Goal: Transaction & Acquisition: Purchase product/service

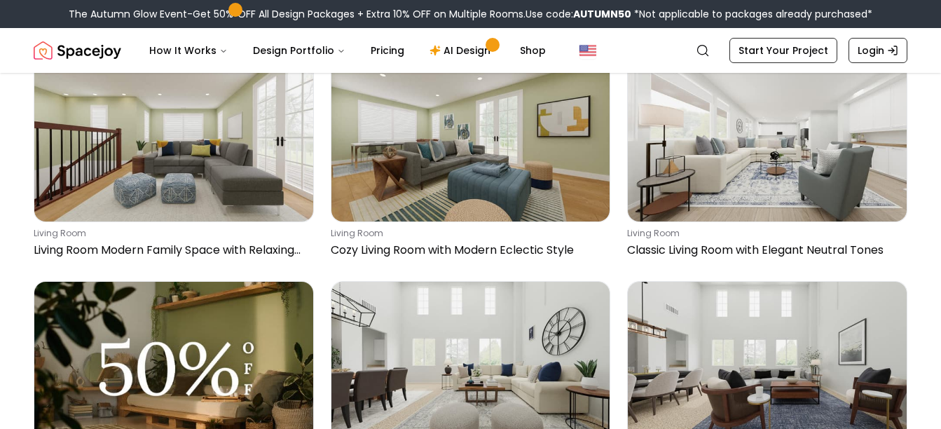
scroll to position [70, 0]
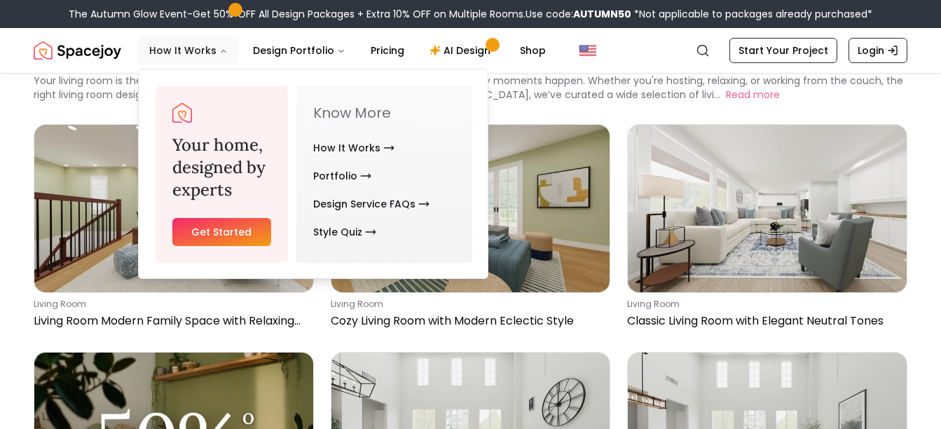
click at [207, 49] on button "How It Works" at bounding box center [188, 50] width 101 height 28
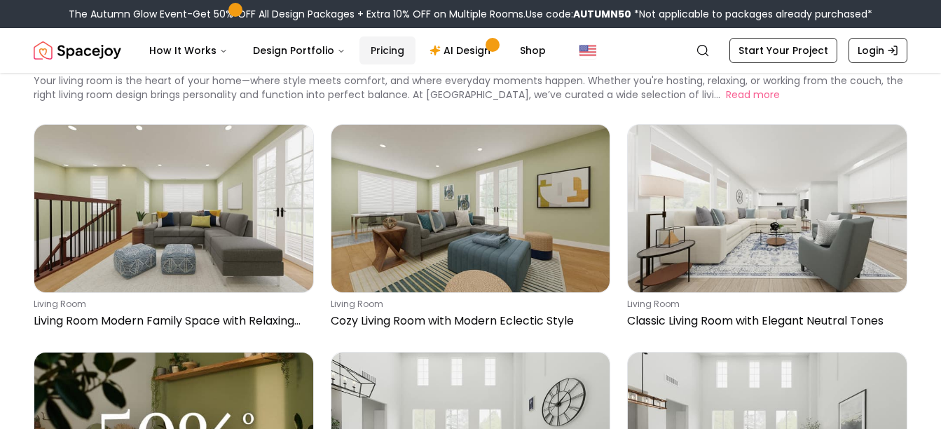
click at [374, 48] on link "Pricing" at bounding box center [387, 50] width 56 height 28
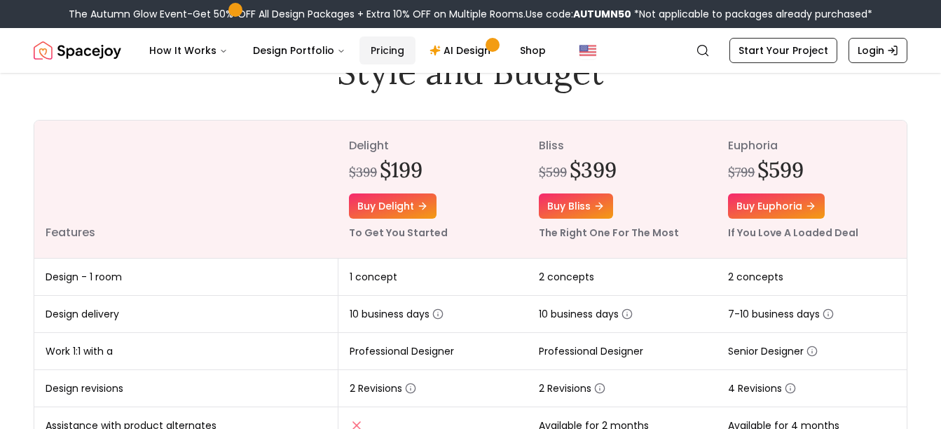
scroll to position [140, 0]
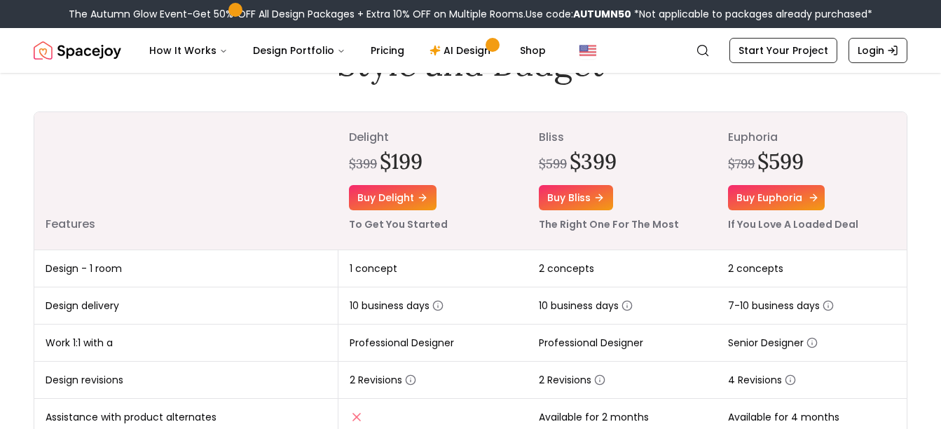
click at [798, 196] on link "Buy euphoria" at bounding box center [776, 197] width 97 height 25
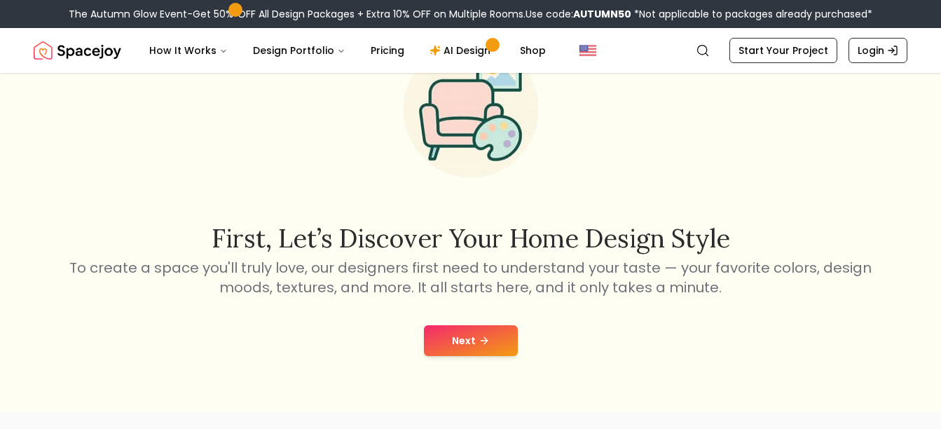
scroll to position [140, 0]
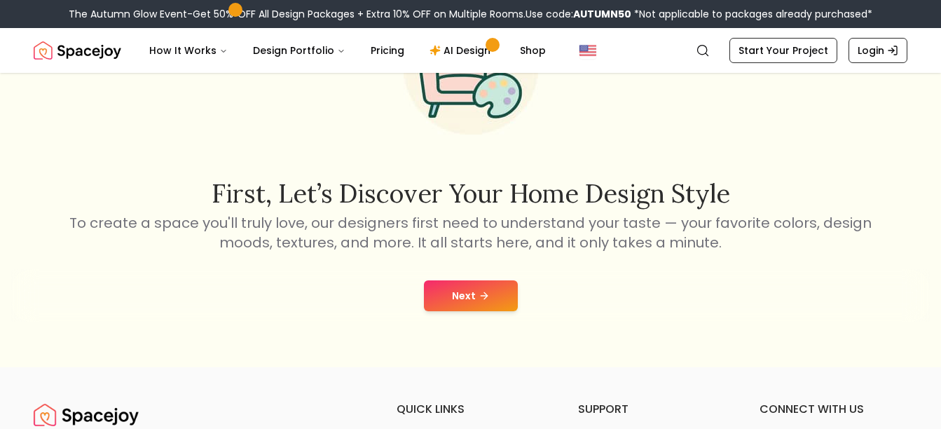
click at [470, 299] on button "Next" at bounding box center [471, 295] width 94 height 31
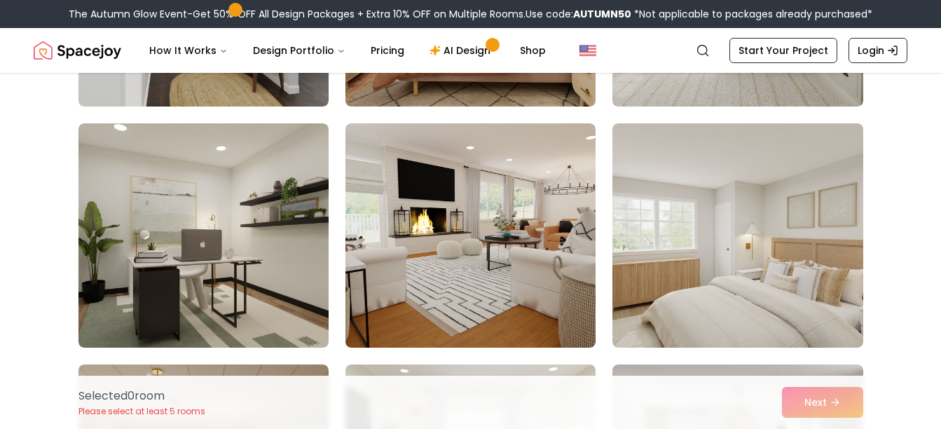
scroll to position [4905, 0]
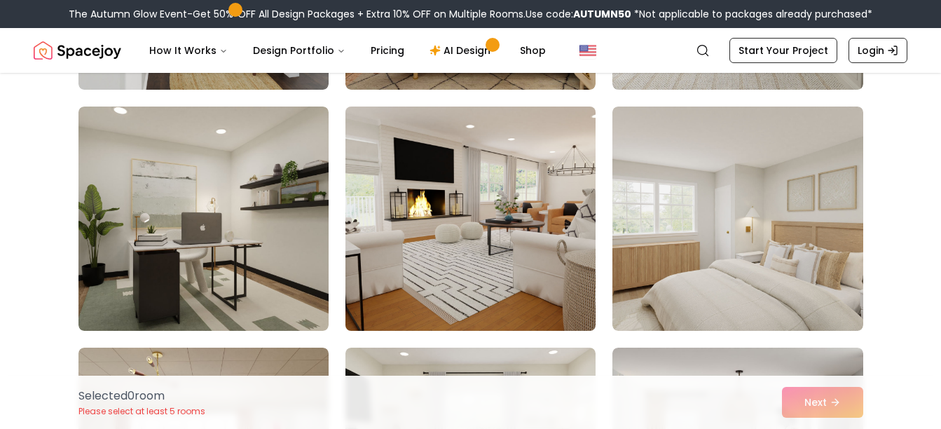
click at [460, 243] on img at bounding box center [470, 218] width 263 height 235
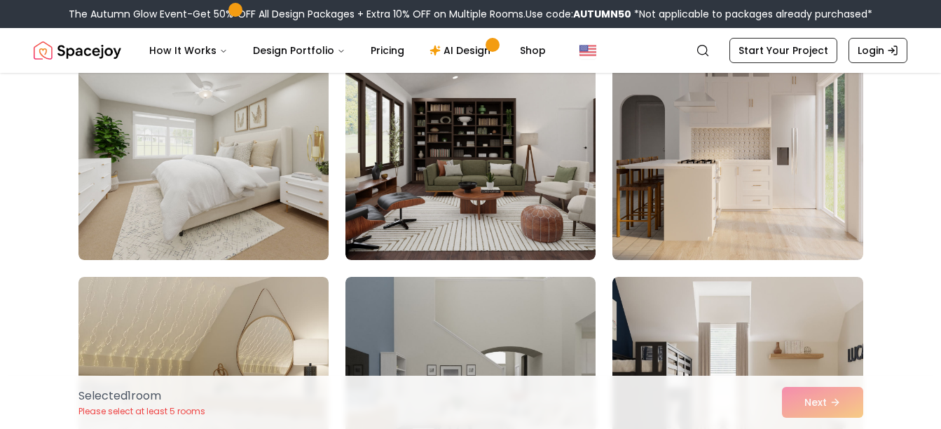
scroll to position [5886, 0]
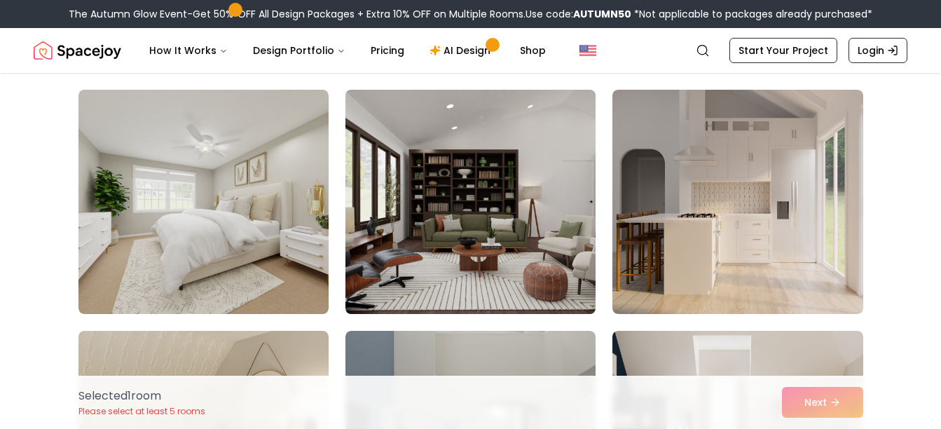
click at [424, 272] on img at bounding box center [470, 201] width 263 height 235
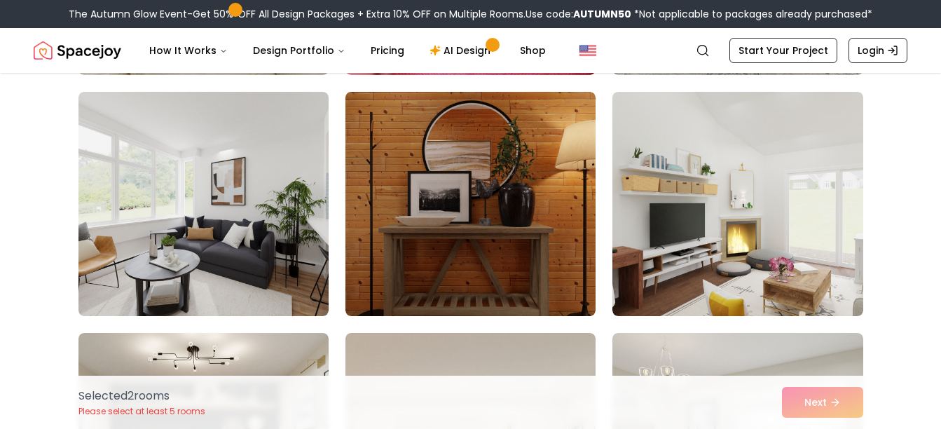
scroll to position [332, 0]
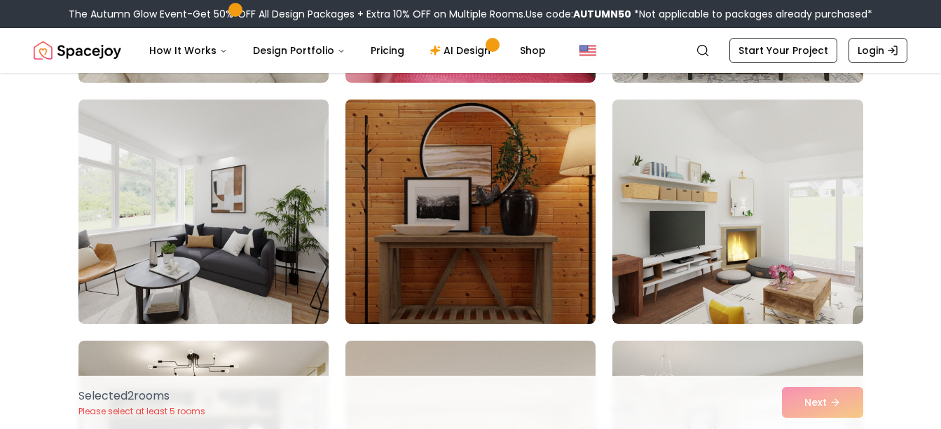
click at [538, 128] on img at bounding box center [470, 211] width 263 height 235
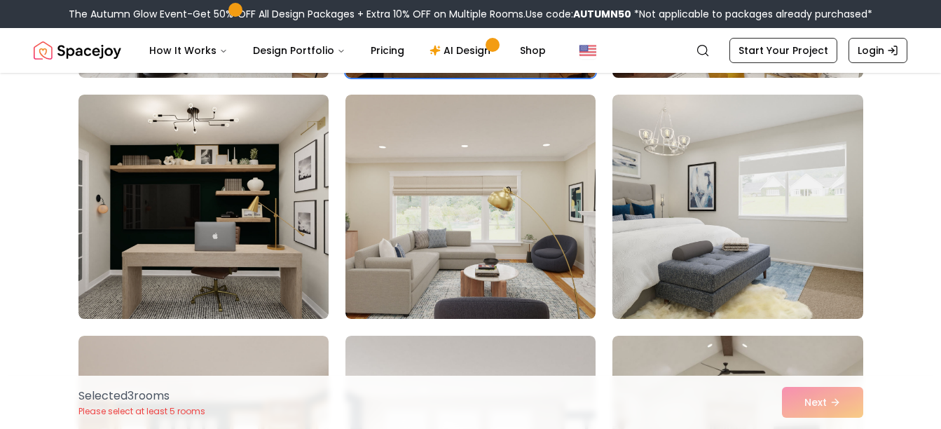
scroll to position [612, 0]
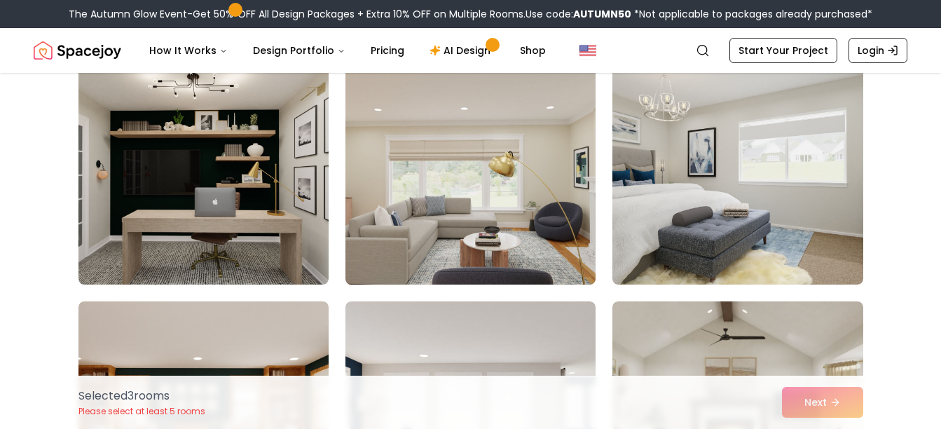
click at [430, 160] on img at bounding box center [470, 172] width 263 height 235
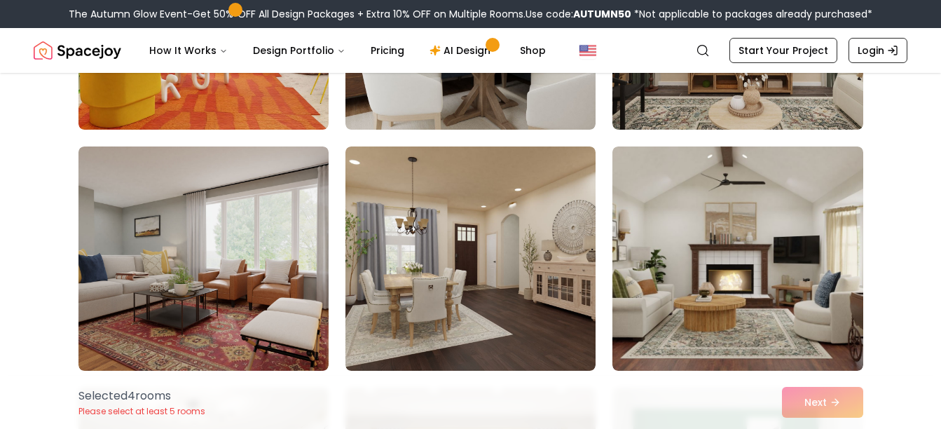
scroll to position [1523, 0]
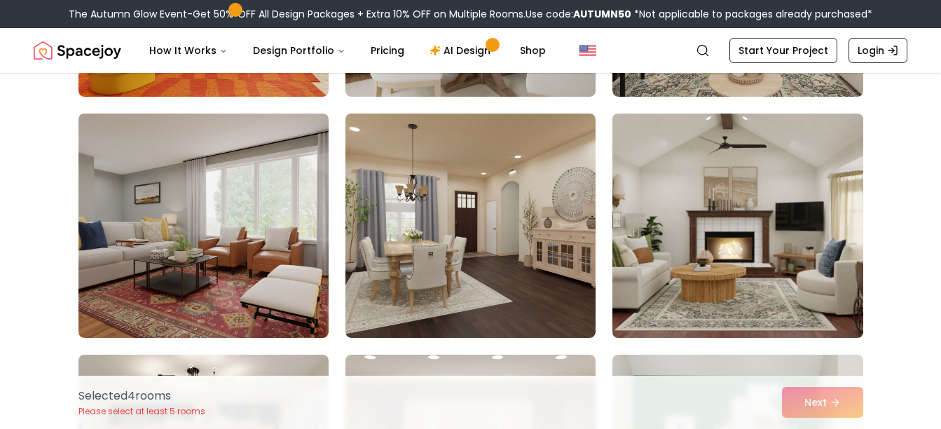
click at [765, 239] on img at bounding box center [737, 225] width 263 height 235
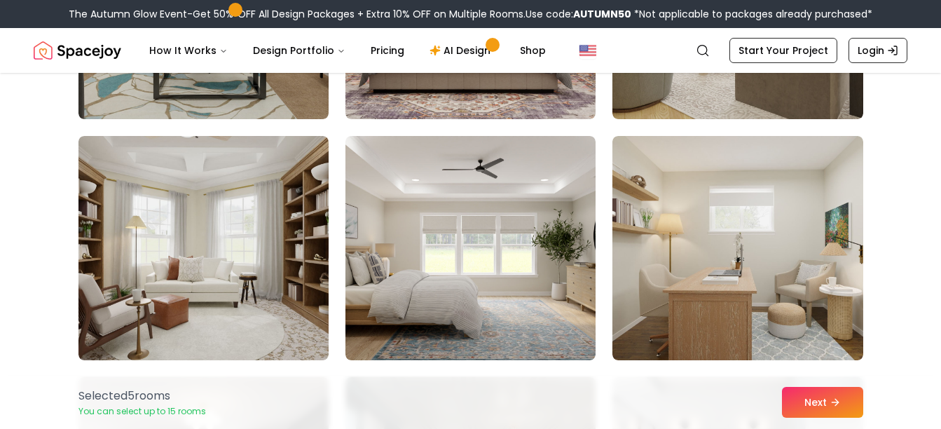
scroll to position [2294, 0]
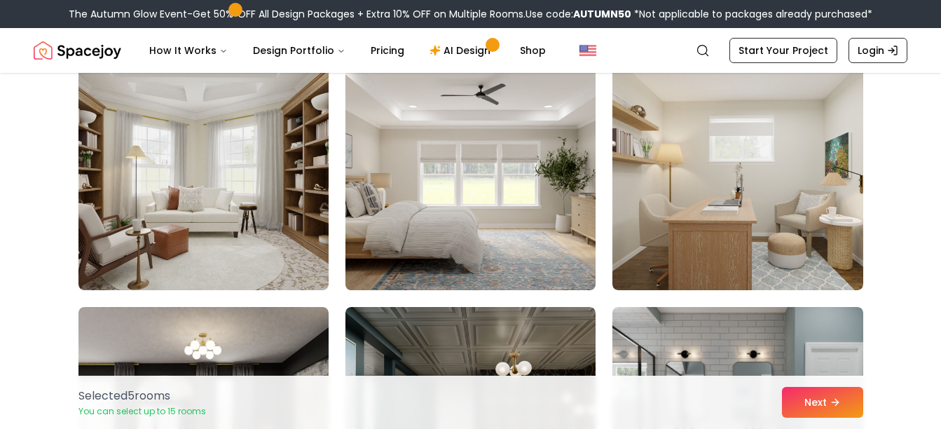
click at [530, 215] on img at bounding box center [470, 177] width 263 height 235
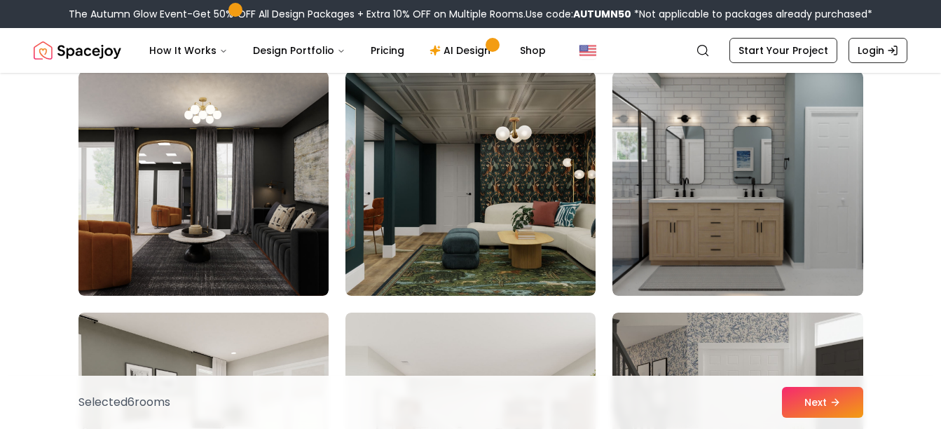
scroll to position [2505, 0]
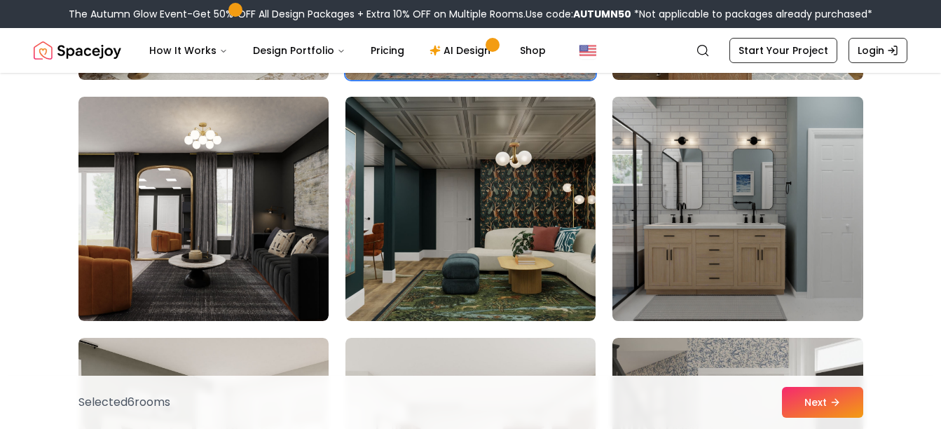
click at [720, 193] on img at bounding box center [737, 208] width 263 height 235
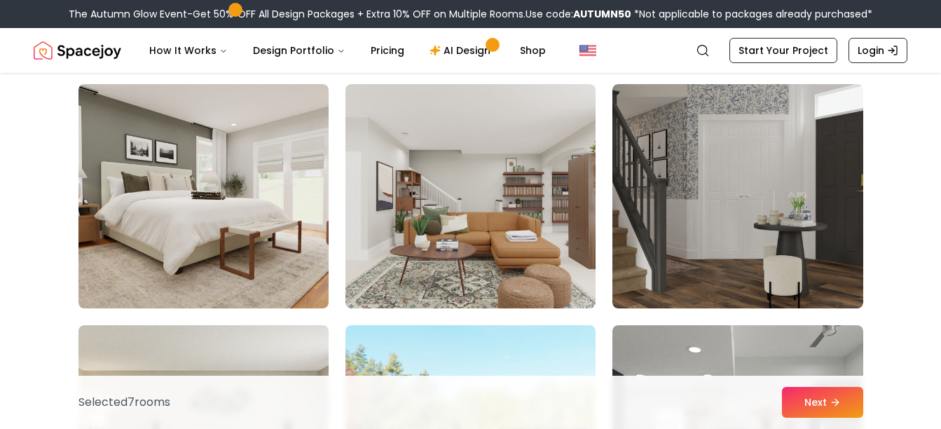
scroll to position [2785, 0]
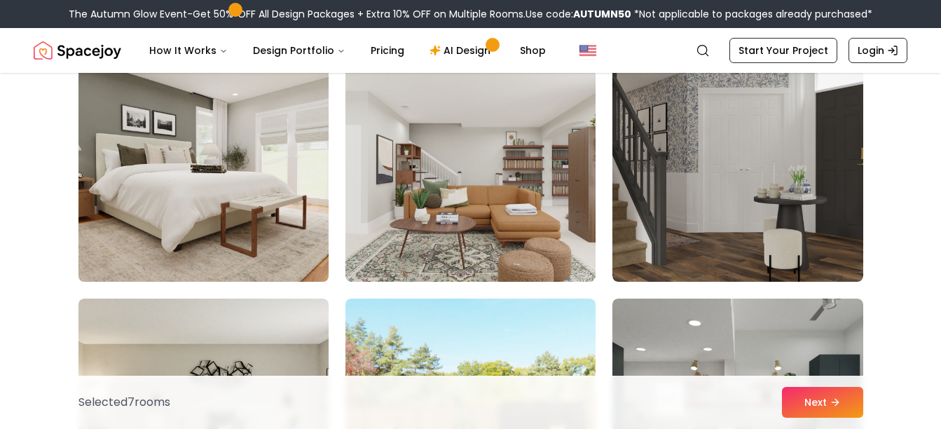
click at [207, 205] on img at bounding box center [203, 169] width 263 height 235
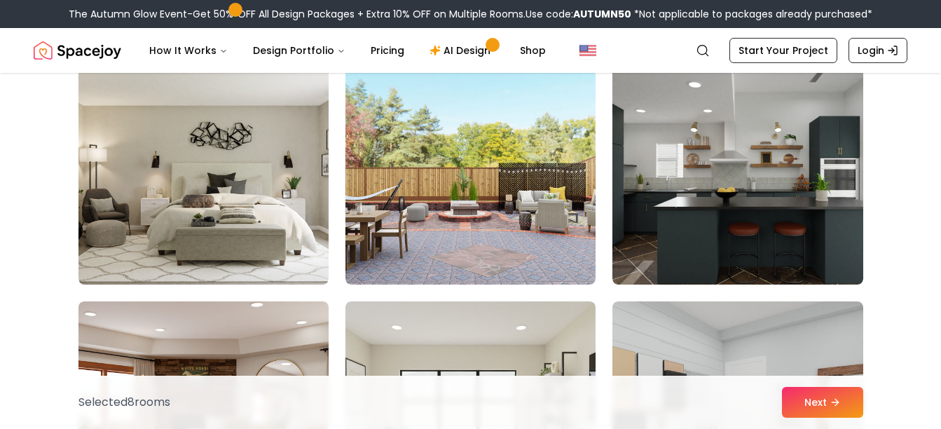
scroll to position [3065, 0]
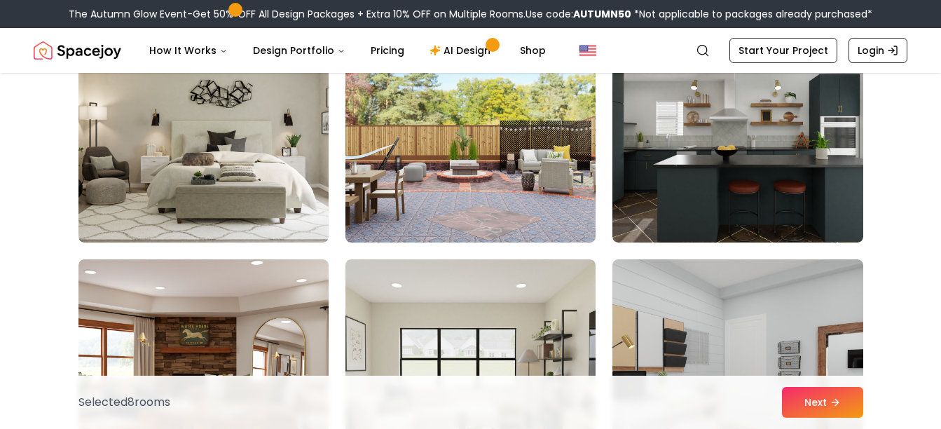
click at [467, 159] on img at bounding box center [470, 130] width 263 height 235
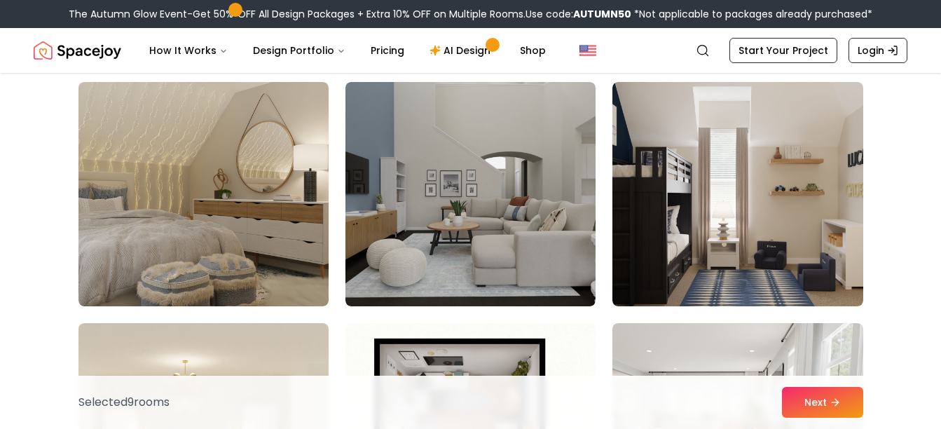
scroll to position [6149, 0]
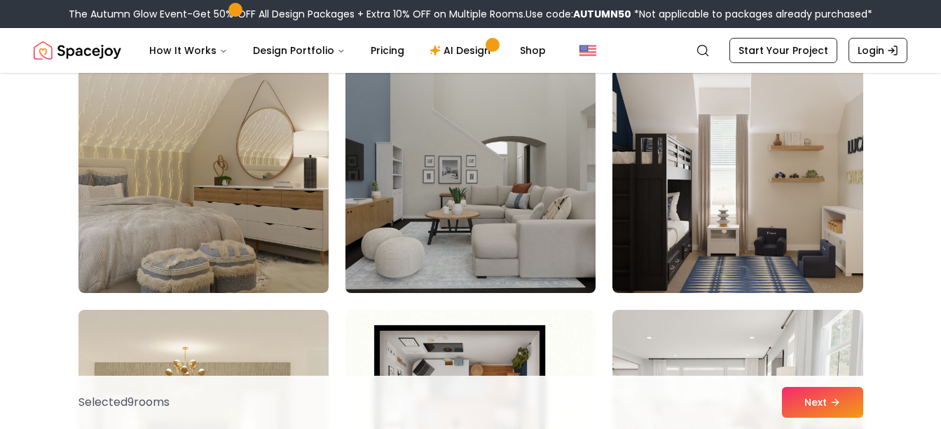
click at [470, 120] on img at bounding box center [470, 180] width 263 height 235
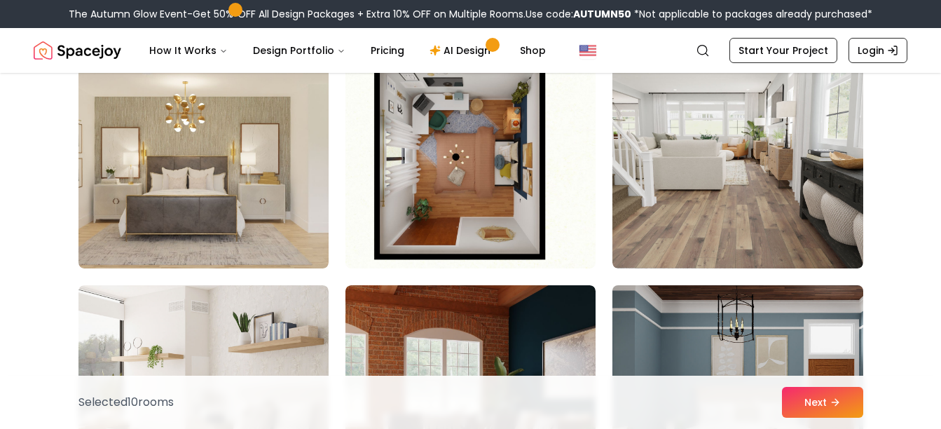
scroll to position [6359, 0]
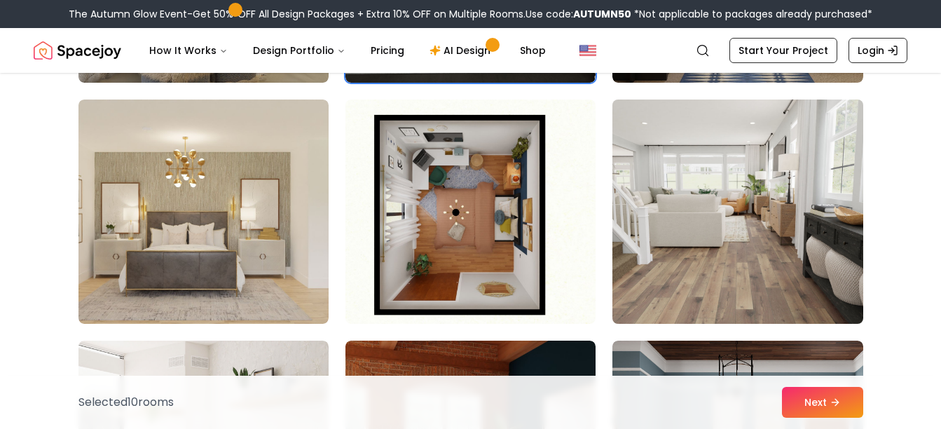
click at [708, 240] on img at bounding box center [737, 211] width 263 height 235
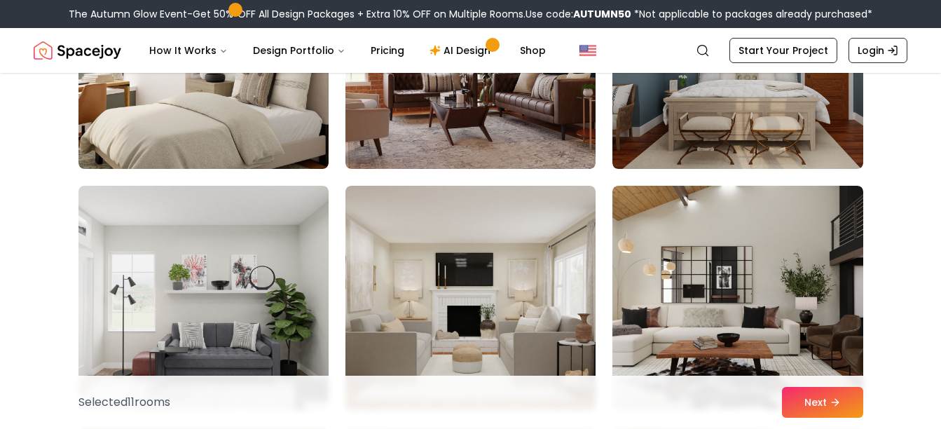
scroll to position [6779, 0]
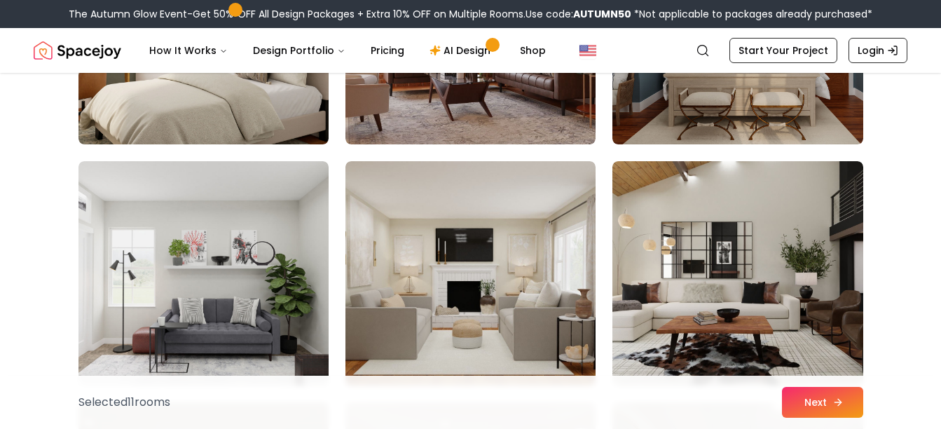
click at [829, 404] on button "Next" at bounding box center [822, 402] width 81 height 31
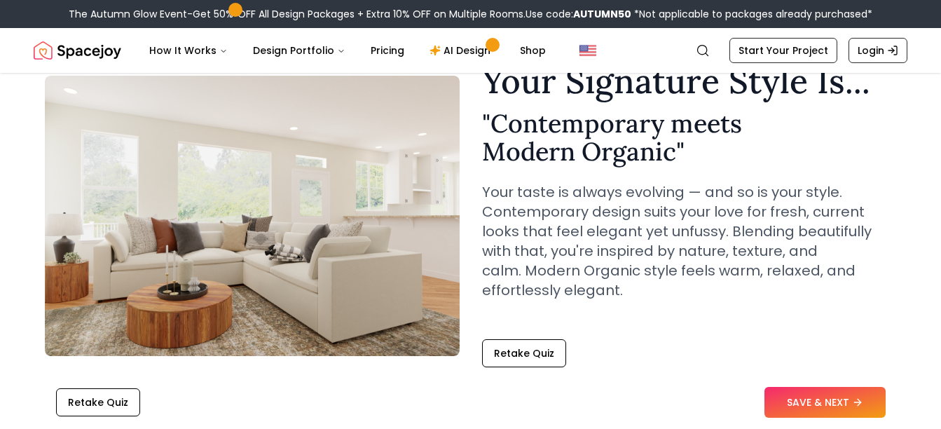
scroll to position [140, 0]
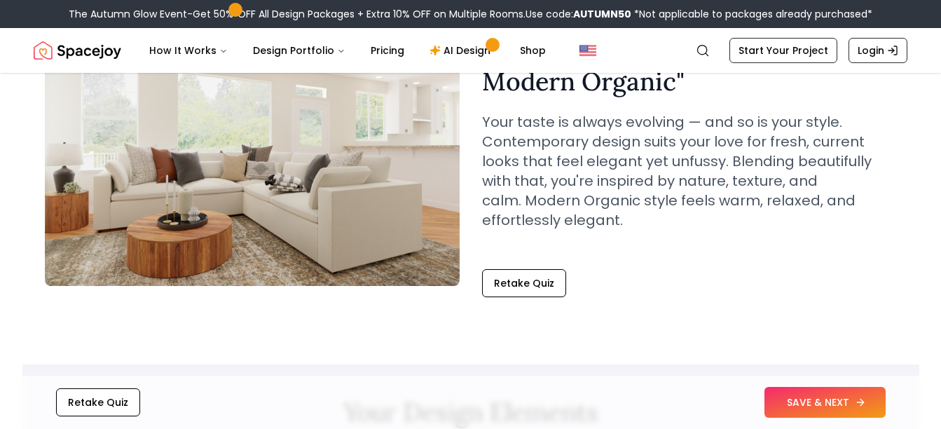
click at [835, 403] on button "SAVE & NEXT" at bounding box center [825, 402] width 121 height 31
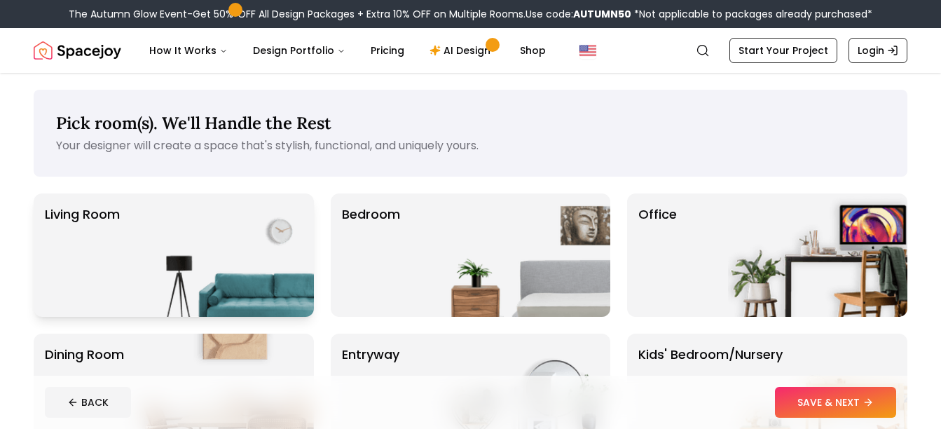
click at [203, 251] on img at bounding box center [224, 254] width 179 height 123
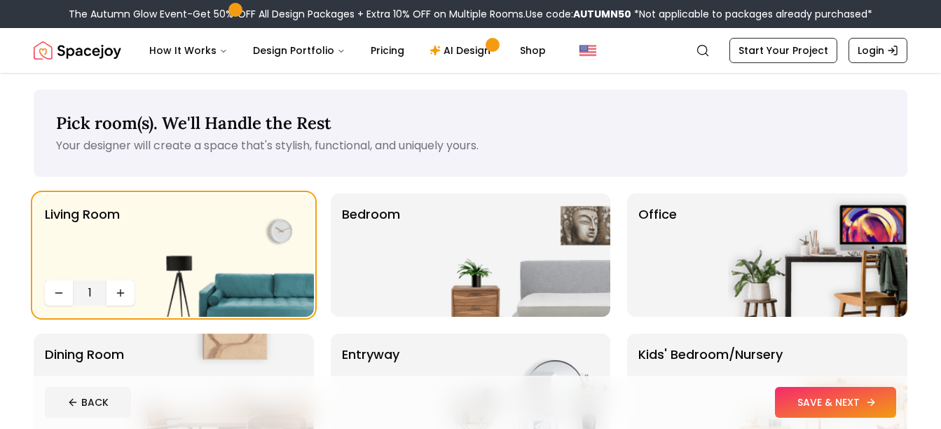
click at [860, 404] on button "SAVE & NEXT" at bounding box center [835, 402] width 121 height 31
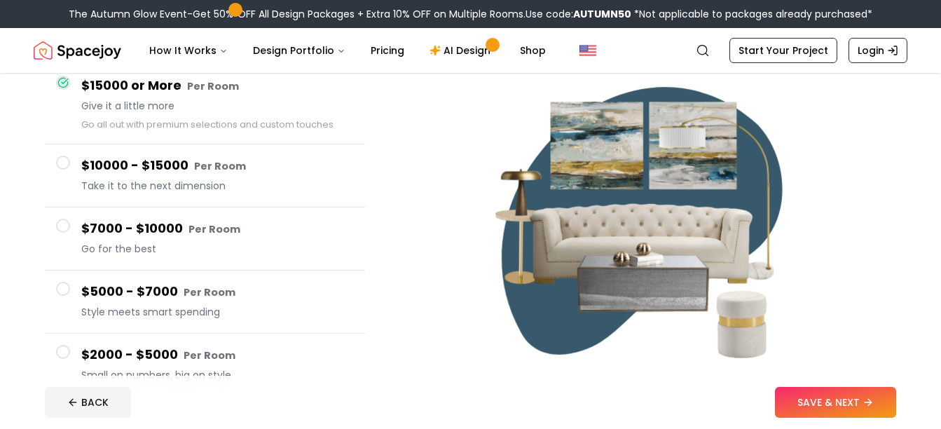
scroll to position [70, 0]
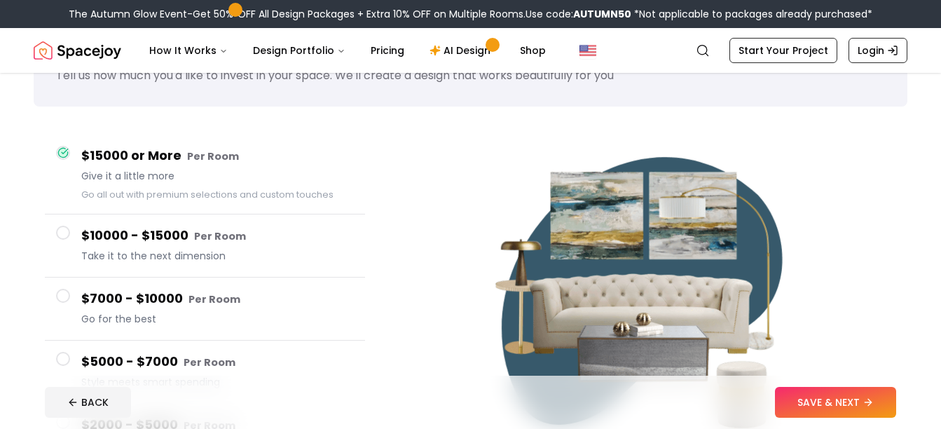
click at [62, 232] on span at bounding box center [63, 233] width 14 height 14
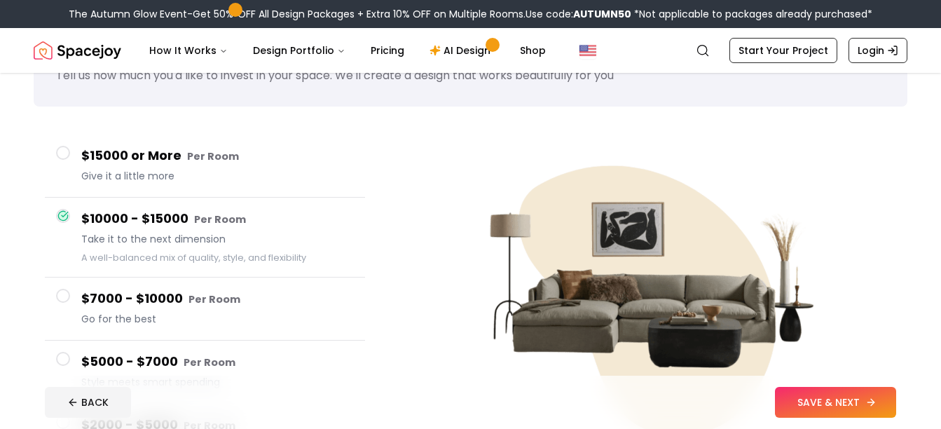
click at [821, 401] on button "SAVE & NEXT" at bounding box center [835, 402] width 121 height 31
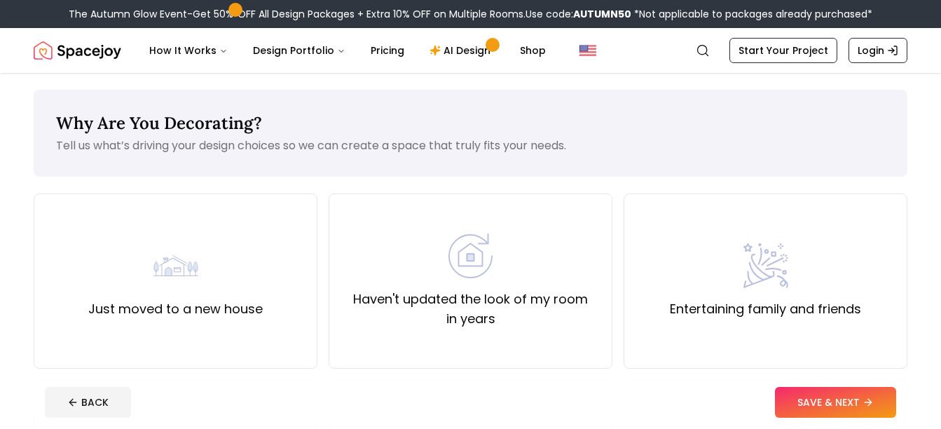
scroll to position [70, 0]
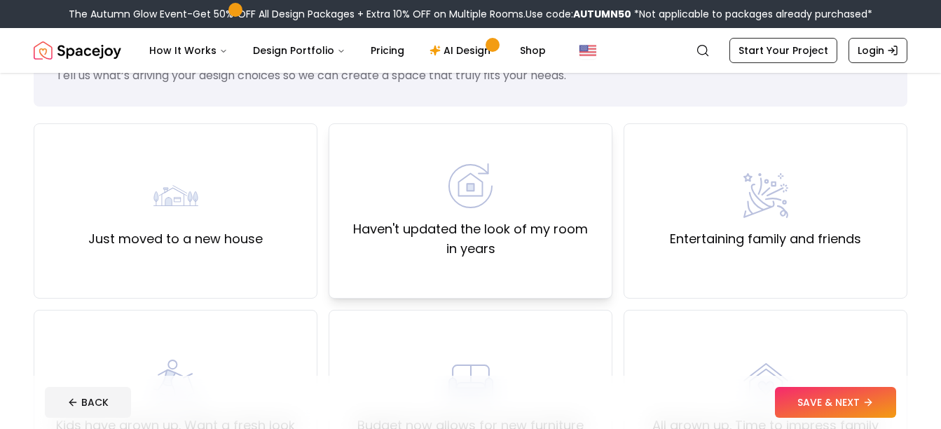
click at [540, 202] on div "Haven't updated the look of my room in years" at bounding box center [471, 210] width 260 height 95
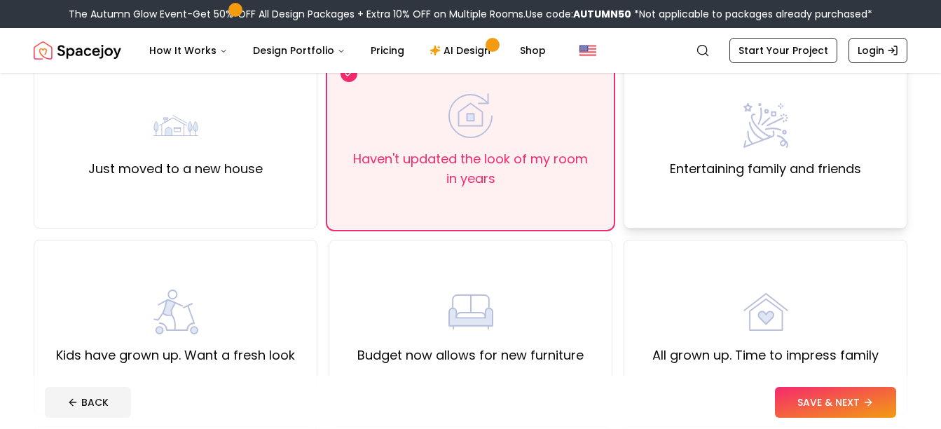
scroll to position [210, 0]
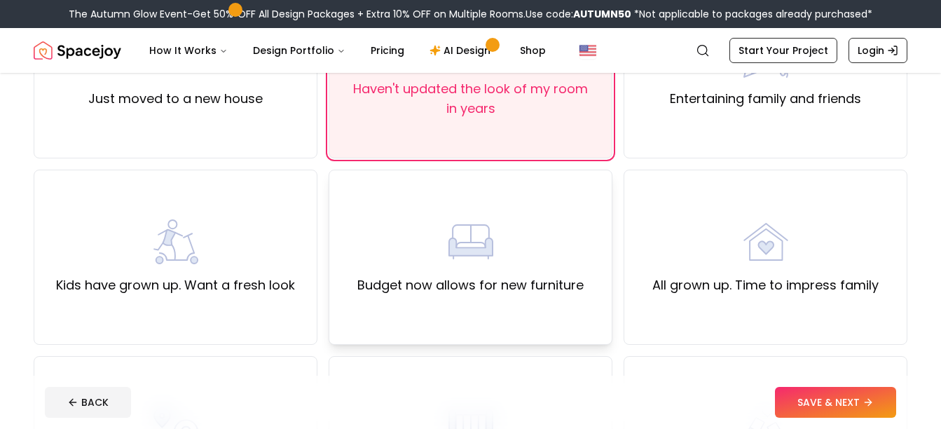
click at [563, 221] on div "Budget now allows for new furniture" at bounding box center [470, 257] width 226 height 76
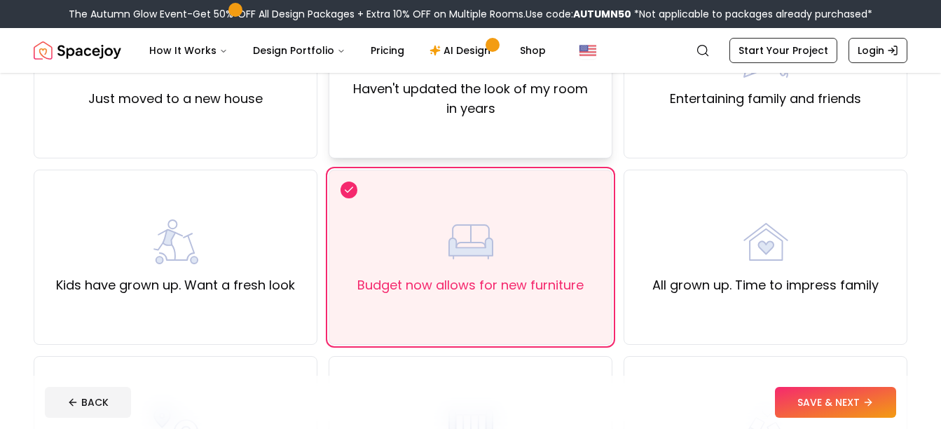
click at [506, 121] on div "Haven't updated the look of my room in years" at bounding box center [471, 70] width 284 height 175
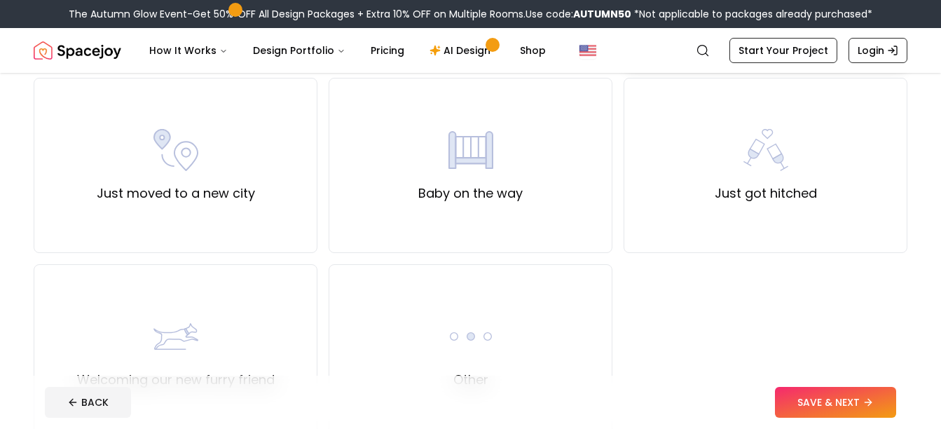
scroll to position [491, 0]
click at [830, 400] on button "SAVE & NEXT" at bounding box center [835, 402] width 121 height 31
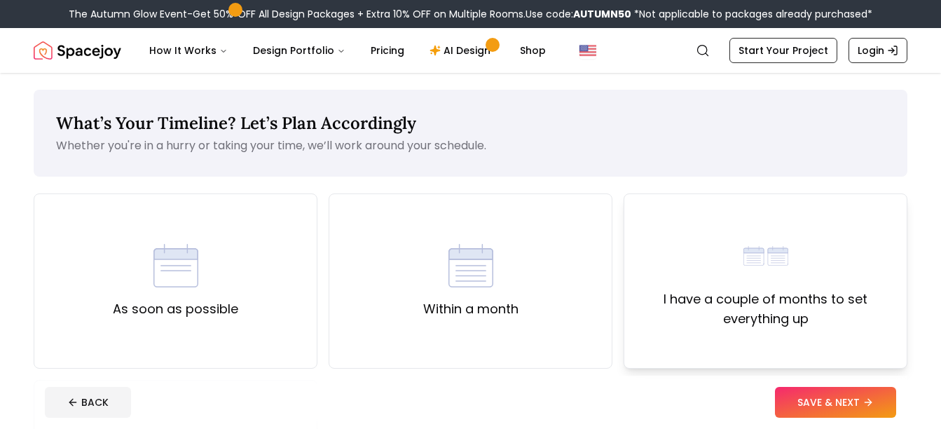
click at [721, 286] on div "I have a couple of months to set everything up" at bounding box center [766, 280] width 260 height 95
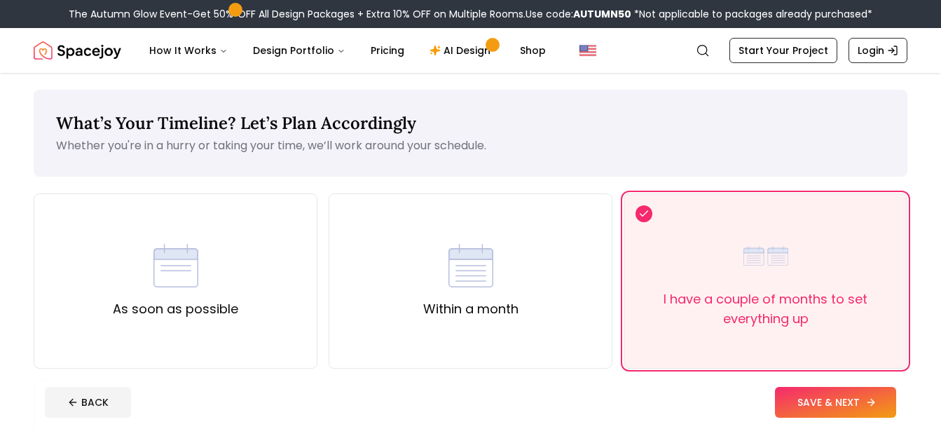
click at [861, 407] on button "SAVE & NEXT" at bounding box center [835, 402] width 121 height 31
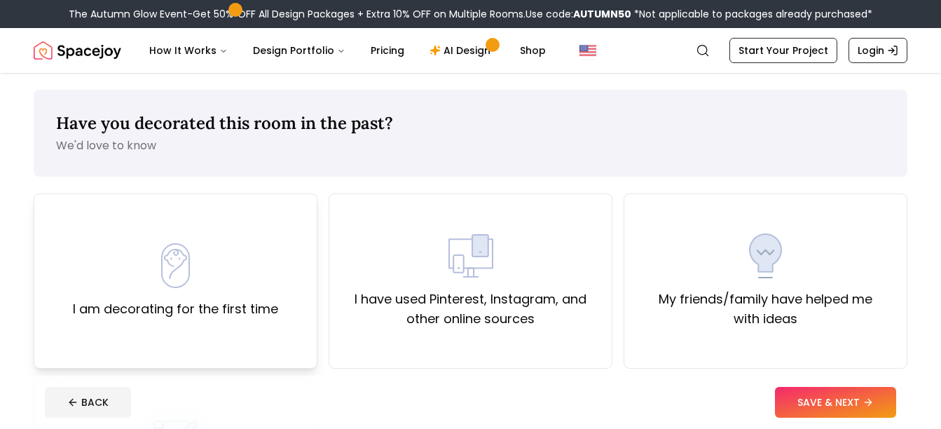
click at [227, 306] on label "I am decorating for the first time" at bounding box center [175, 309] width 205 height 20
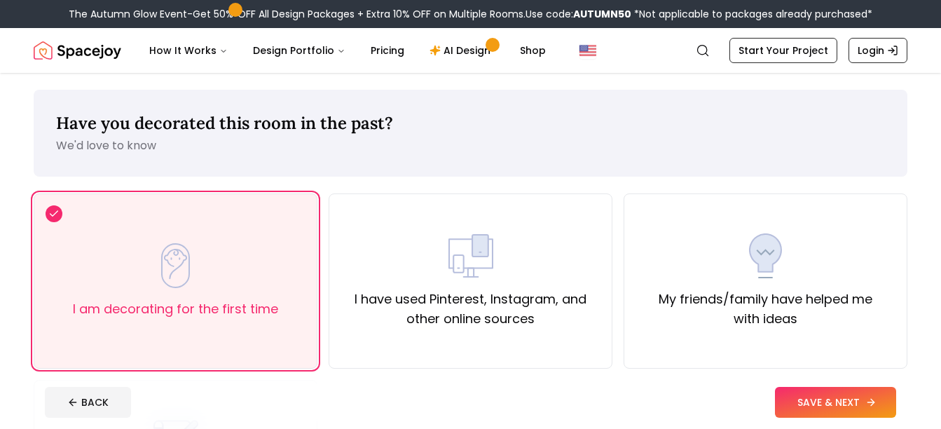
click at [862, 403] on button "SAVE & NEXT" at bounding box center [835, 402] width 121 height 31
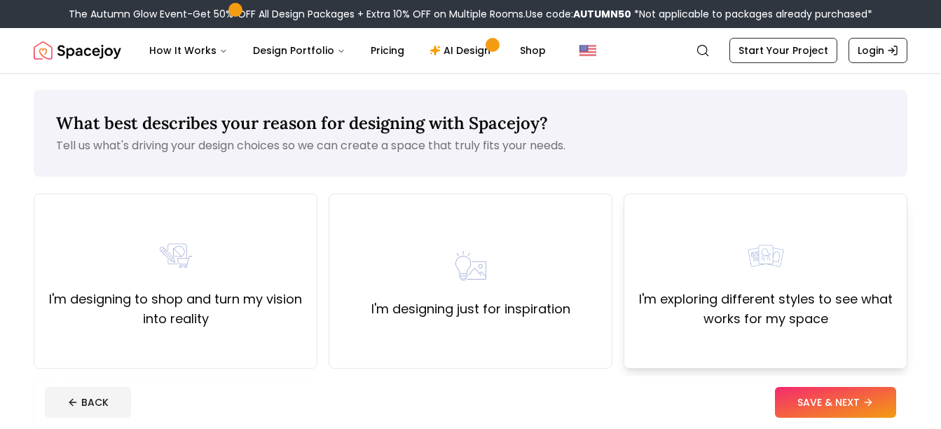
click at [701, 255] on div "I'm exploring different styles to see what works for my space" at bounding box center [766, 280] width 260 height 95
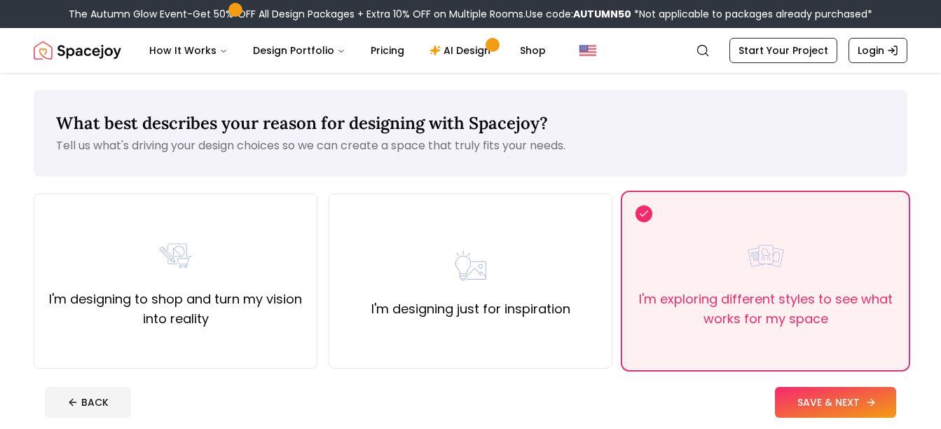
click at [794, 405] on button "SAVE & NEXT" at bounding box center [835, 402] width 121 height 31
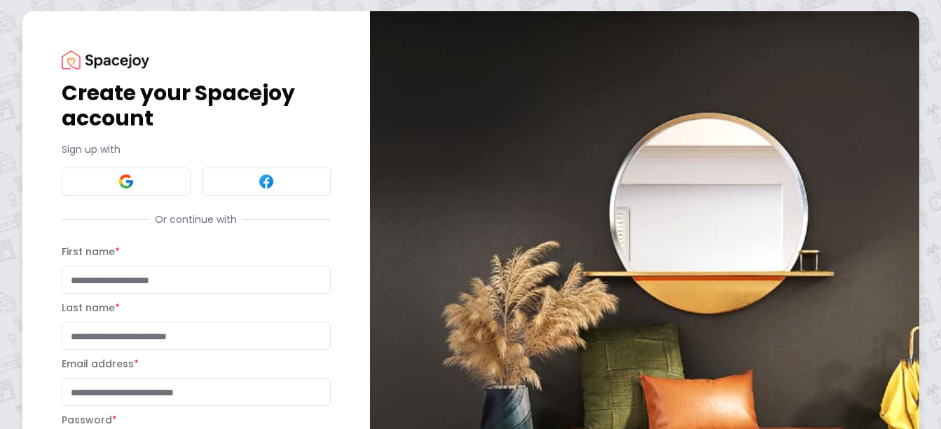
click at [234, 284] on input "First name *" at bounding box center [196, 280] width 269 height 28
type input "*****"
type input "******"
type input "**********"
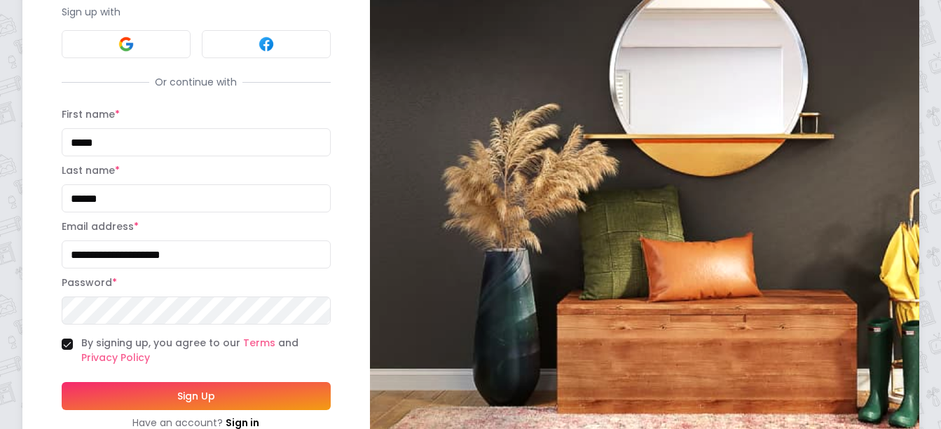
scroll to position [140, 0]
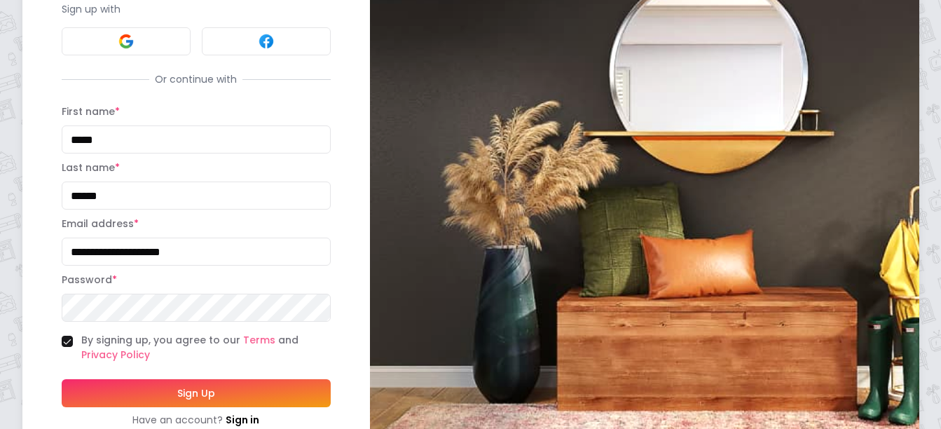
click at [217, 390] on button "Sign Up" at bounding box center [196, 393] width 269 height 28
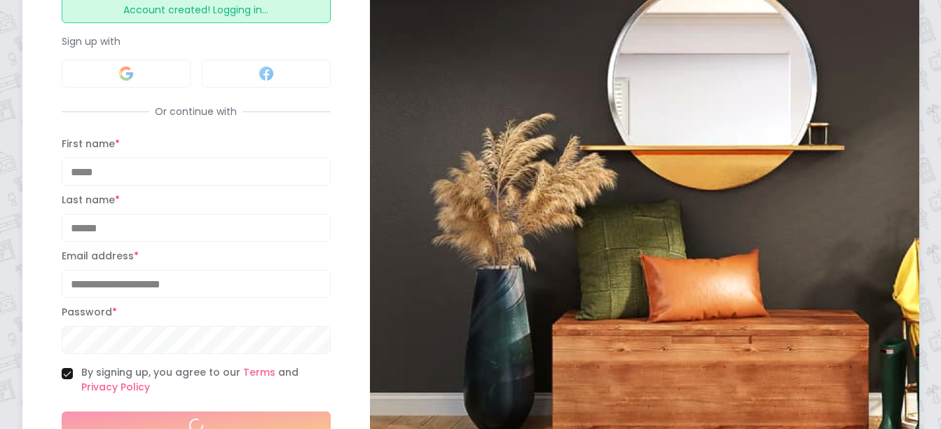
scroll to position [172, 0]
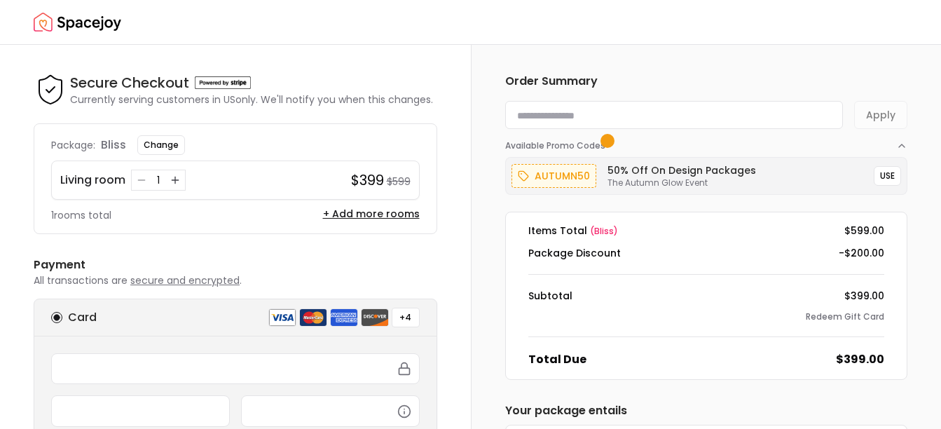
scroll to position [70, 0]
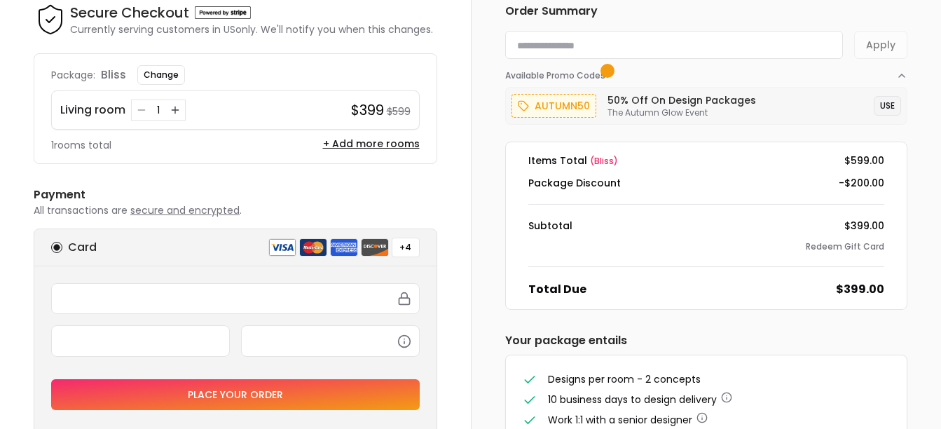
click at [881, 111] on button "USE" at bounding box center [887, 106] width 27 height 20
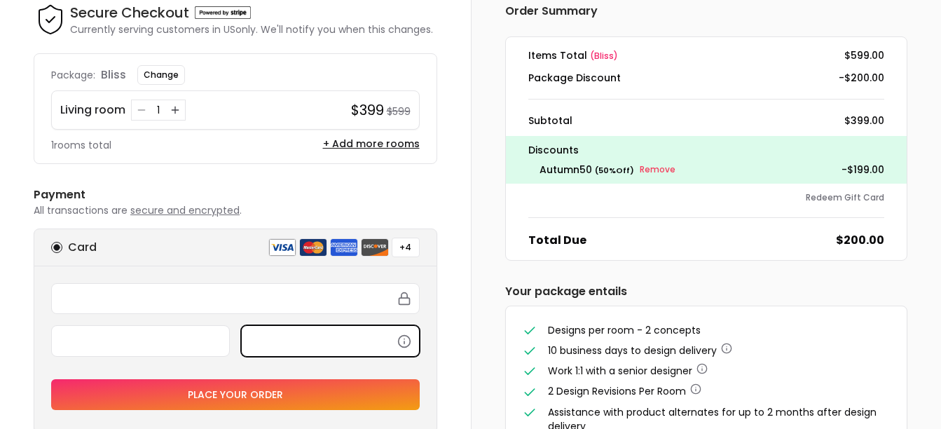
click at [216, 390] on button "Place your order" at bounding box center [235, 394] width 369 height 31
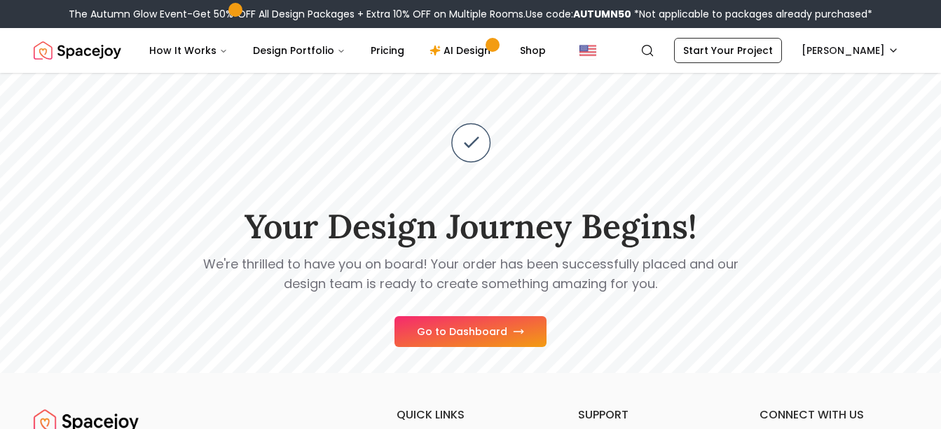
click at [490, 329] on button "Go to Dashboard" at bounding box center [471, 331] width 152 height 31
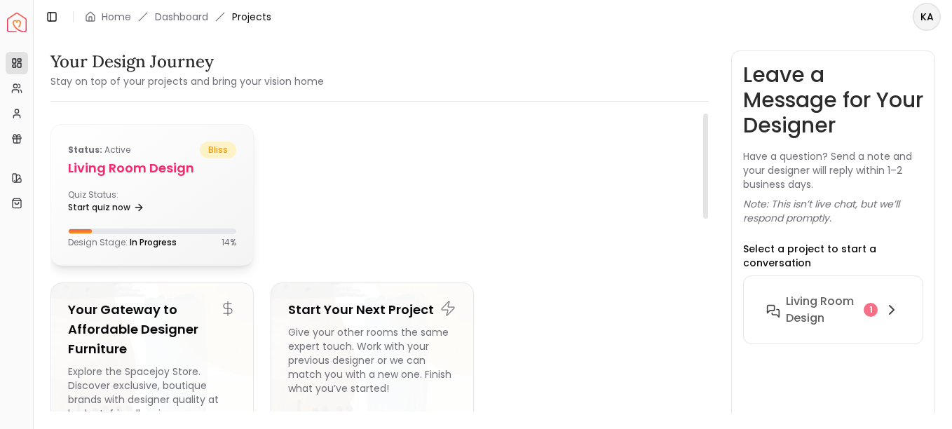
click at [156, 167] on h5 "Living Room design" at bounding box center [152, 168] width 168 height 20
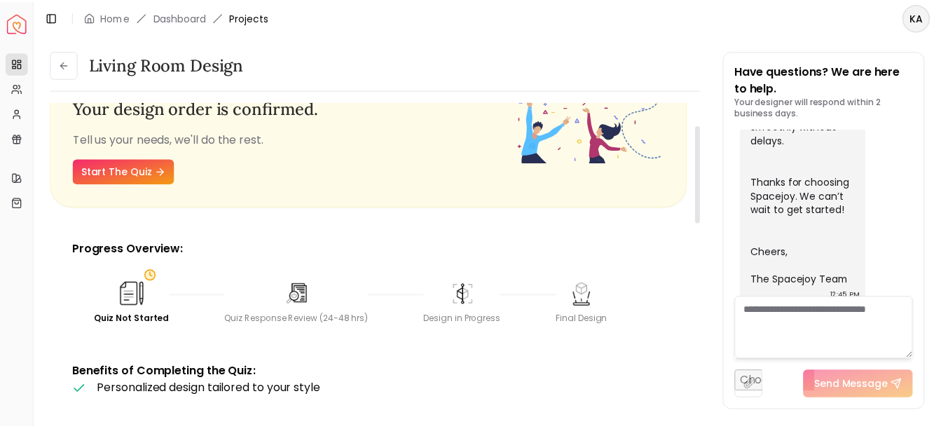
scroll to position [70, 0]
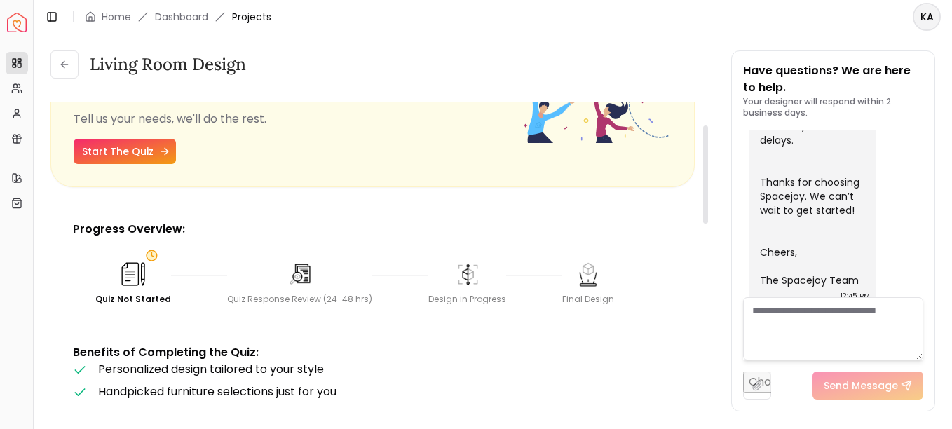
click at [155, 145] on link "Start The Quiz" at bounding box center [125, 151] width 102 height 25
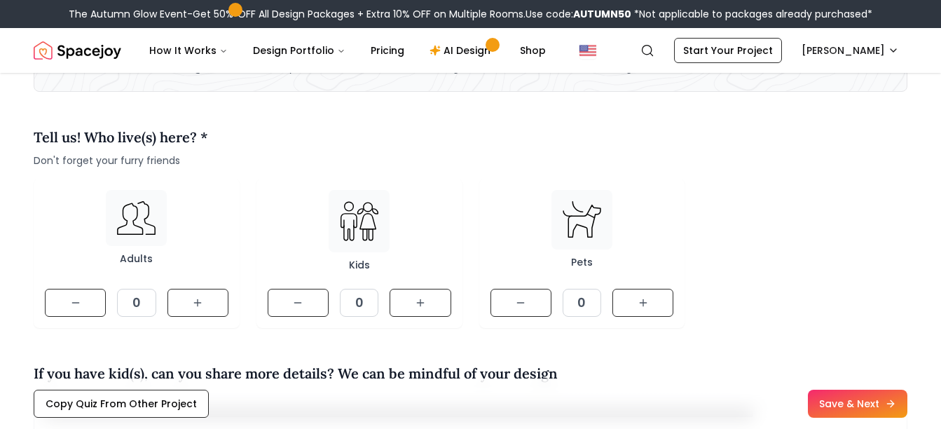
scroll to position [140, 0]
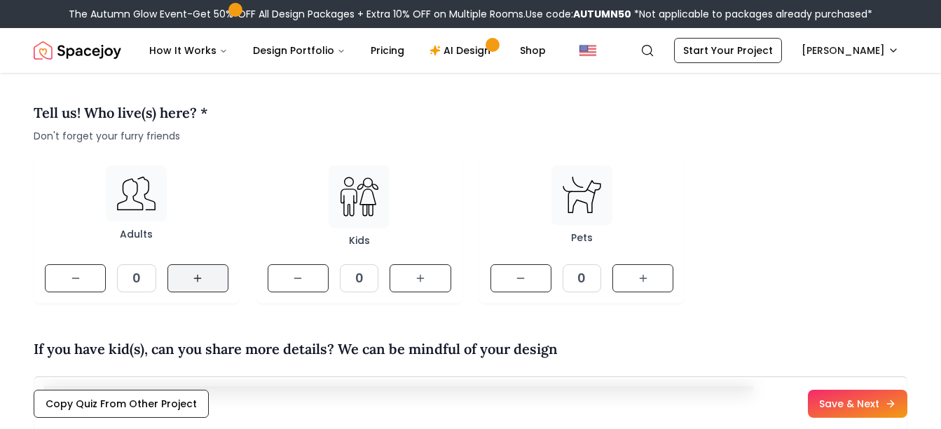
click at [211, 278] on button at bounding box center [197, 278] width 61 height 28
click at [648, 277] on icon at bounding box center [643, 278] width 11 height 11
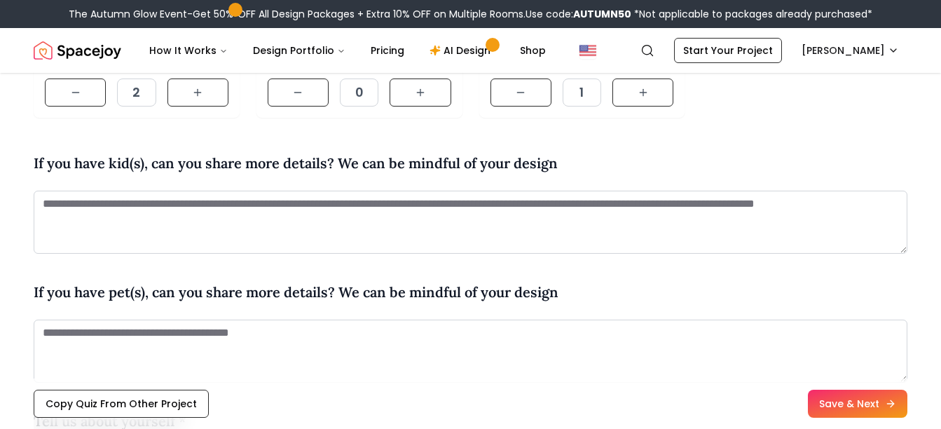
scroll to position [350, 0]
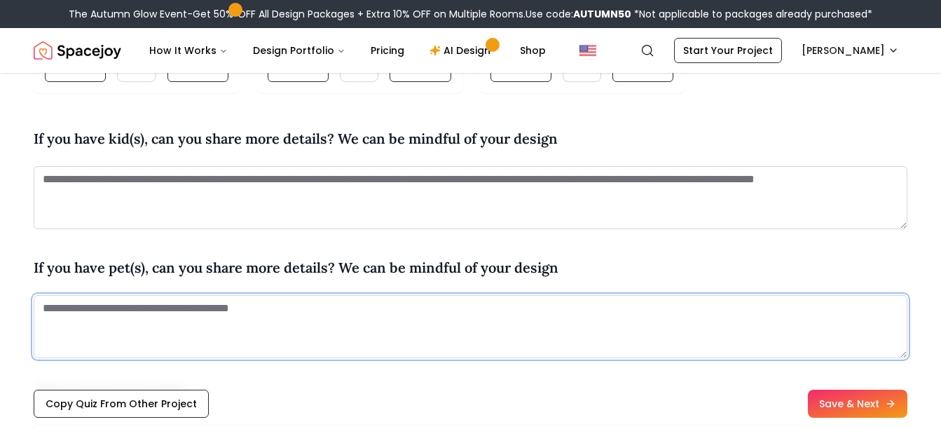
click at [188, 313] on textarea at bounding box center [471, 326] width 874 height 63
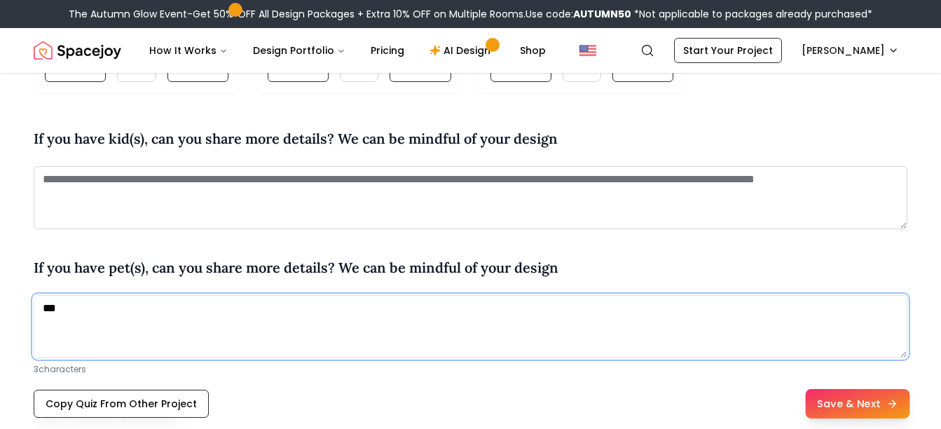
type textarea "***"
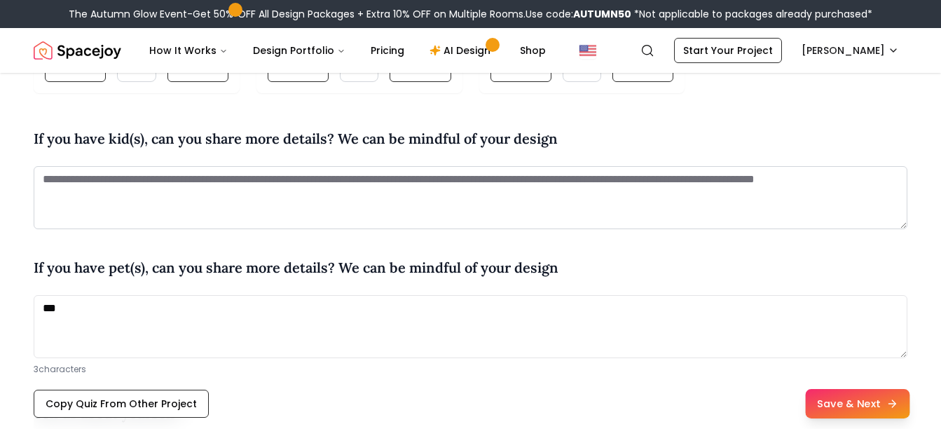
click at [866, 402] on button "Save & Next" at bounding box center [857, 403] width 104 height 29
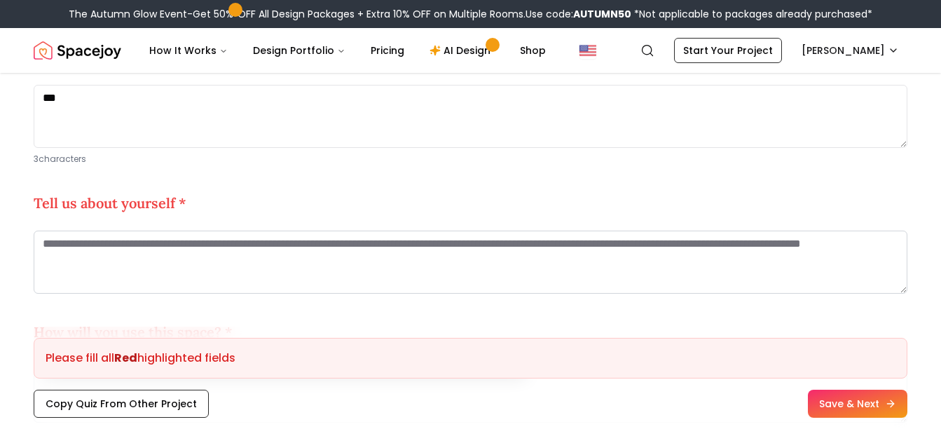
scroll to position [631, 0]
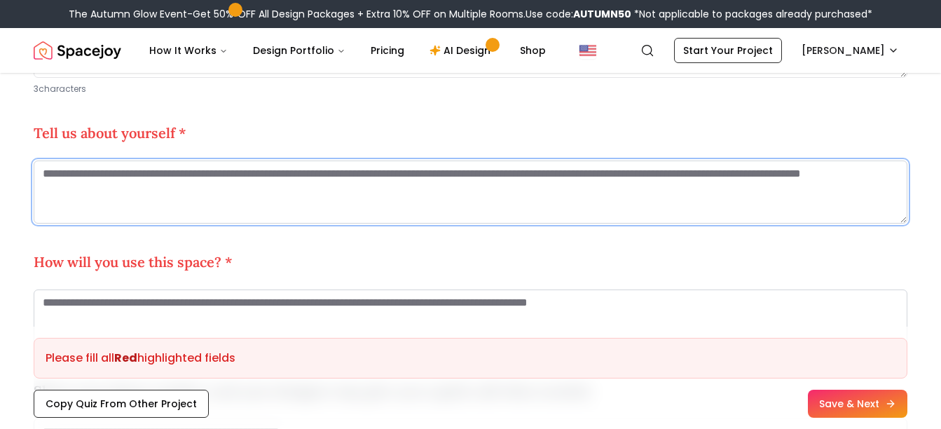
click at [248, 189] on textarea at bounding box center [471, 191] width 874 height 63
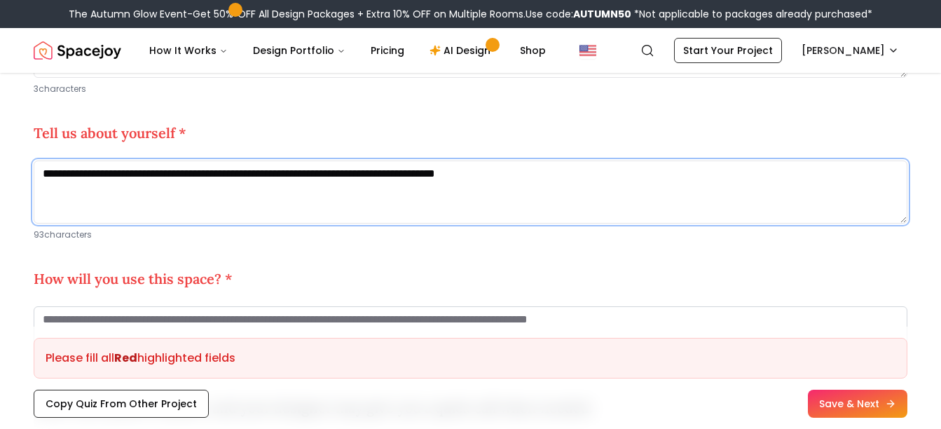
drag, startPoint x: 589, startPoint y: 180, endPoint x: 48, endPoint y: 177, distance: 541.0
click at [48, 177] on textarea "**********" at bounding box center [471, 191] width 874 height 63
type textarea "**********"
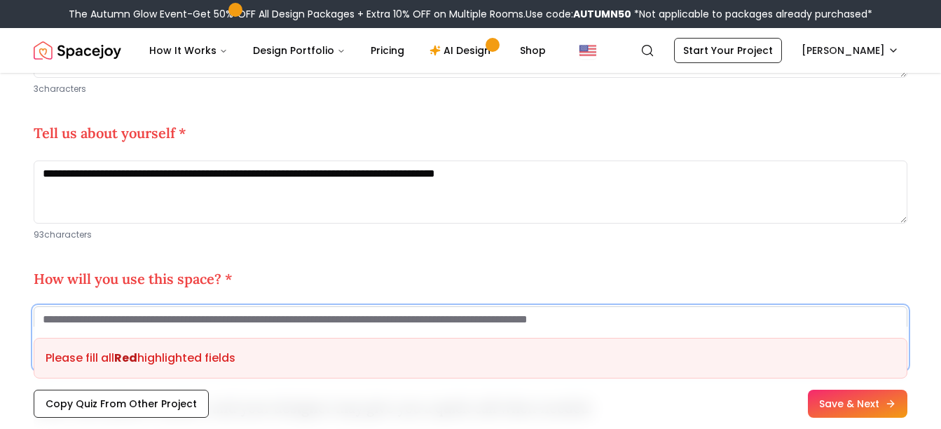
click at [60, 316] on textarea at bounding box center [471, 337] width 874 height 63
paste textarea "**********"
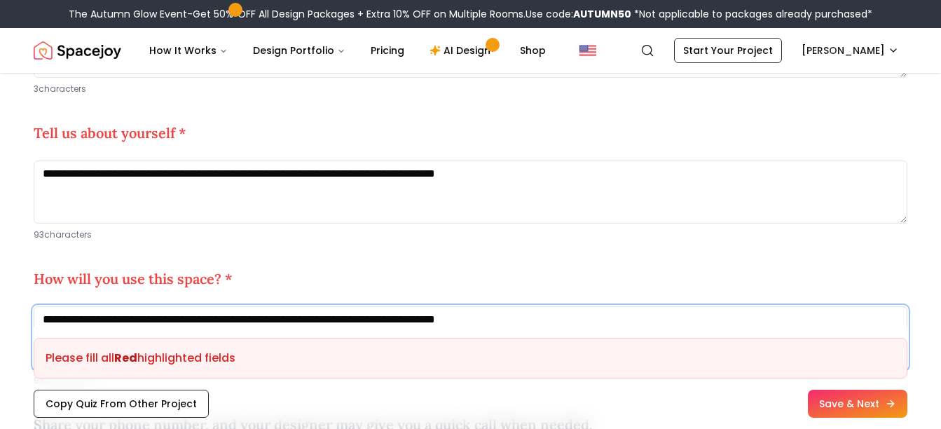
type textarea "**********"
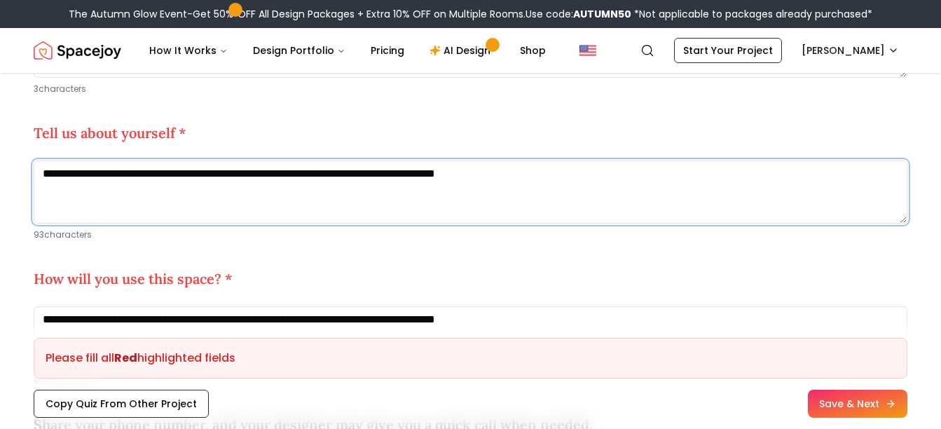
drag, startPoint x: 587, startPoint y: 170, endPoint x: 8, endPoint y: 176, distance: 578.9
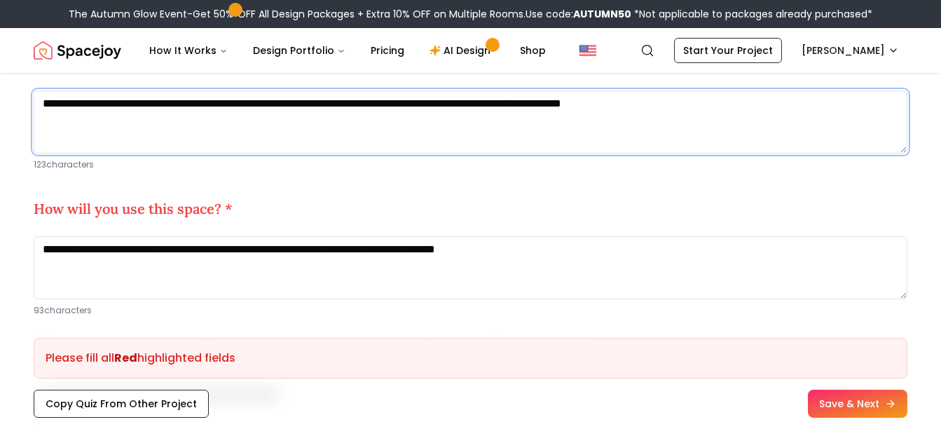
type textarea "**********"
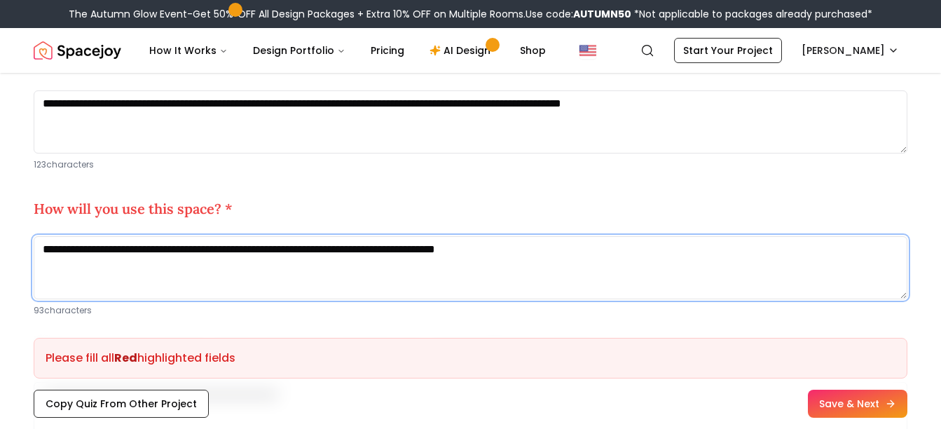
drag, startPoint x: 591, startPoint y: 244, endPoint x: 465, endPoint y: 256, distance: 126.7
click at [465, 256] on textarea "**********" at bounding box center [471, 267] width 874 height 63
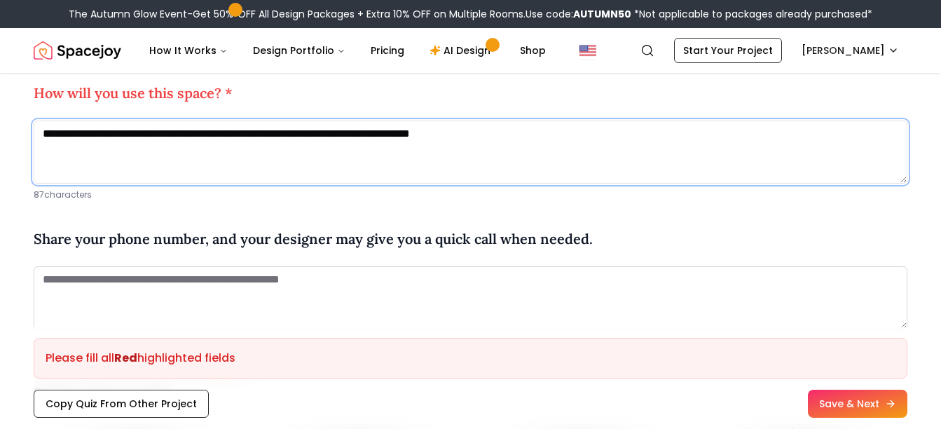
scroll to position [841, 0]
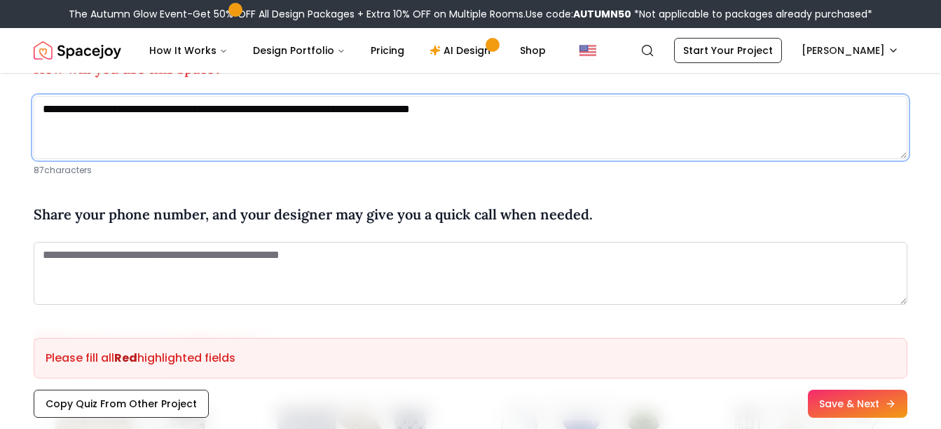
type textarea "**********"
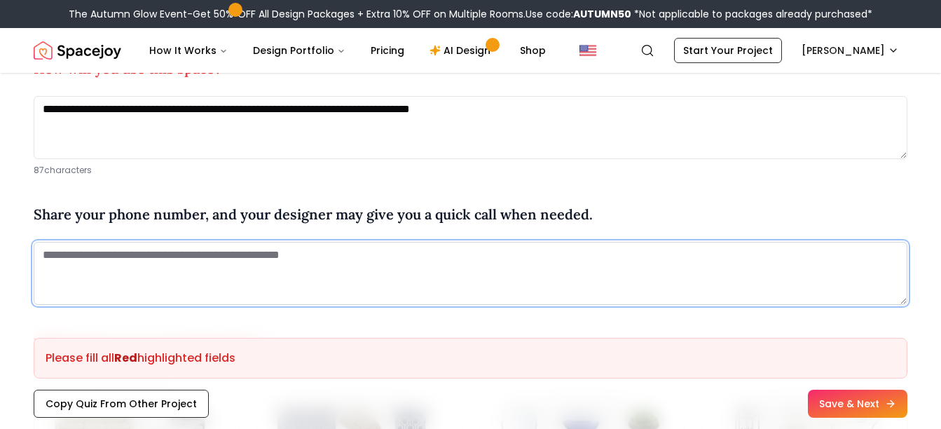
click at [180, 249] on textarea at bounding box center [471, 273] width 874 height 63
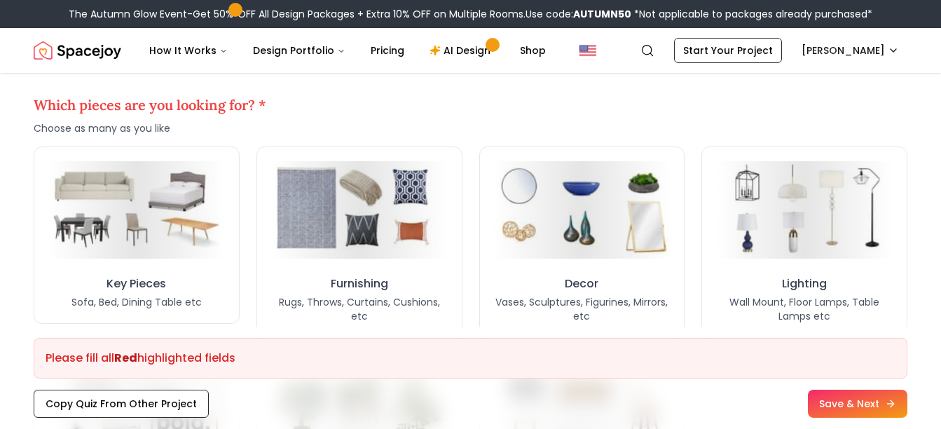
scroll to position [1121, 0]
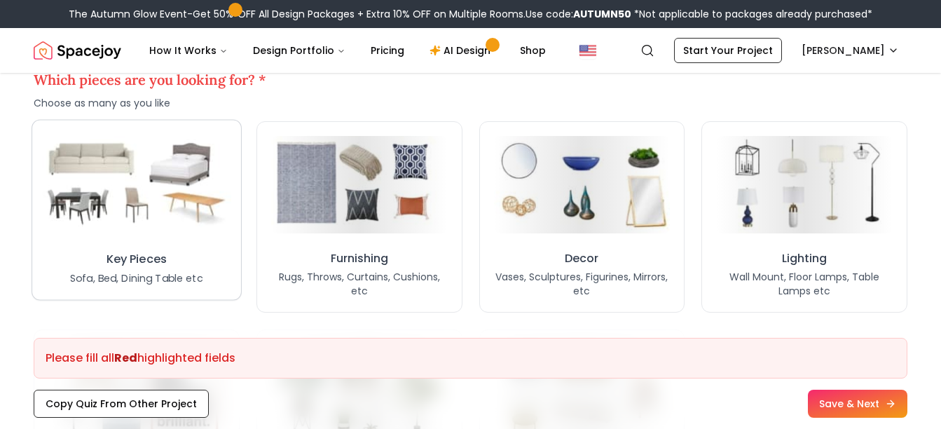
type textarea "**********"
click at [165, 203] on img at bounding box center [136, 184] width 189 height 104
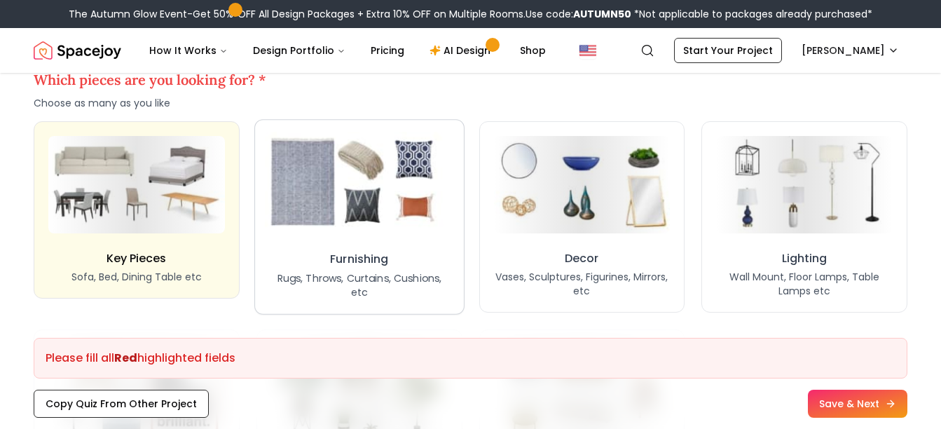
click at [359, 205] on img at bounding box center [359, 184] width 189 height 104
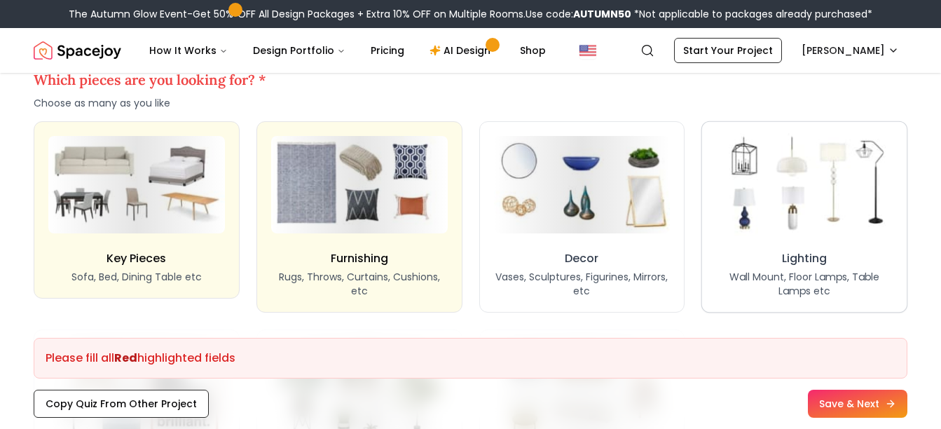
click at [796, 211] on img at bounding box center [805, 184] width 186 height 102
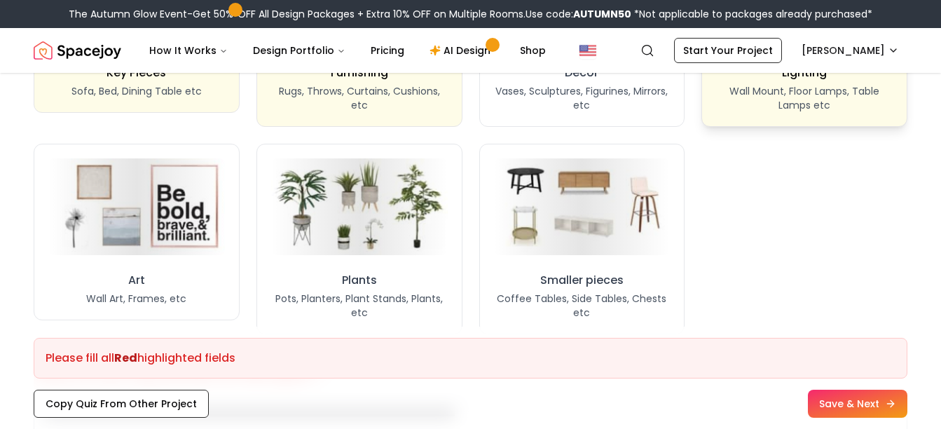
scroll to position [1331, 0]
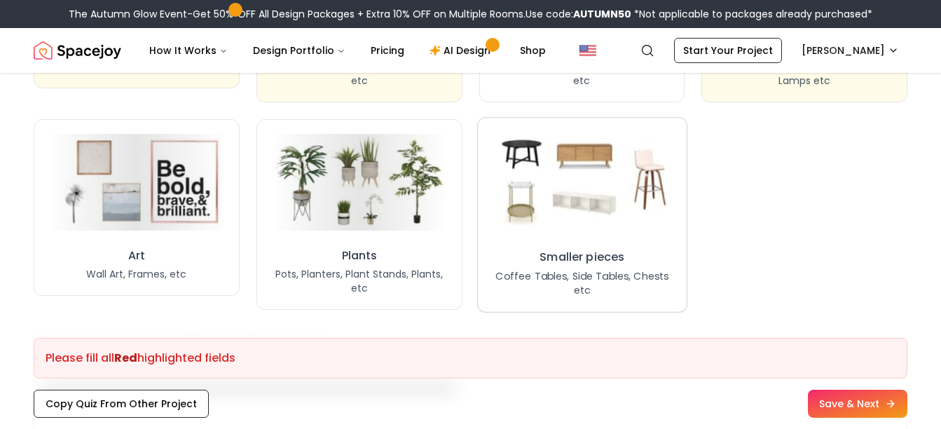
click at [540, 205] on img at bounding box center [582, 182] width 189 height 104
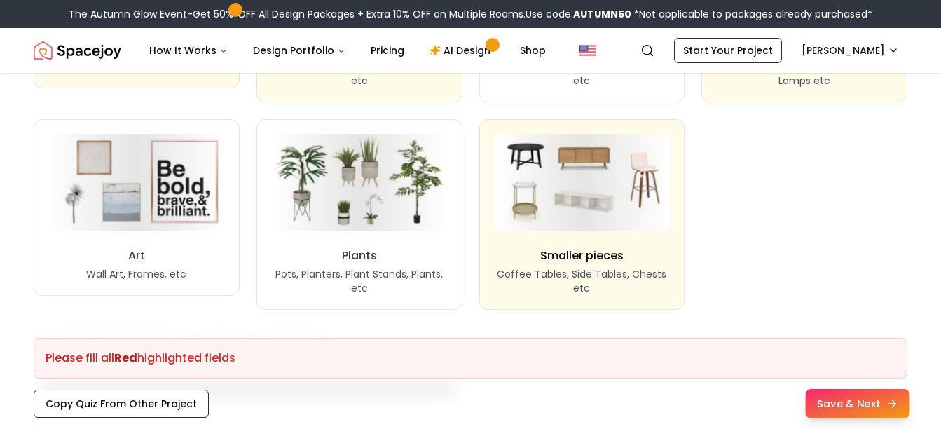
click at [837, 397] on button "Save & Next" at bounding box center [857, 403] width 104 height 29
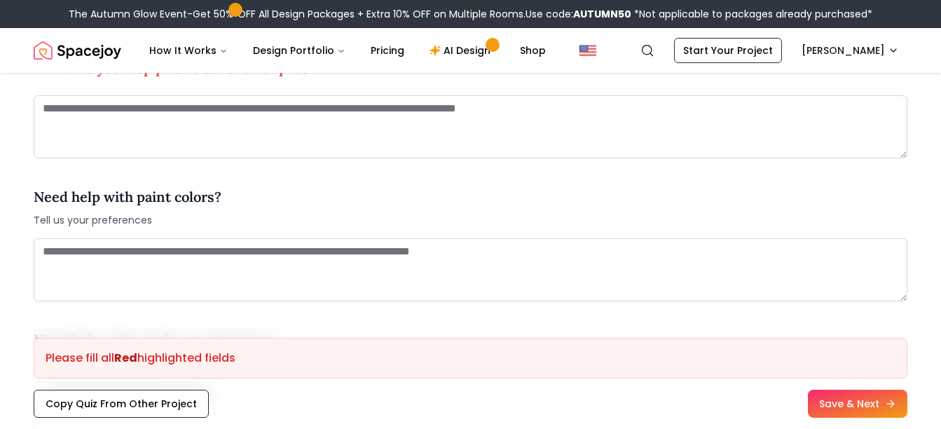
scroll to position [1542, 0]
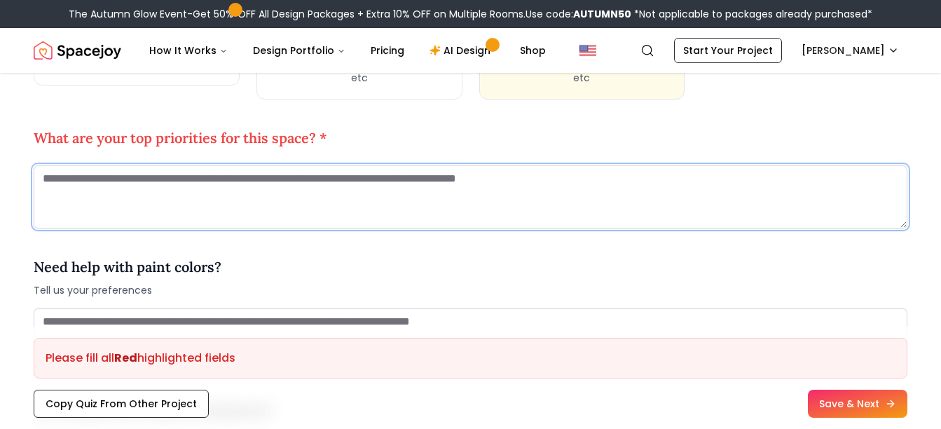
click at [166, 200] on textarea at bounding box center [471, 196] width 874 height 63
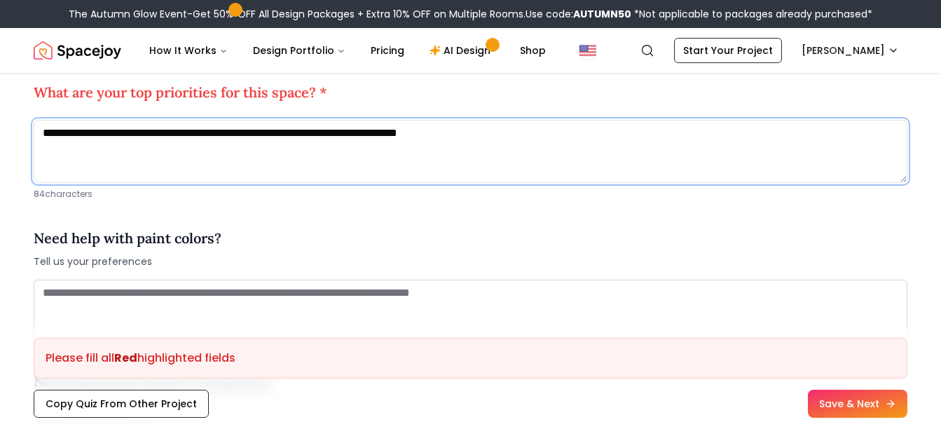
scroll to position [1612, 0]
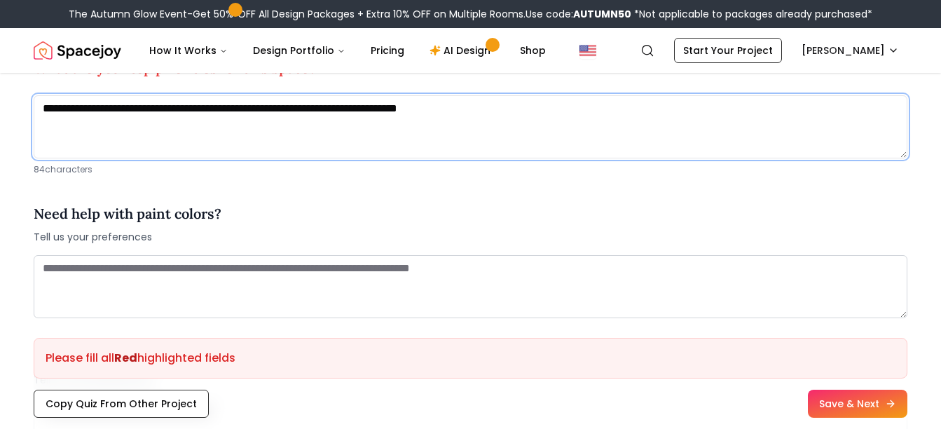
type textarea "**********"
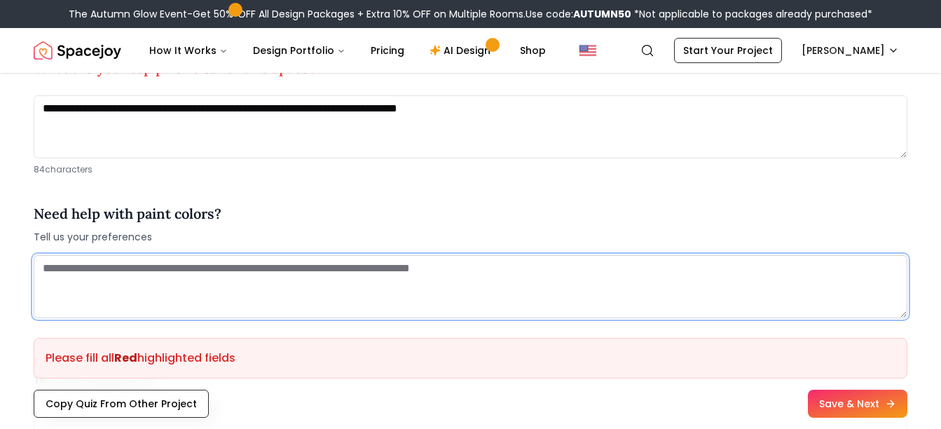
click at [174, 268] on textarea at bounding box center [471, 286] width 874 height 63
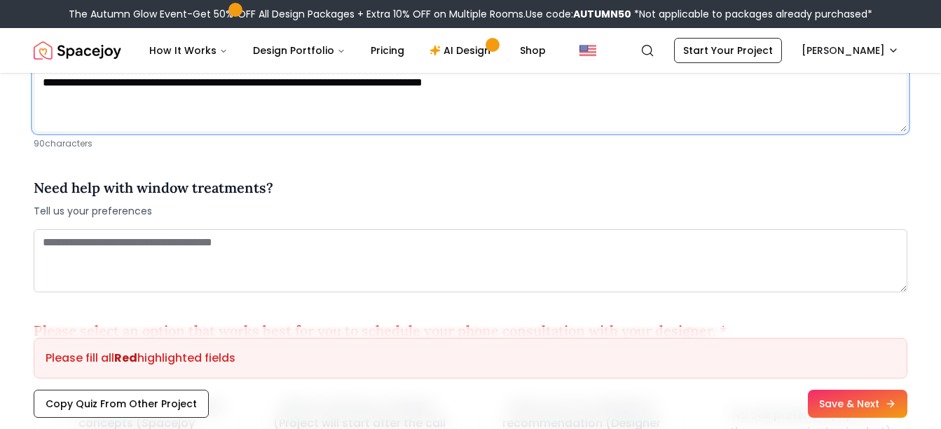
scroll to position [1822, 0]
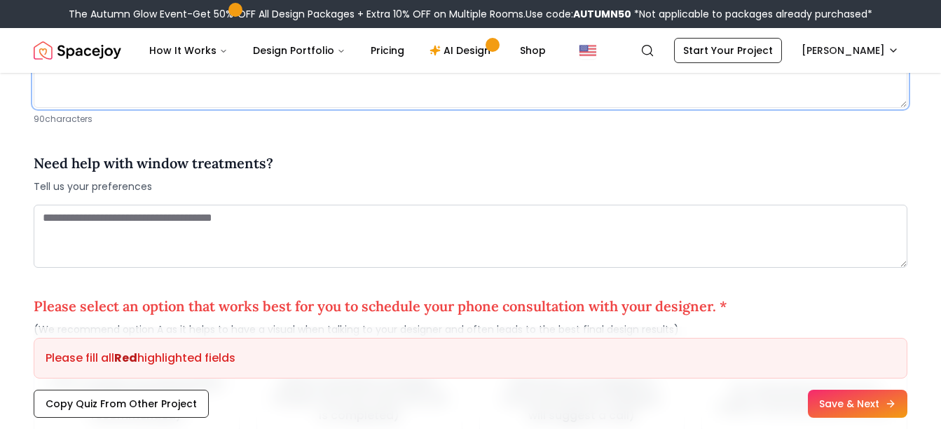
type textarea "**********"
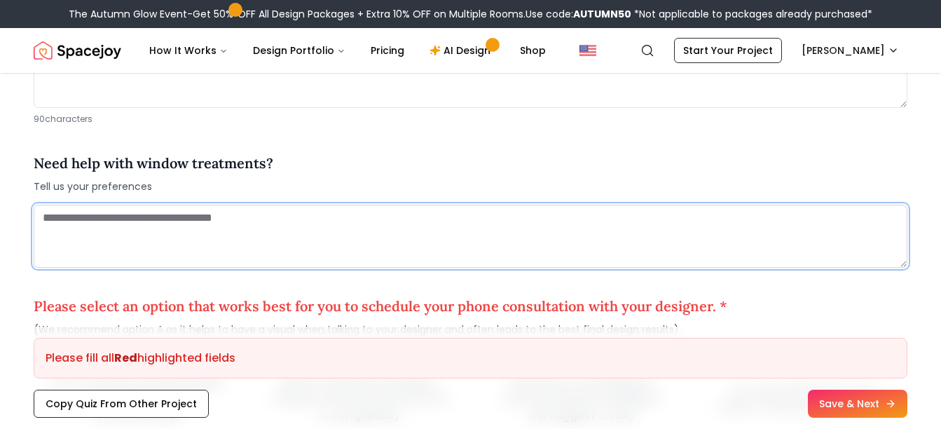
click at [137, 225] on textarea at bounding box center [471, 236] width 874 height 63
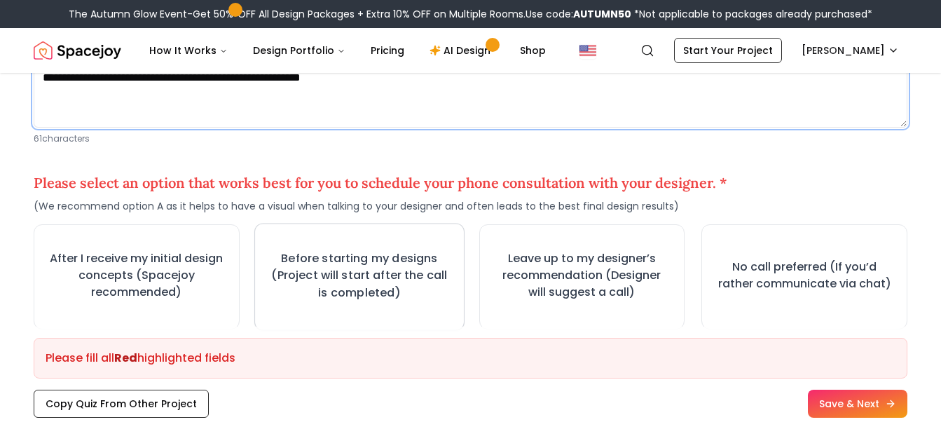
scroll to position [2032, 0]
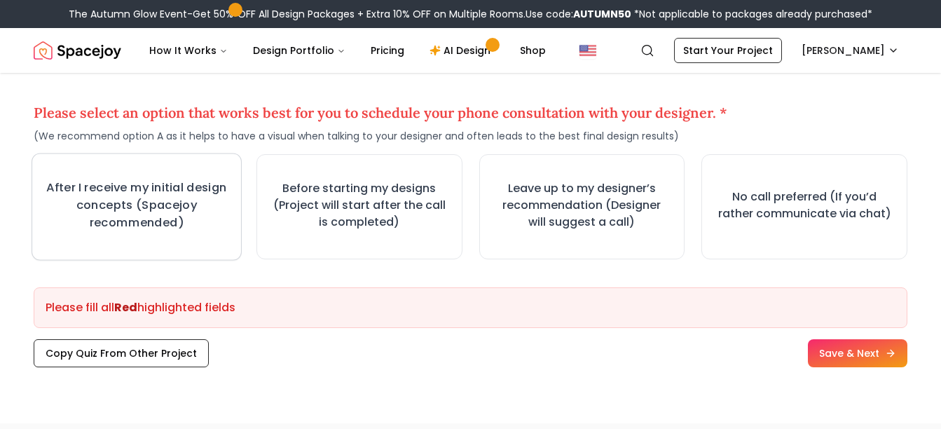
type textarea "**********"
click at [132, 213] on h3 "After I receive my initial design concepts (Spacejoy recommended)" at bounding box center [137, 205] width 182 height 52
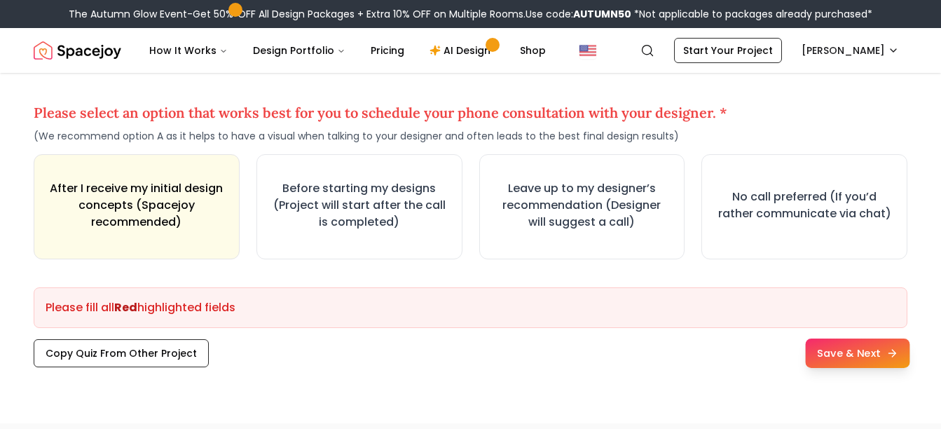
click at [879, 352] on button "Save & Next" at bounding box center [857, 352] width 104 height 29
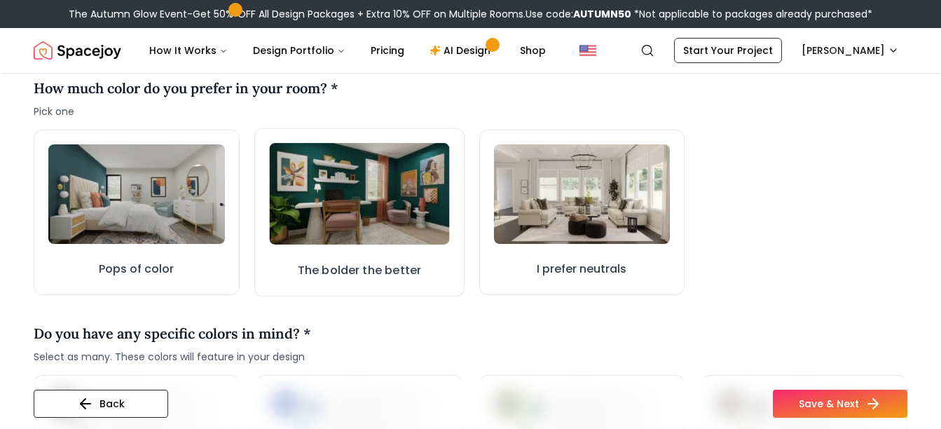
scroll to position [420, 0]
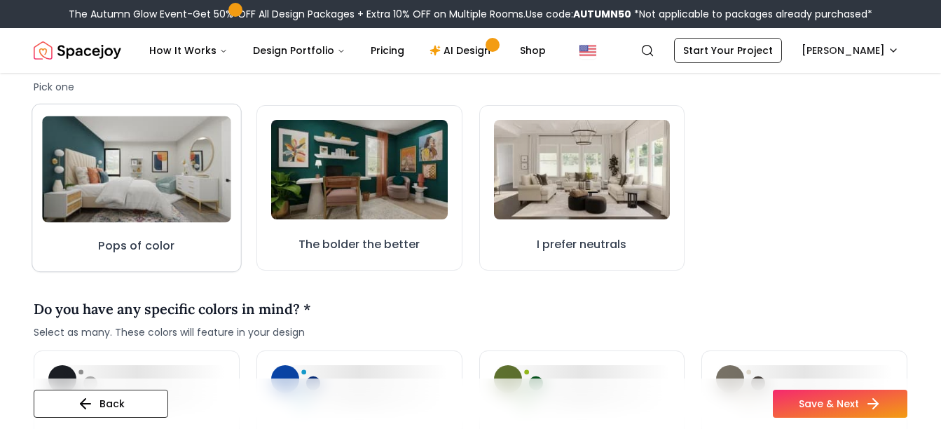
click at [97, 179] on img at bounding box center [136, 169] width 189 height 107
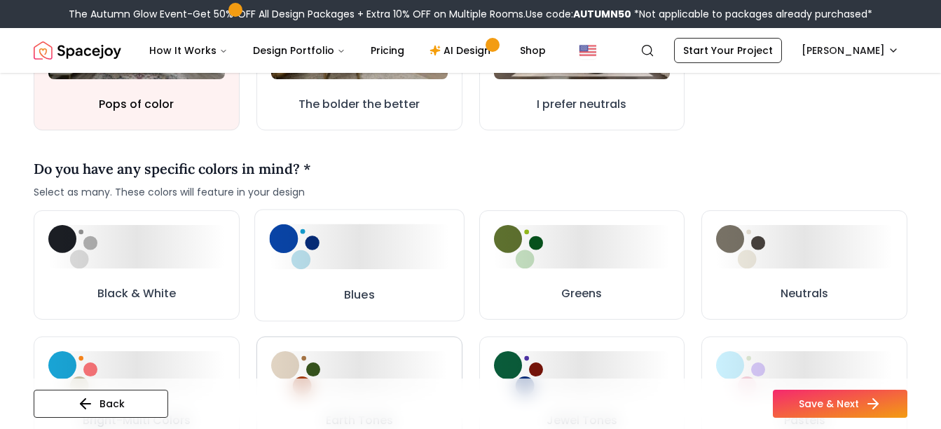
scroll to position [631, 0]
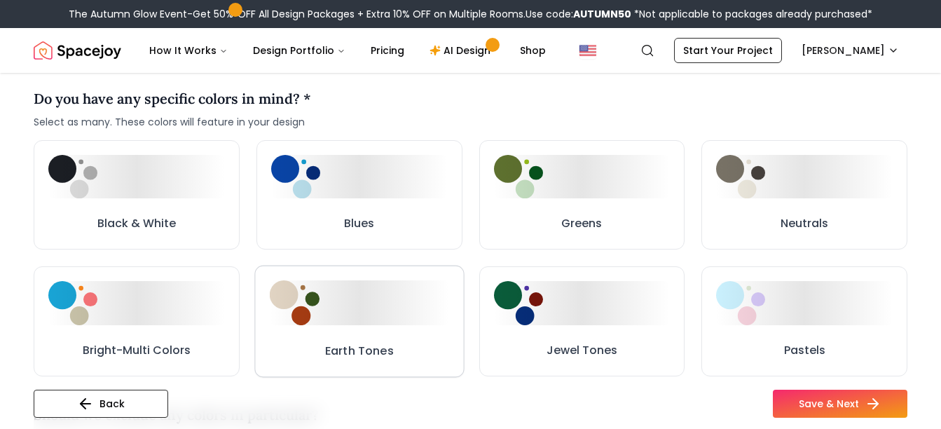
click at [379, 311] on div at bounding box center [359, 302] width 179 height 45
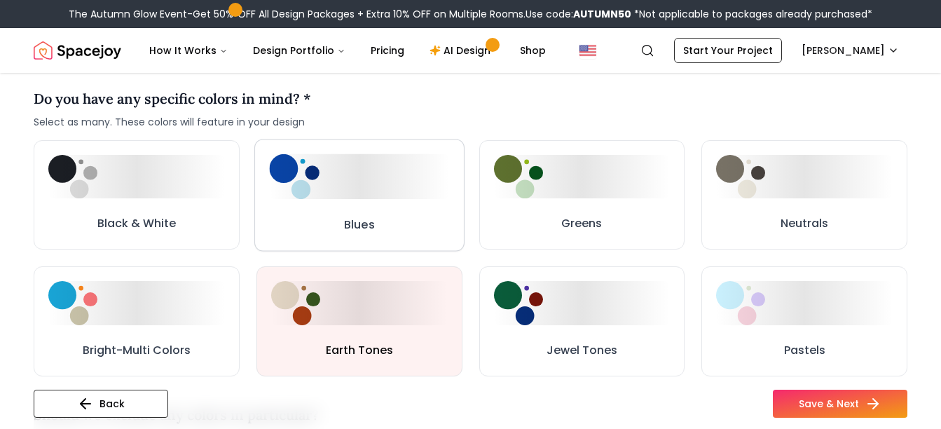
click at [381, 213] on button "Blues" at bounding box center [359, 195] width 210 height 112
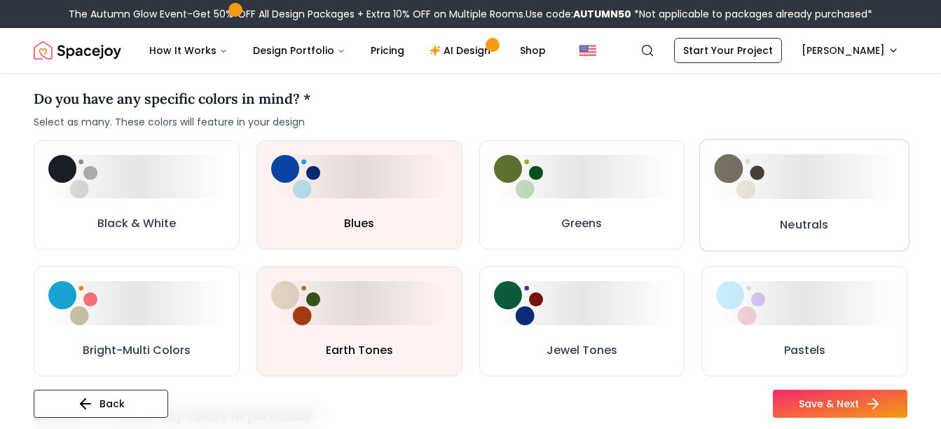
click at [816, 205] on button "Neutrals" at bounding box center [804, 195] width 210 height 112
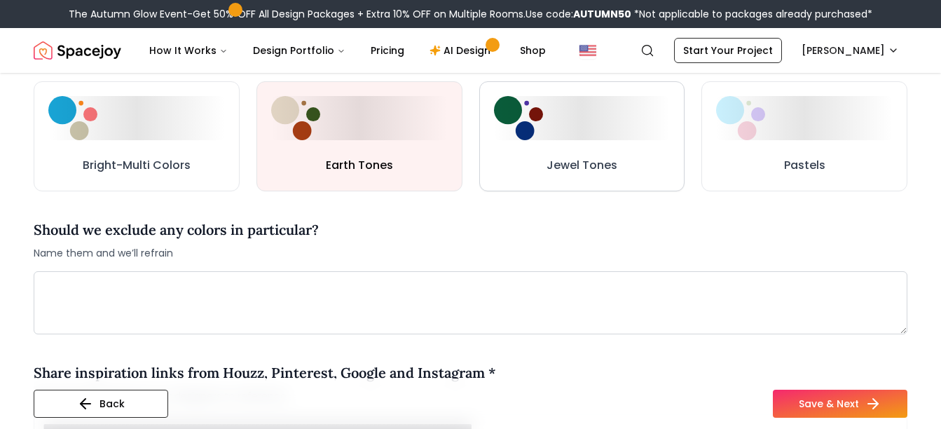
scroll to position [841, 0]
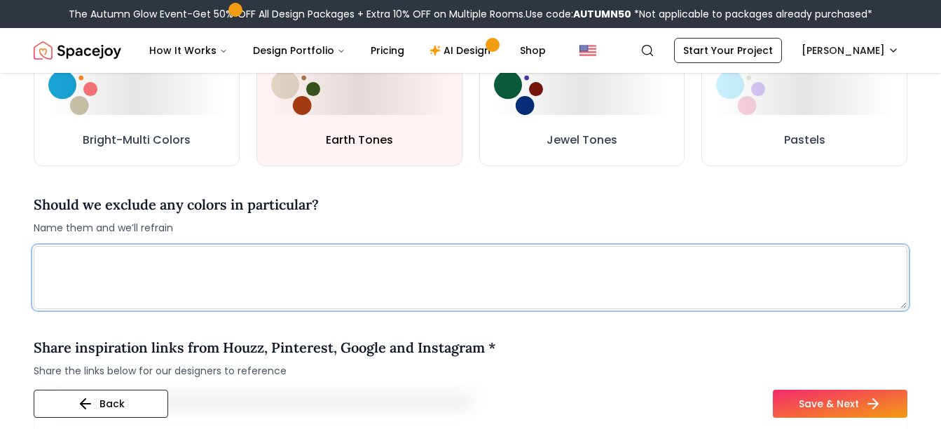
click at [221, 268] on textarea at bounding box center [471, 277] width 874 height 63
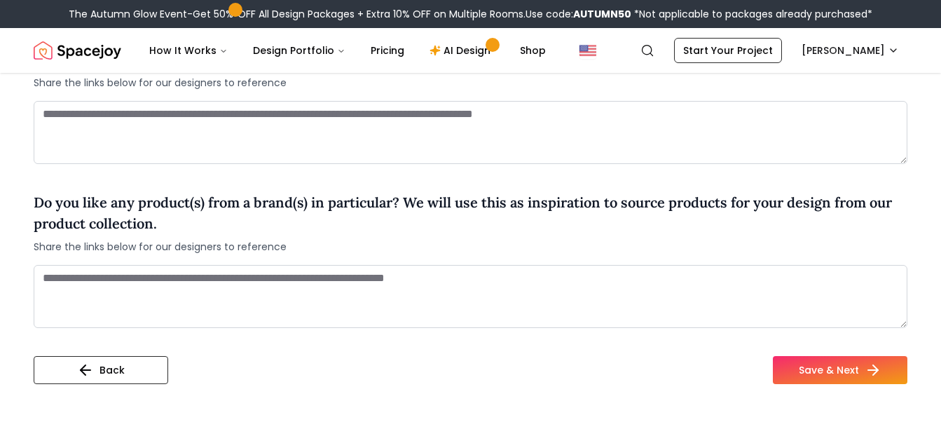
scroll to position [1121, 0]
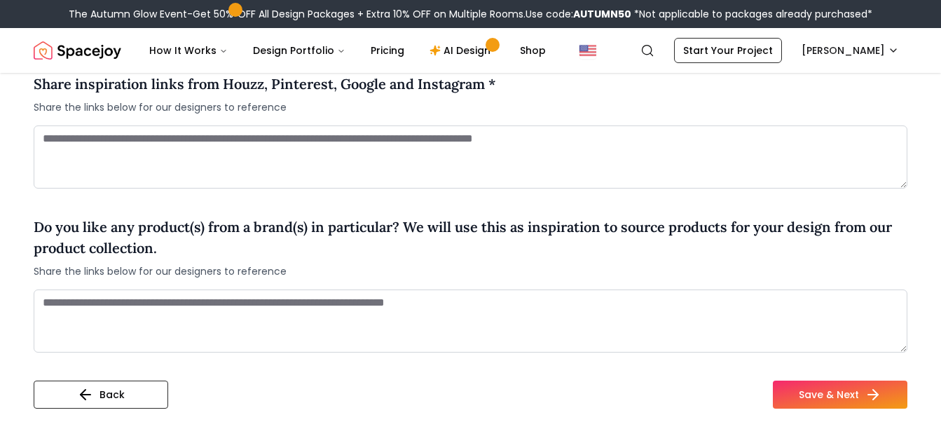
type textarea "**********"
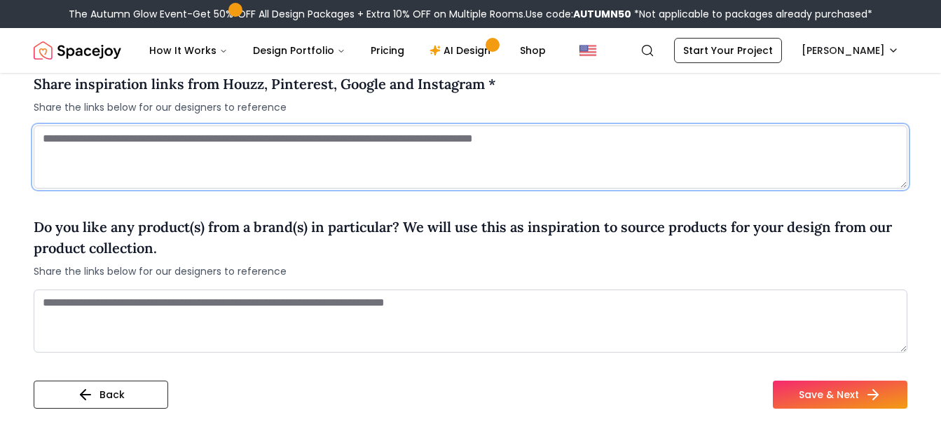
click at [139, 157] on textarea at bounding box center [471, 156] width 874 height 63
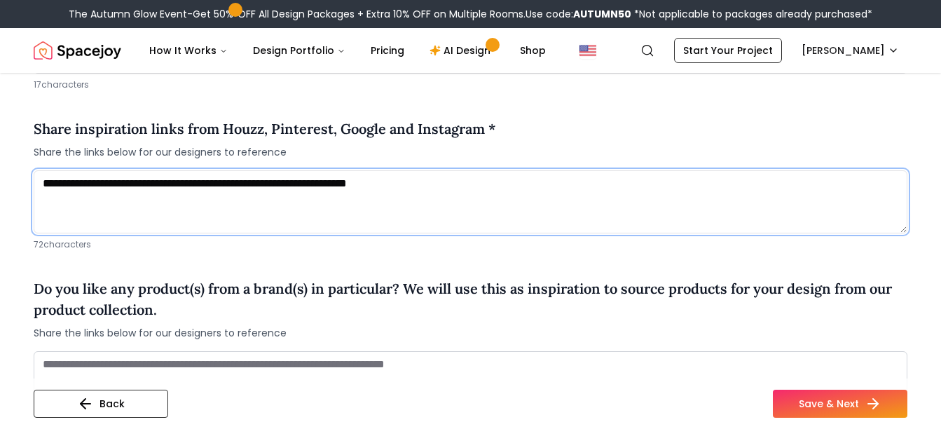
scroll to position [1051, 0]
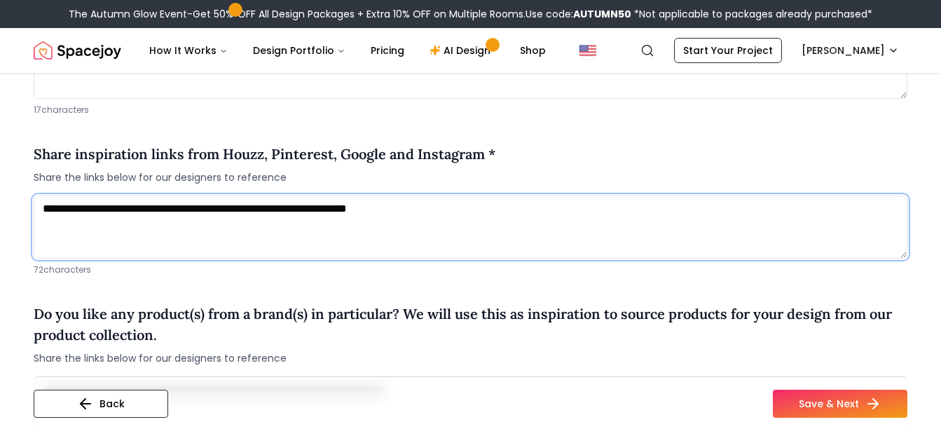
click at [512, 216] on textarea "**********" at bounding box center [471, 227] width 874 height 63
type textarea "**********"
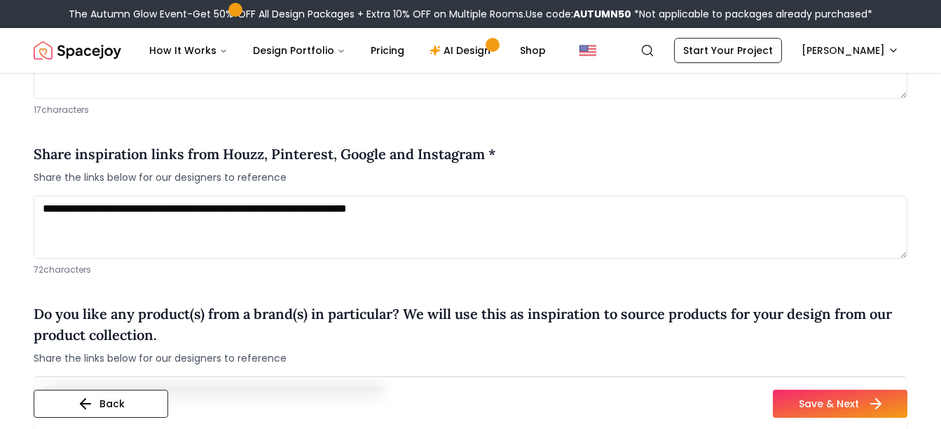
click at [858, 399] on button "Save & Next" at bounding box center [840, 404] width 135 height 28
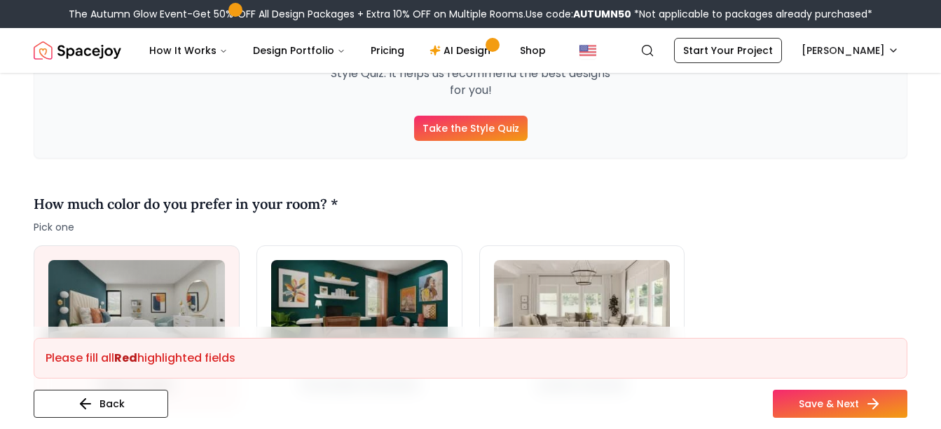
scroll to position [210, 0]
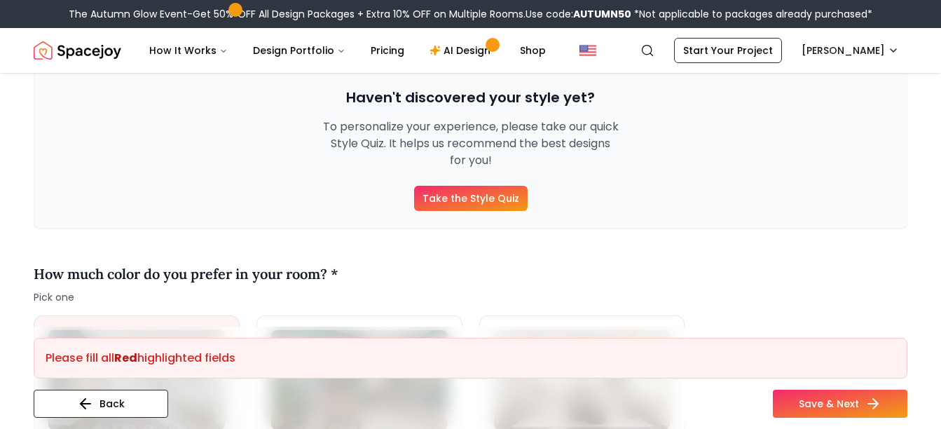
click at [474, 189] on link "Take the Style Quiz" at bounding box center [471, 198] width 114 height 25
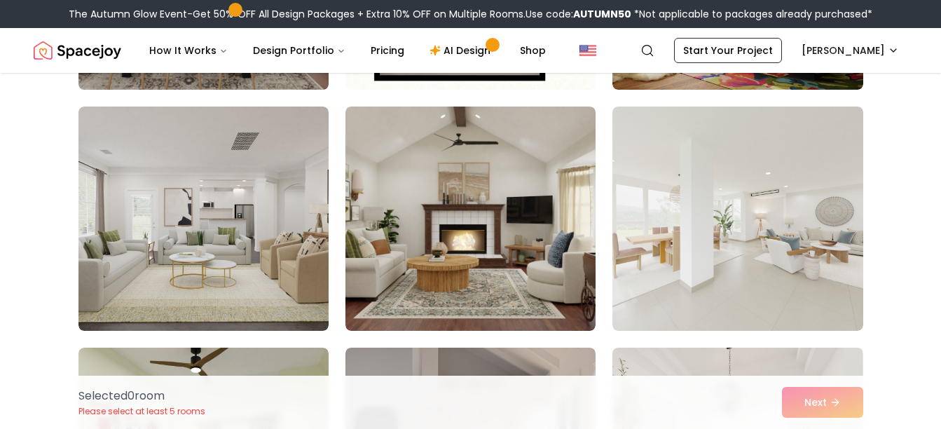
scroll to position [350, 0]
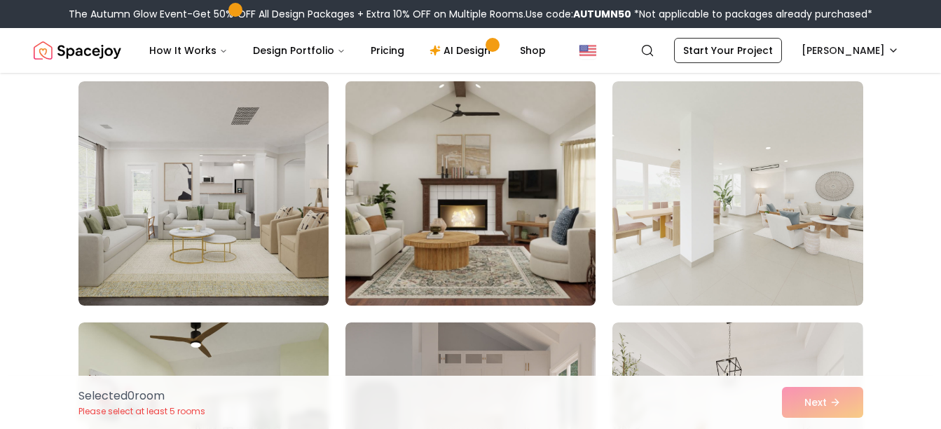
click at [477, 180] on img at bounding box center [470, 193] width 263 height 235
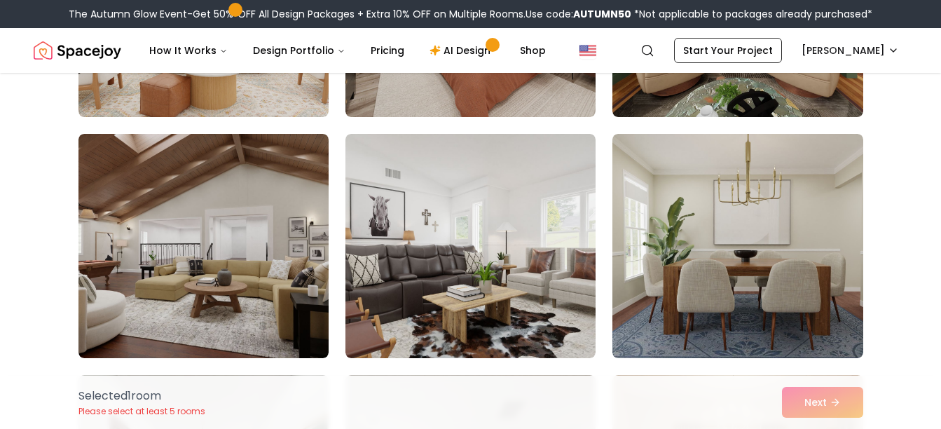
scroll to position [2733, 0]
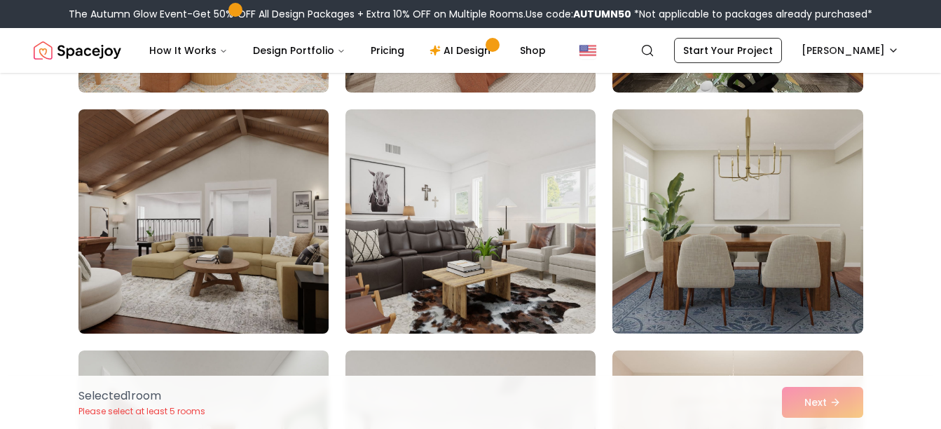
click at [202, 236] on img at bounding box center [203, 221] width 263 height 235
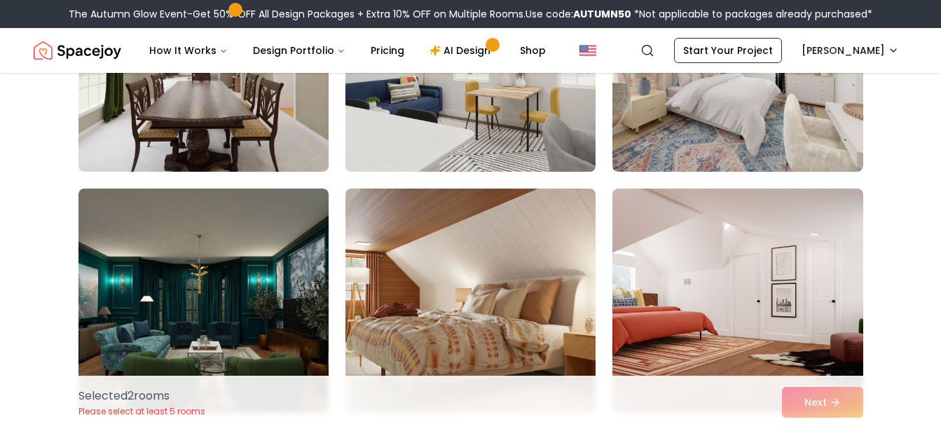
scroll to position [2242, 0]
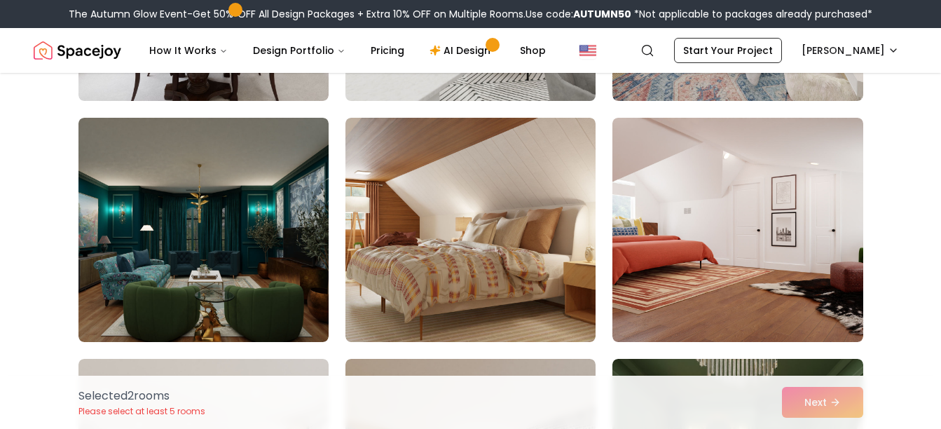
click at [433, 270] on img at bounding box center [470, 230] width 250 height 224
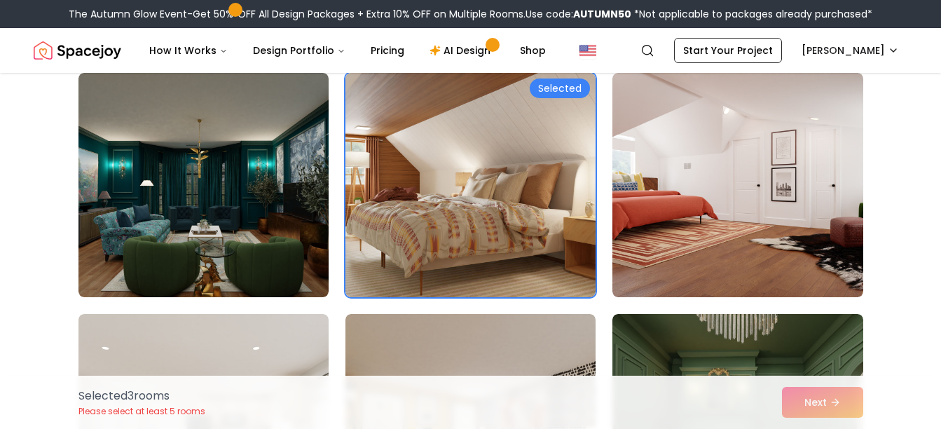
scroll to position [2313, 0]
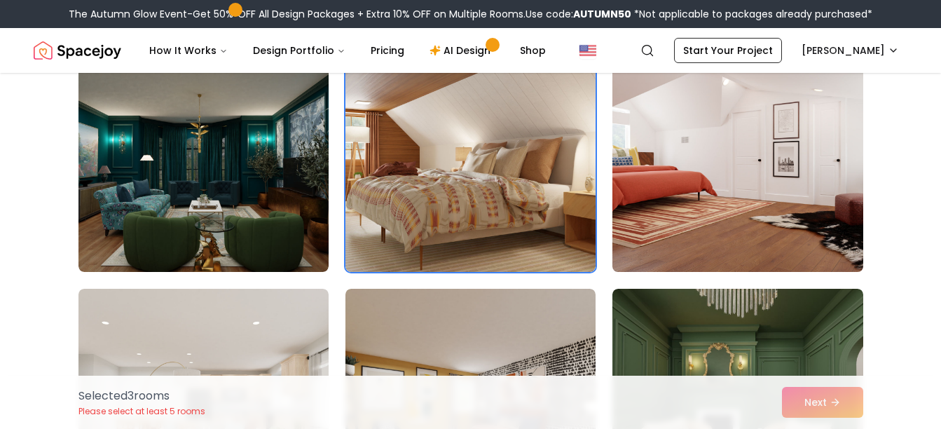
click at [713, 218] on img at bounding box center [737, 159] width 263 height 235
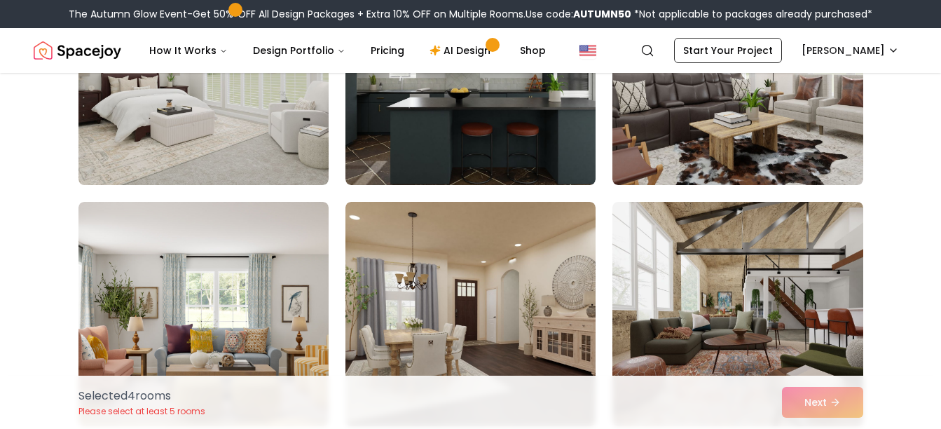
scroll to position [3434, 0]
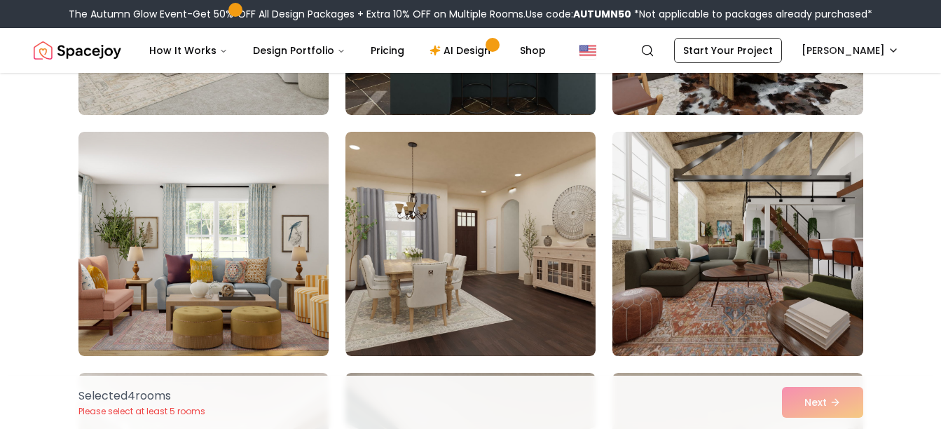
click at [740, 285] on img at bounding box center [737, 243] width 263 height 235
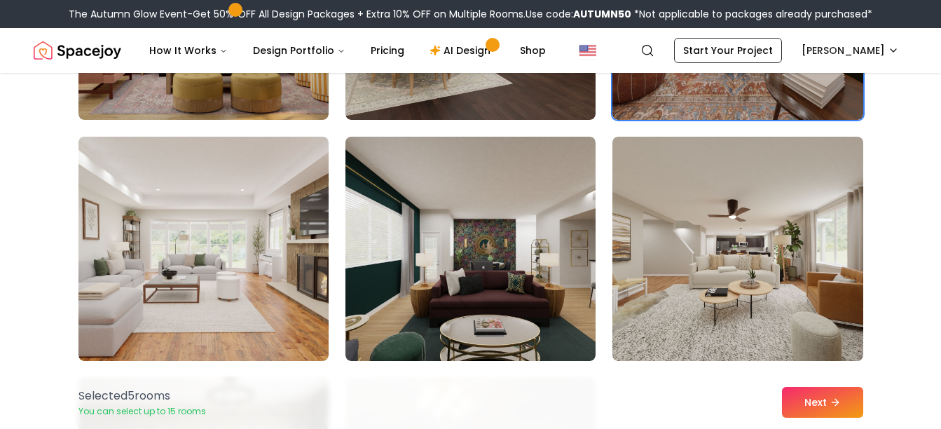
scroll to position [3714, 0]
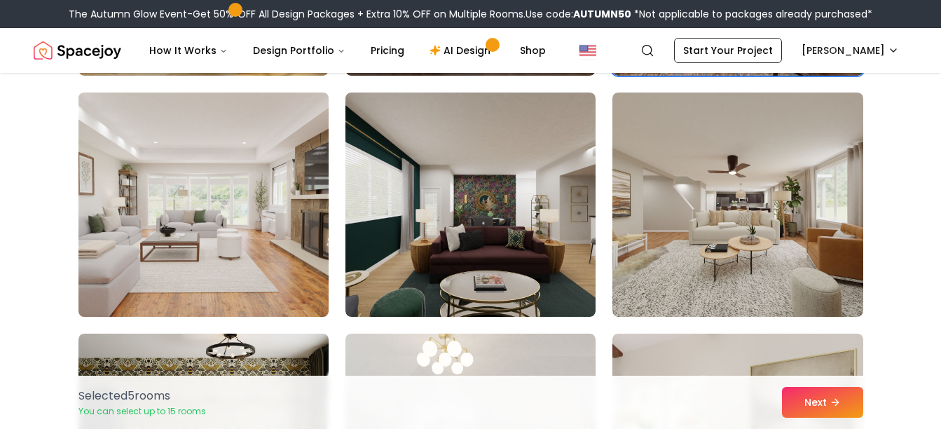
click at [259, 278] on img at bounding box center [203, 204] width 263 height 235
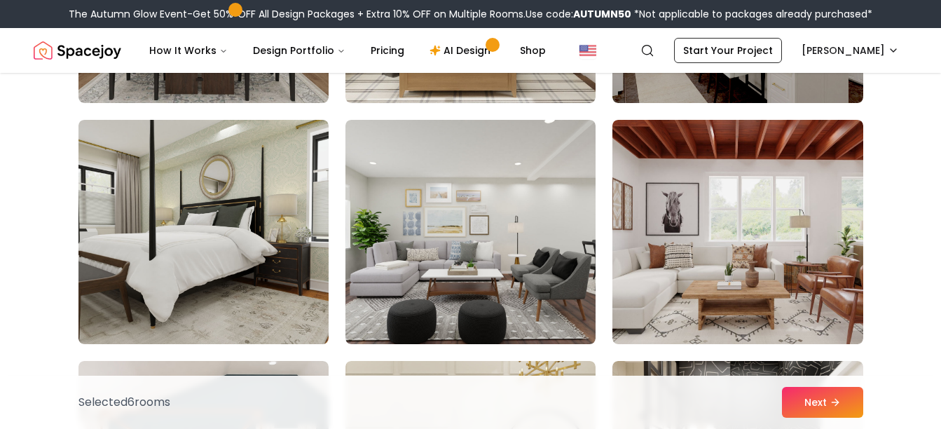
scroll to position [6097, 0]
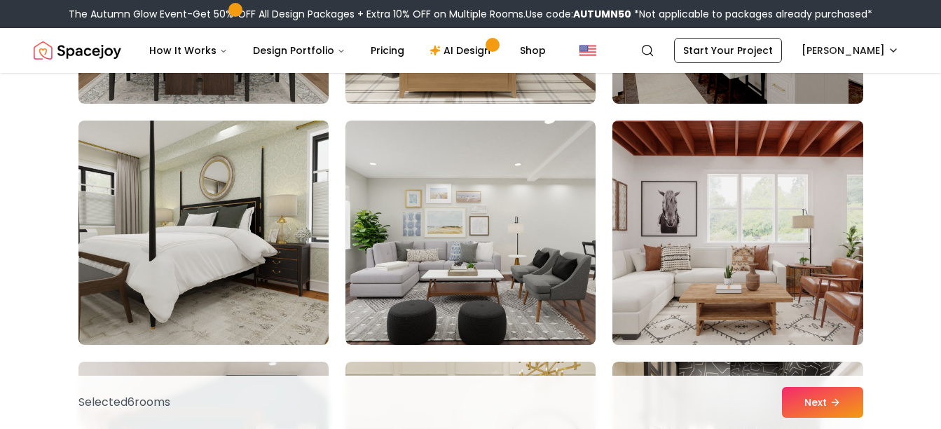
click at [671, 251] on img at bounding box center [737, 232] width 263 height 235
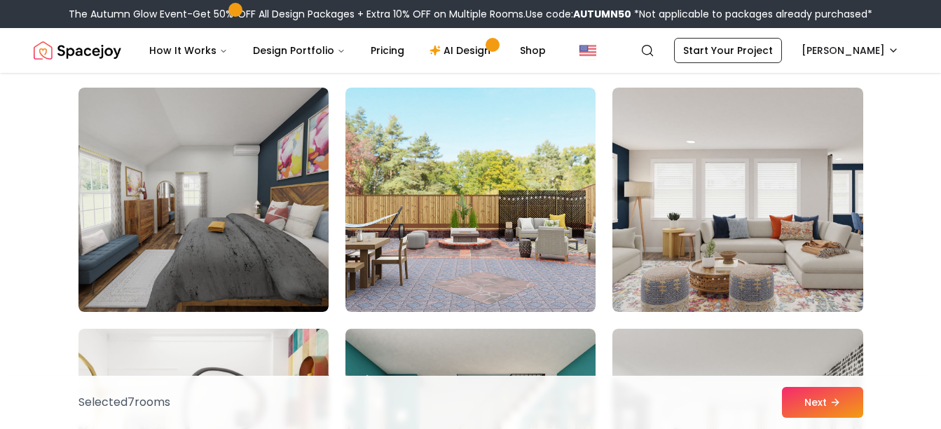
scroll to position [6587, 0]
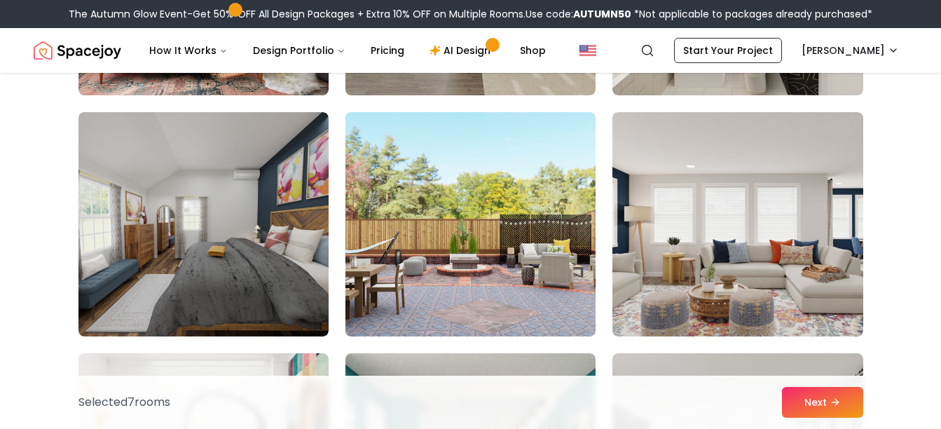
click at [514, 289] on img at bounding box center [470, 224] width 263 height 235
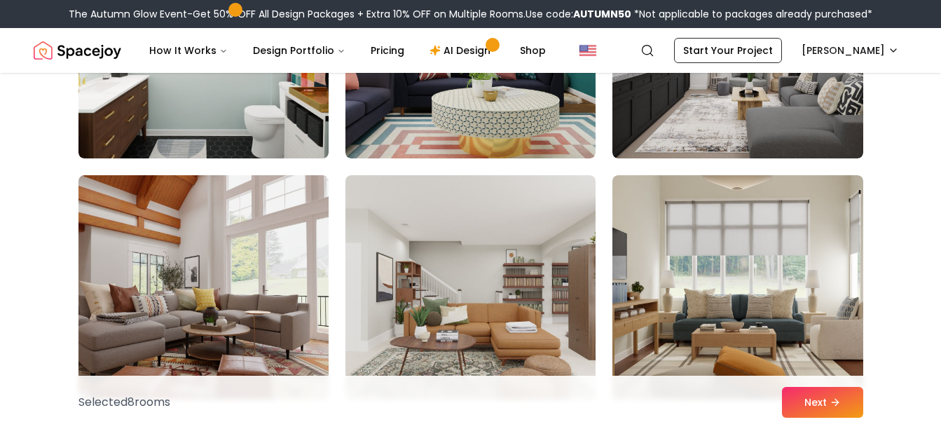
scroll to position [7078, 0]
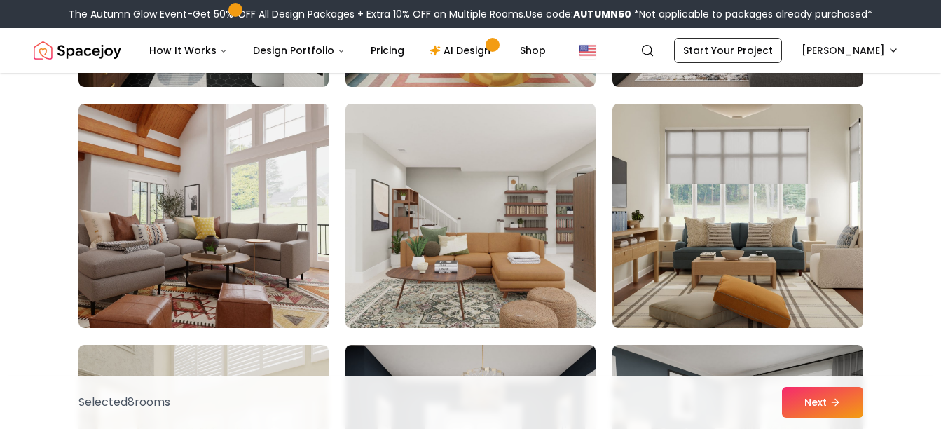
click at [496, 212] on img at bounding box center [470, 215] width 263 height 235
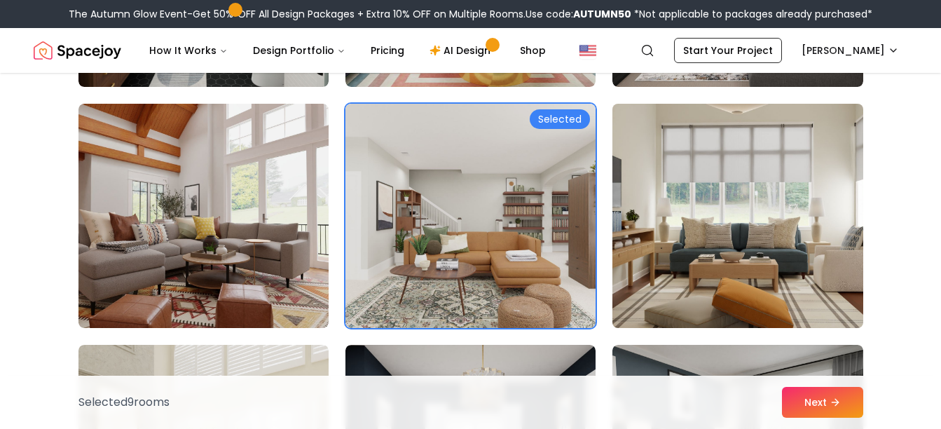
click at [755, 248] on img at bounding box center [737, 215] width 263 height 235
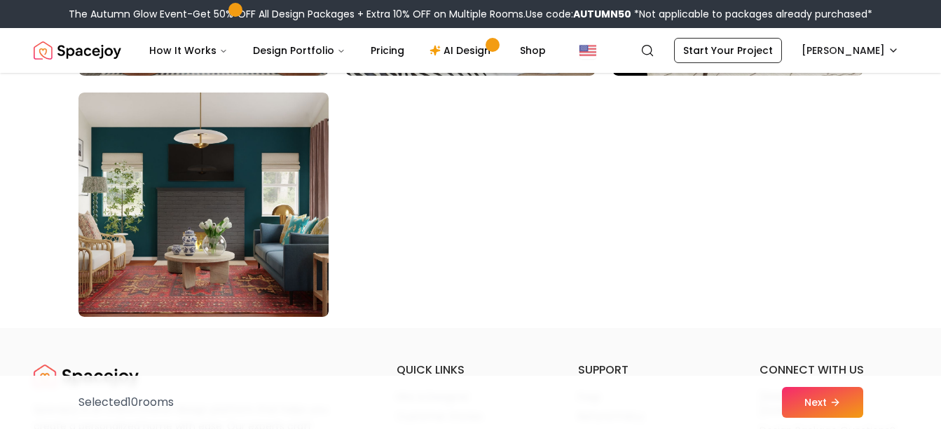
scroll to position [8059, 0]
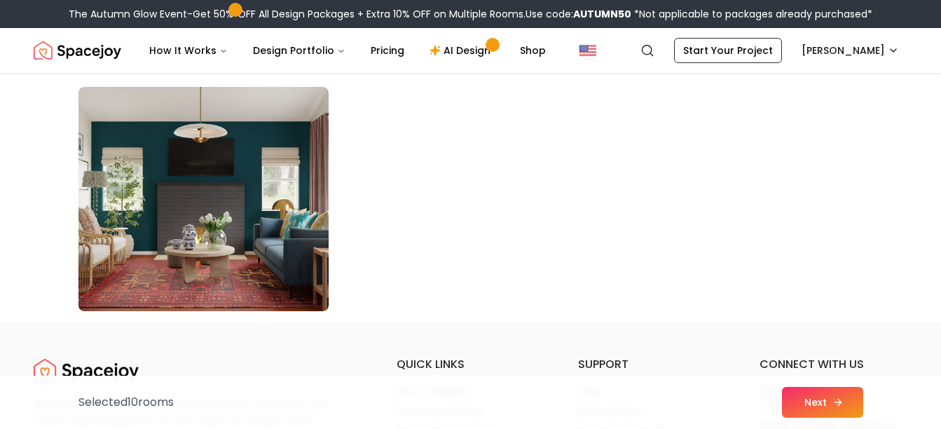
click at [807, 398] on button "Next" at bounding box center [822, 402] width 81 height 31
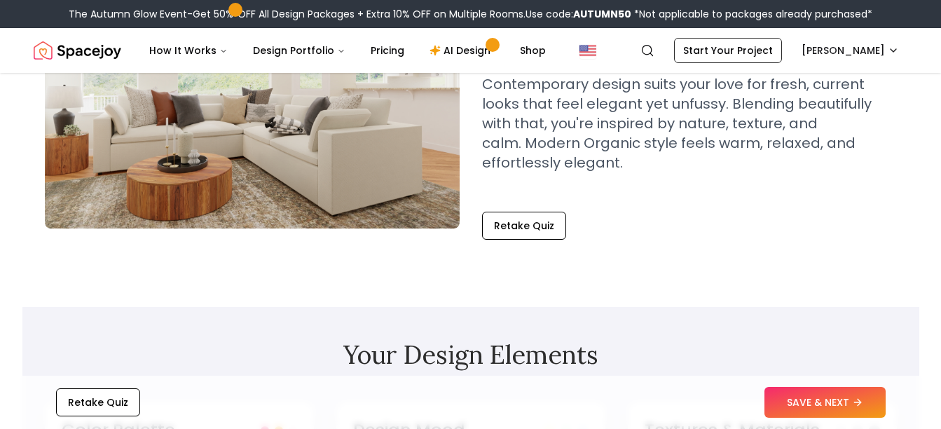
scroll to position [210, 0]
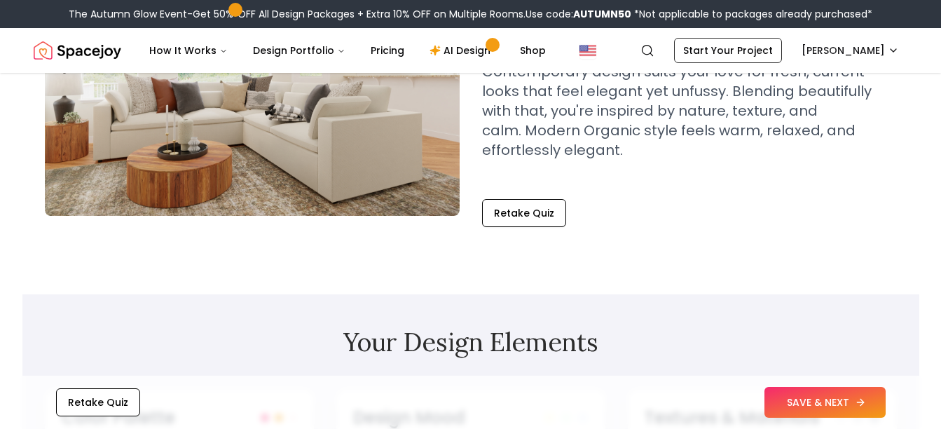
click at [821, 404] on button "SAVE & NEXT" at bounding box center [825, 402] width 121 height 31
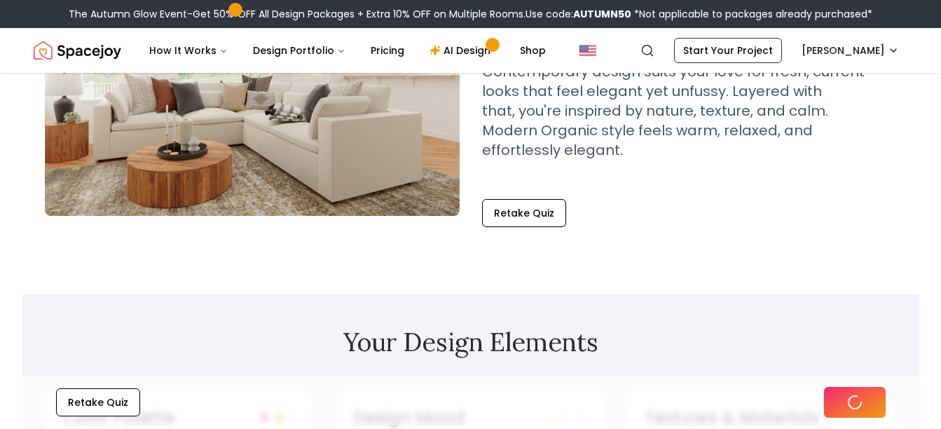
scroll to position [200, 0]
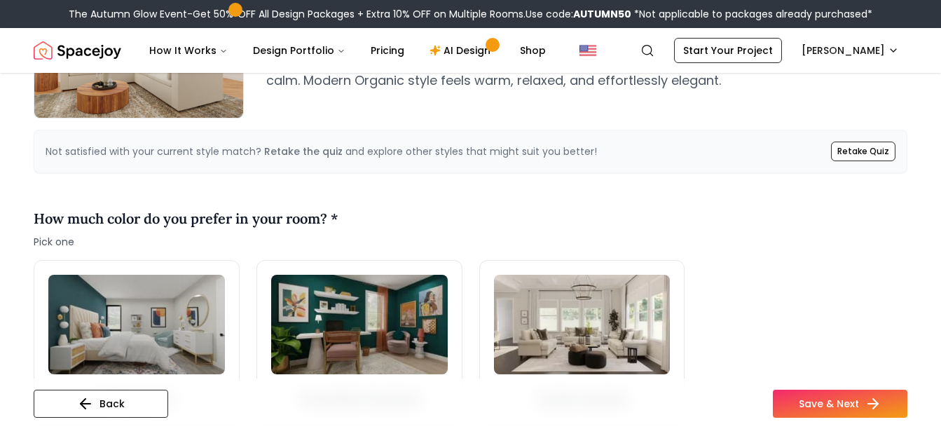
scroll to position [420, 0]
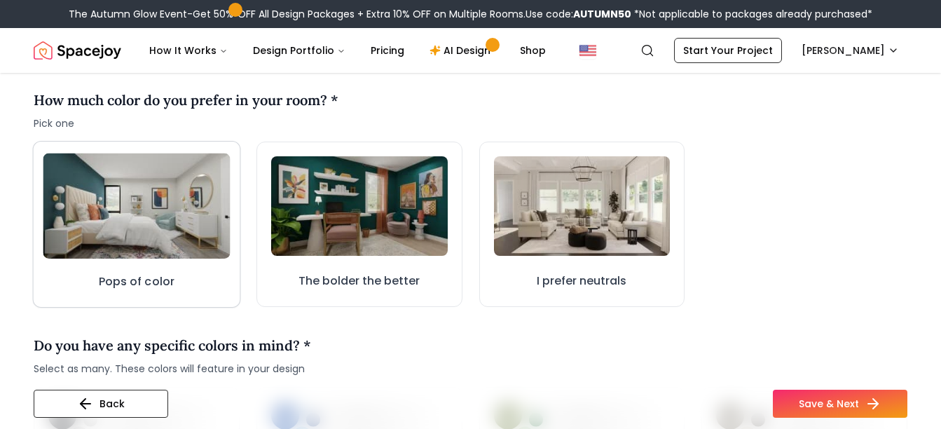
click at [164, 235] on img at bounding box center [136, 205] width 187 height 105
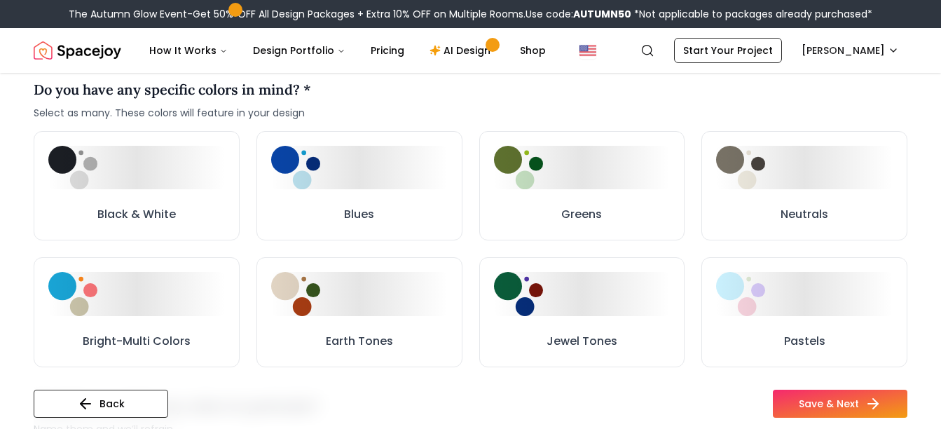
scroll to position [701, 0]
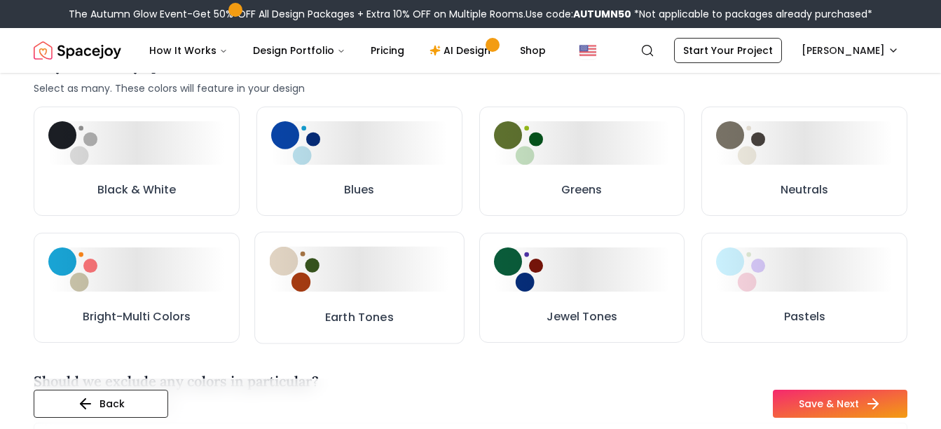
click at [348, 290] on div at bounding box center [359, 269] width 180 height 45
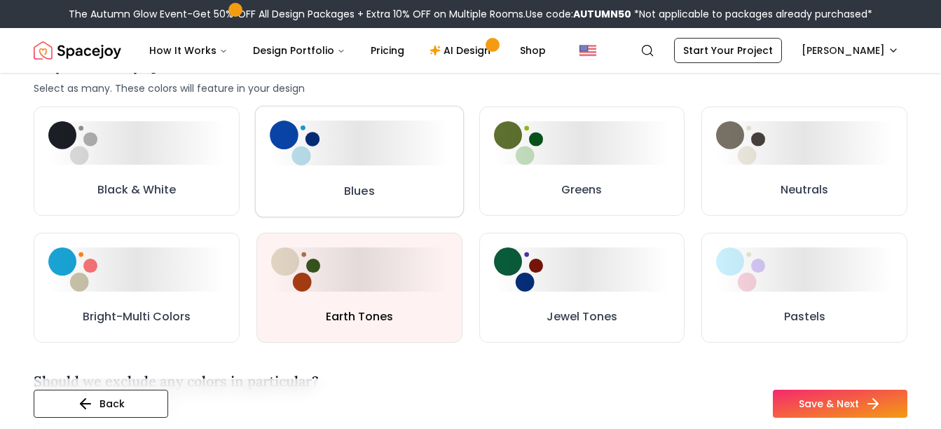
click at [349, 171] on button "Blues" at bounding box center [358, 161] width 209 height 111
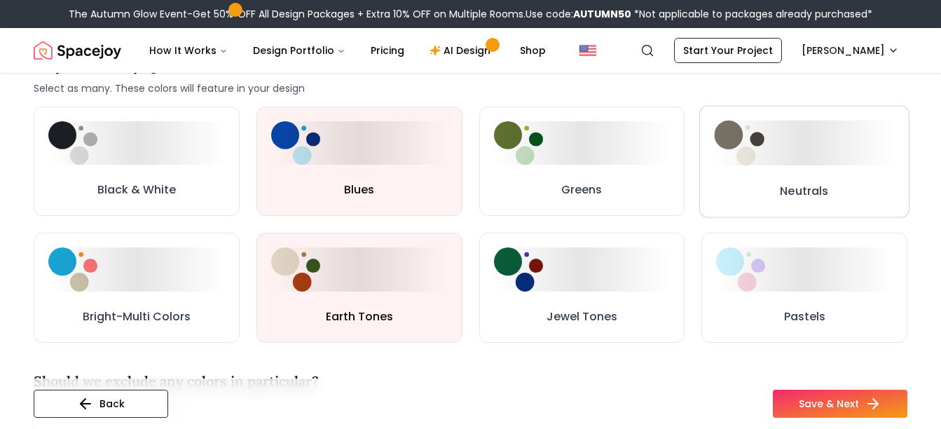
click at [779, 156] on div at bounding box center [805, 143] width 180 height 45
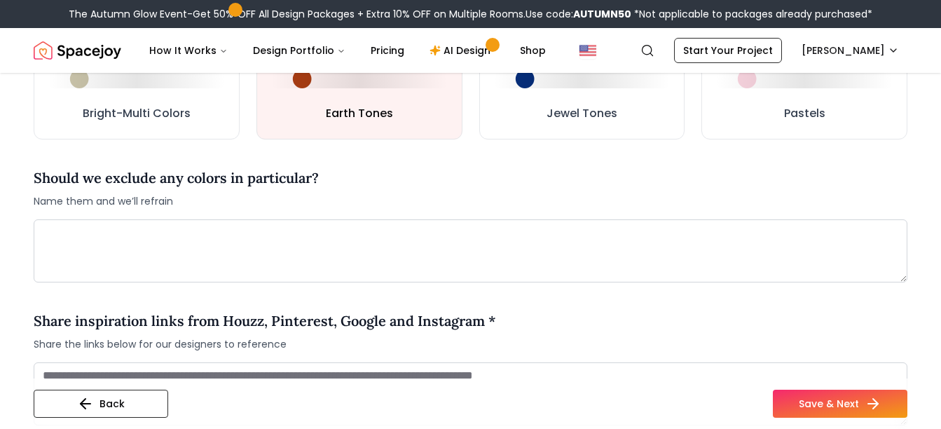
scroll to position [911, 0]
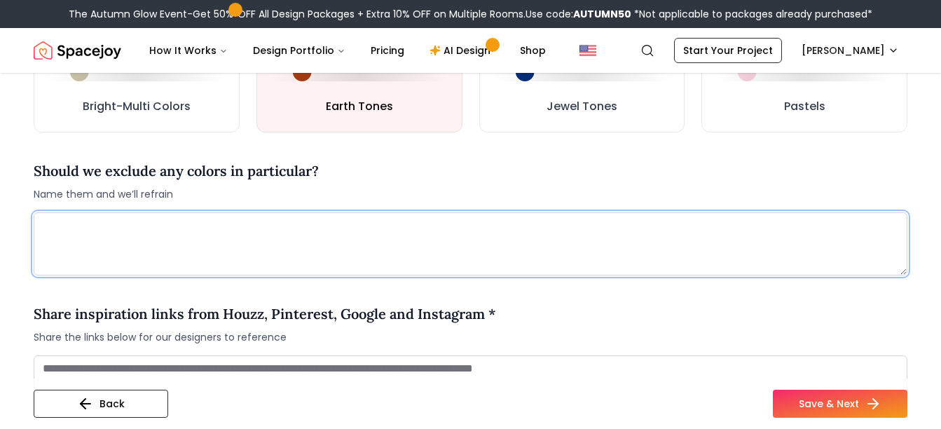
click at [220, 250] on textarea at bounding box center [471, 243] width 874 height 63
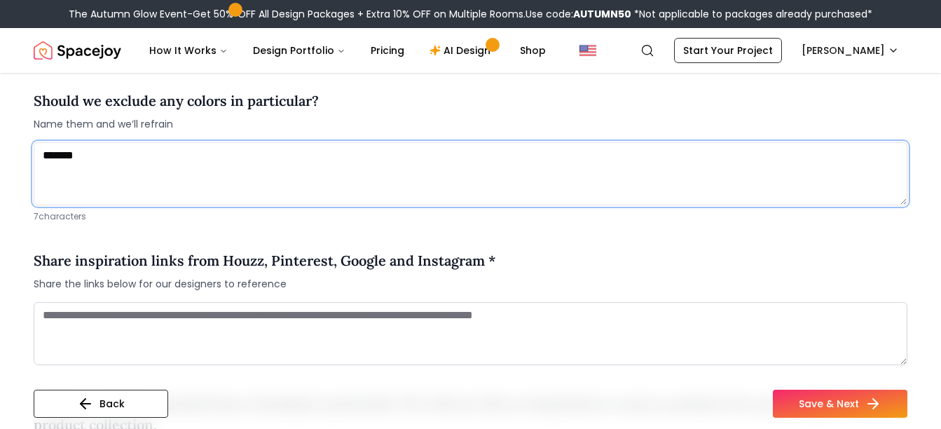
scroll to position [1051, 0]
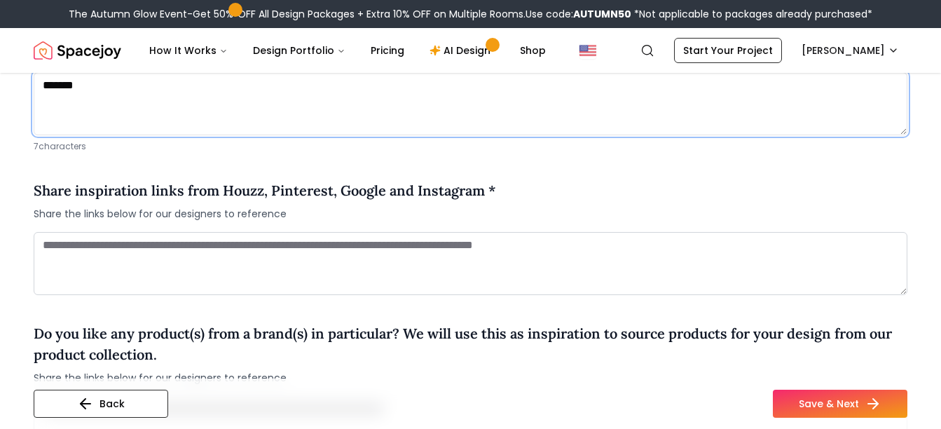
type textarea "*******"
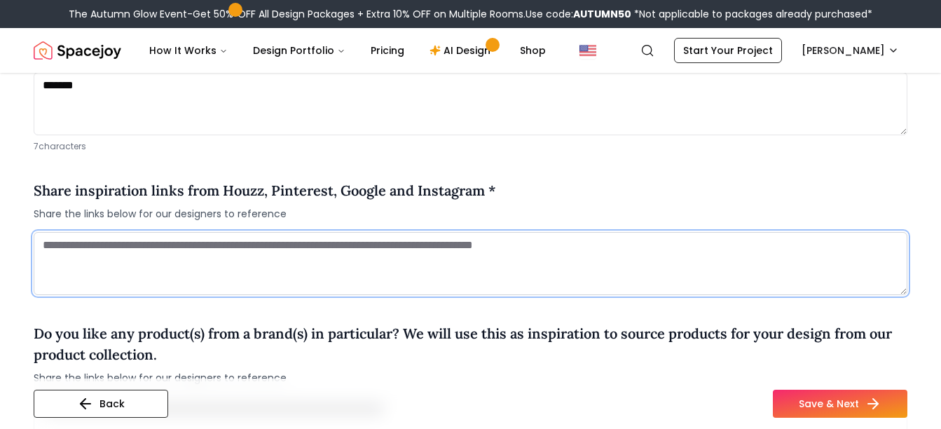
click at [235, 254] on textarea at bounding box center [471, 263] width 874 height 63
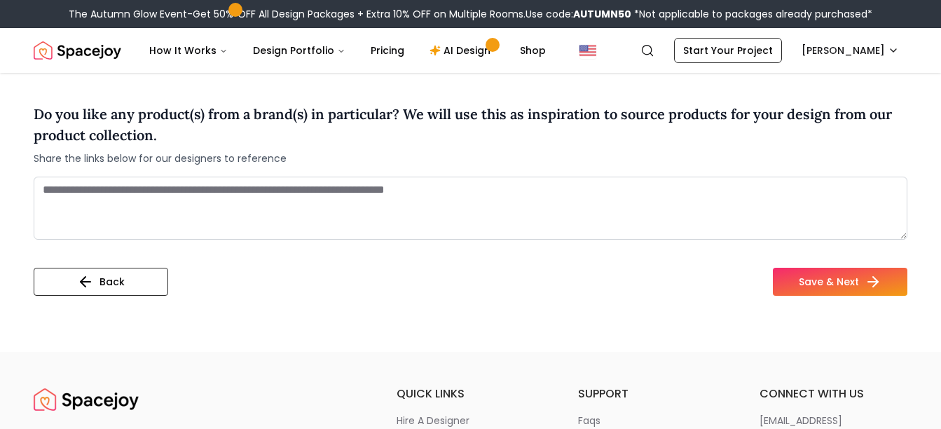
scroll to position [1331, 0]
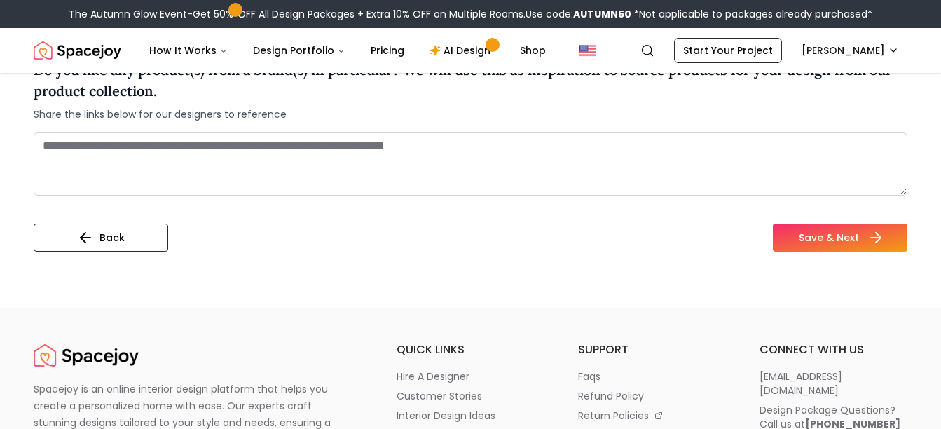
type textarea "**********"
click at [872, 231] on icon at bounding box center [876, 237] width 17 height 17
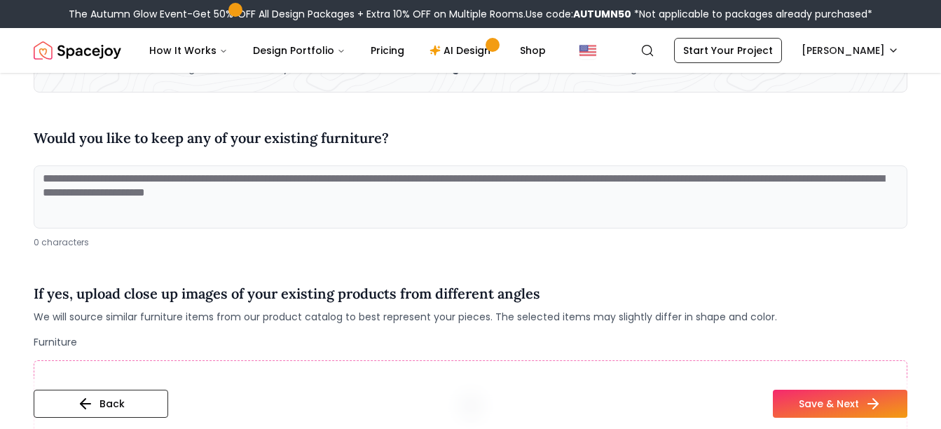
scroll to position [140, 0]
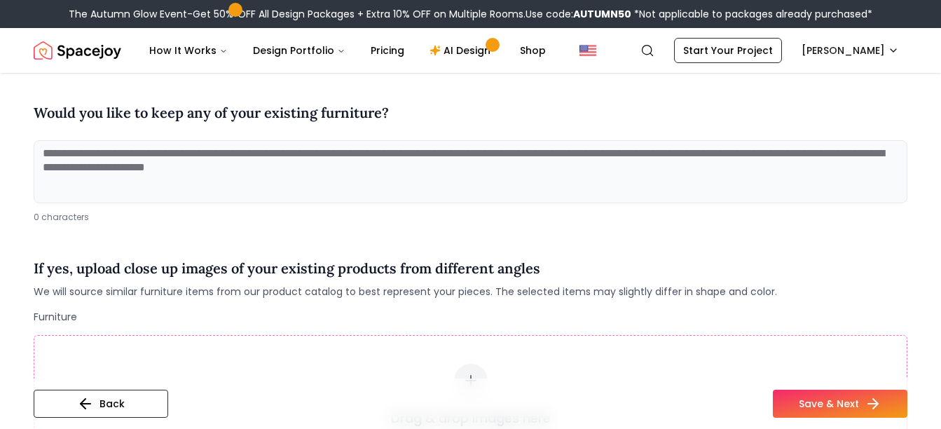
click at [224, 158] on textarea at bounding box center [471, 171] width 874 height 63
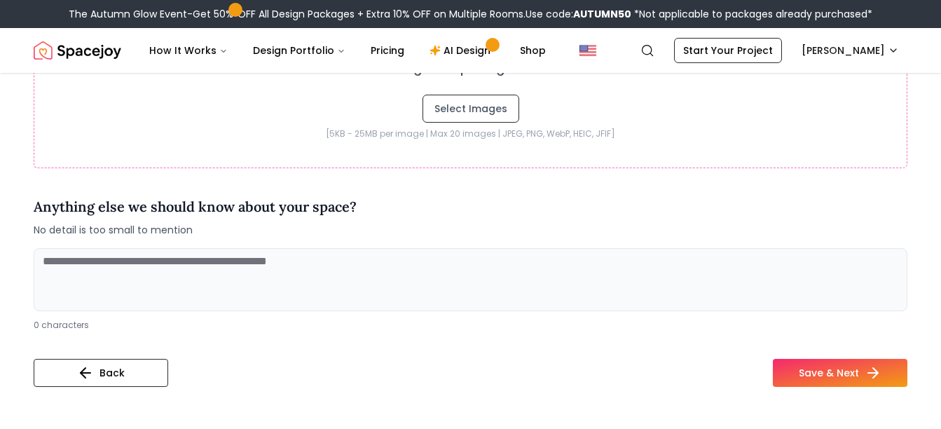
scroll to position [561, 0]
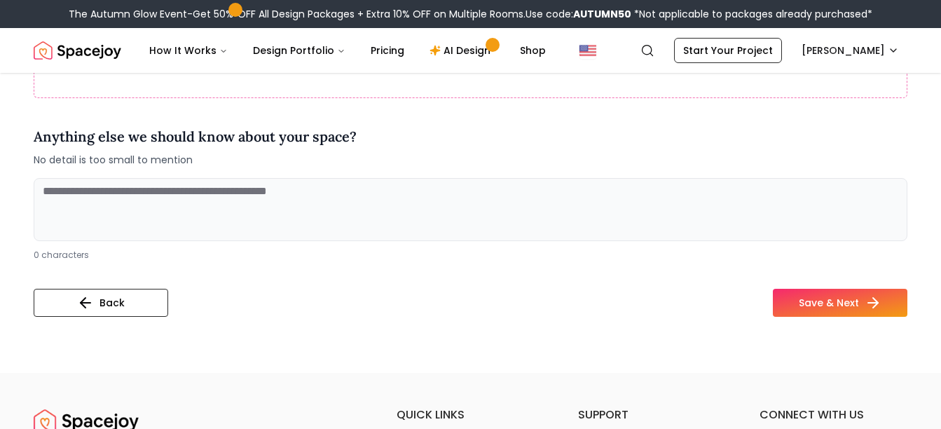
type textarea "***"
click at [285, 199] on textarea at bounding box center [471, 209] width 874 height 63
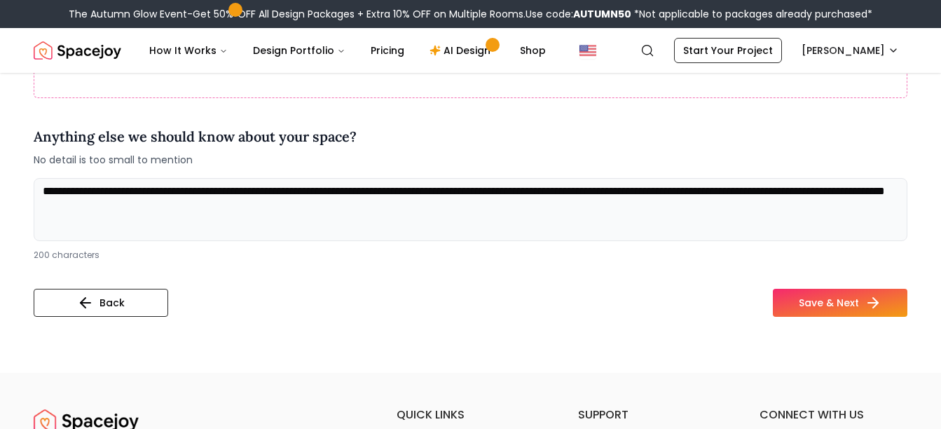
click at [536, 193] on textarea "**********" at bounding box center [471, 209] width 874 height 63
click at [313, 207] on textarea "**********" at bounding box center [471, 209] width 874 height 63
drag, startPoint x: 230, startPoint y: 205, endPoint x: 167, endPoint y: 207, distance: 63.1
click at [167, 207] on textarea "**********" at bounding box center [471, 209] width 874 height 63
click at [252, 191] on textarea "**********" at bounding box center [471, 209] width 874 height 63
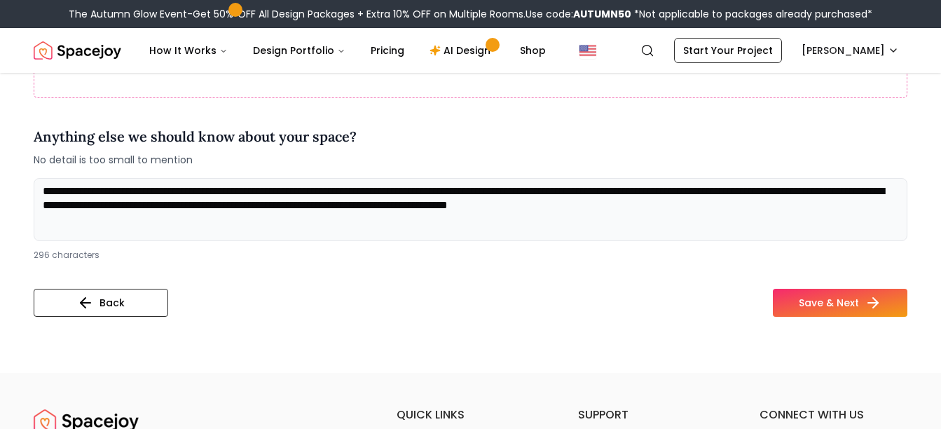
click at [803, 207] on textarea "**********" at bounding box center [471, 209] width 874 height 63
type textarea "**********"
click at [827, 305] on button "Save & Next" at bounding box center [840, 303] width 135 height 28
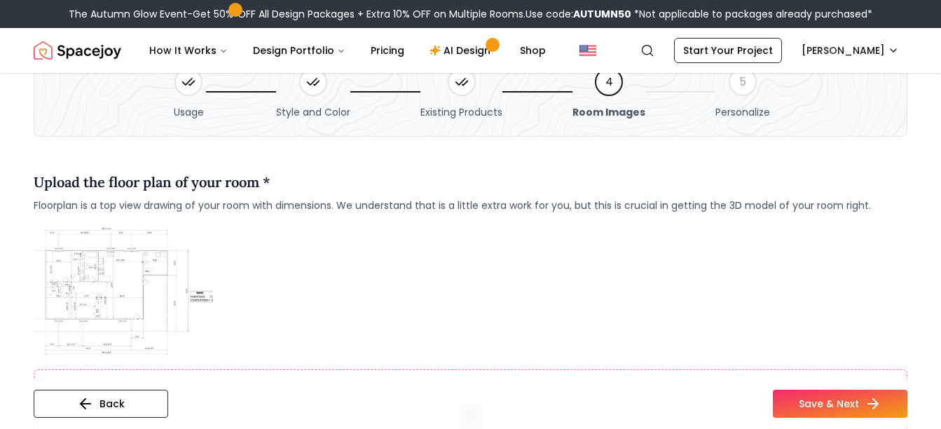
scroll to position [70, 0]
click at [170, 286] on img at bounding box center [123, 291] width 179 height 135
click at [97, 296] on img at bounding box center [123, 291] width 179 height 135
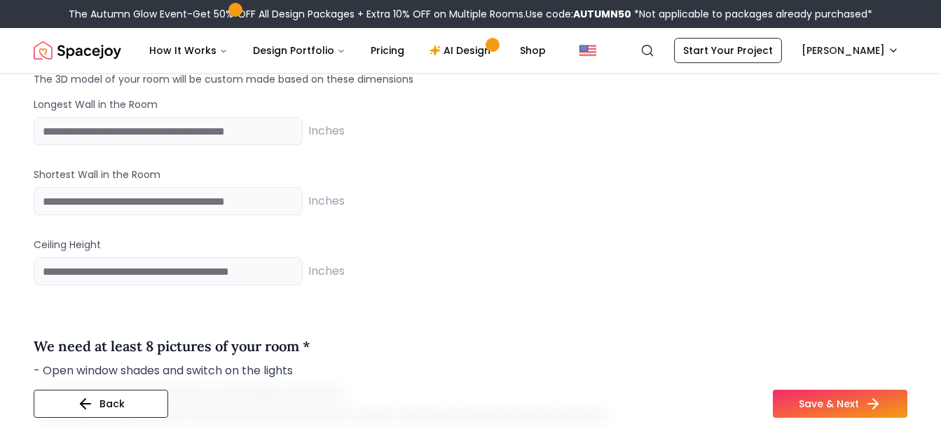
scroll to position [1051, 0]
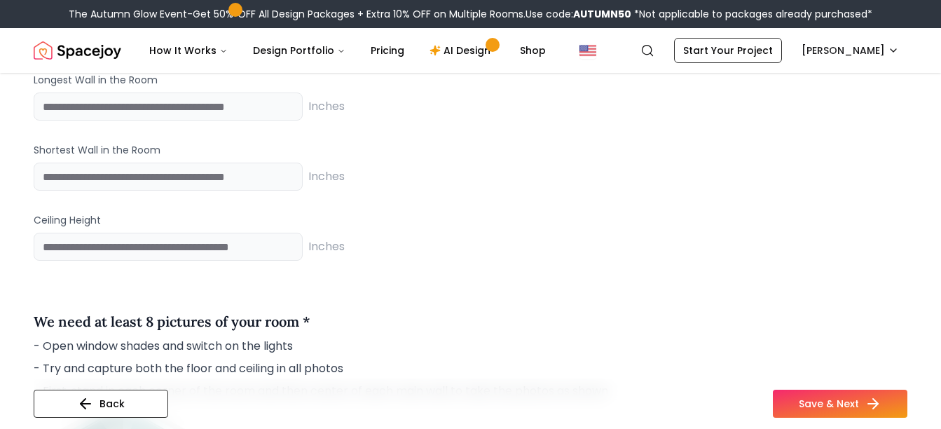
click at [95, 90] on div "Longest Wall in the Room Inches" at bounding box center [471, 97] width 874 height 48
click at [84, 101] on input "number" at bounding box center [168, 107] width 269 height 28
type input "*****"
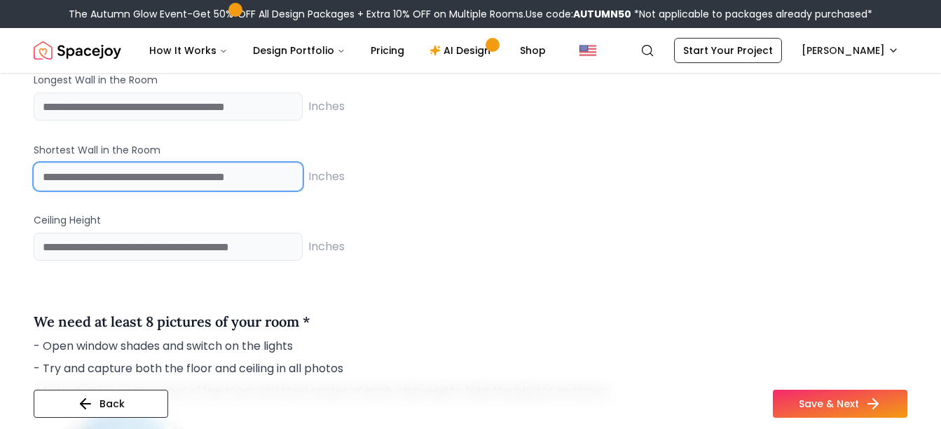
click at [80, 169] on input "number" at bounding box center [168, 177] width 269 height 28
type input "***"
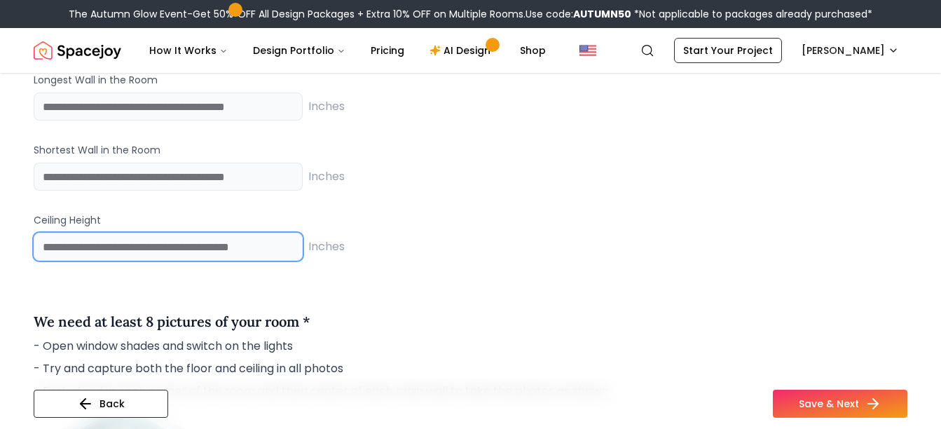
click at [72, 245] on input "number" at bounding box center [168, 247] width 269 height 28
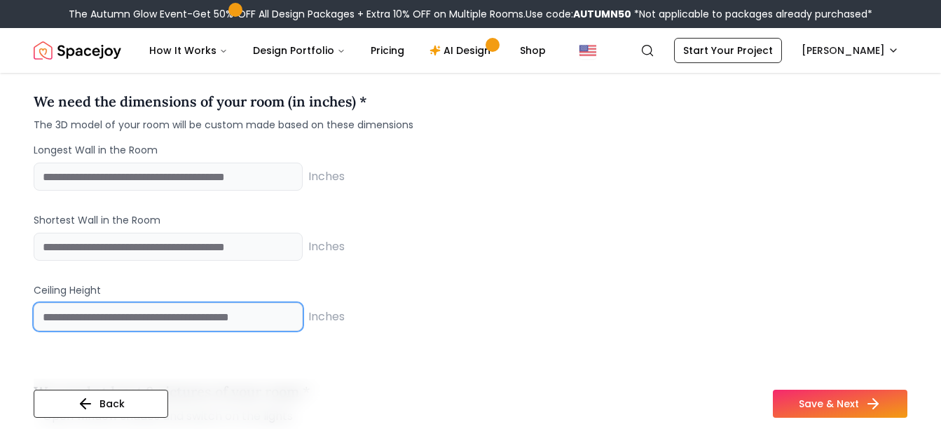
type input "***"
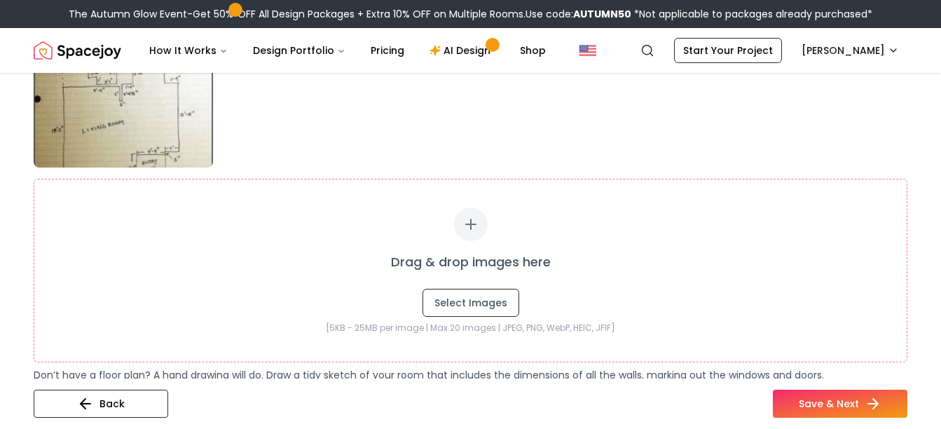
scroll to position [631, 0]
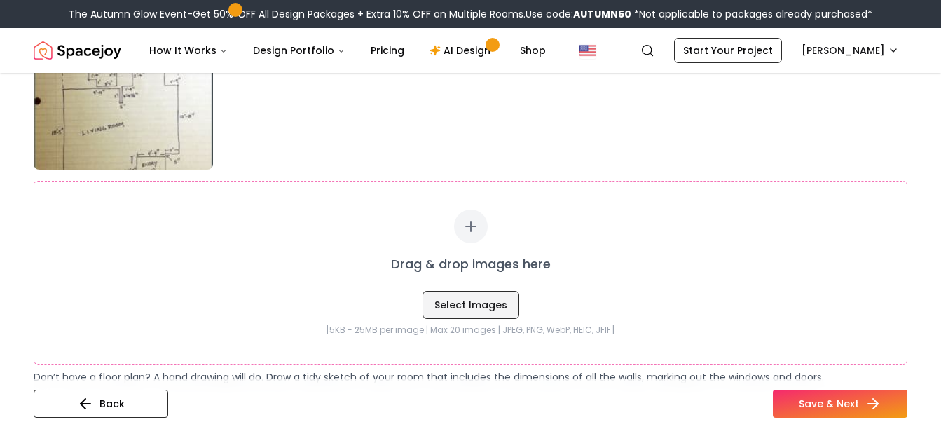
click at [475, 303] on button "Select Images" at bounding box center [471, 305] width 97 height 28
type input "**********"
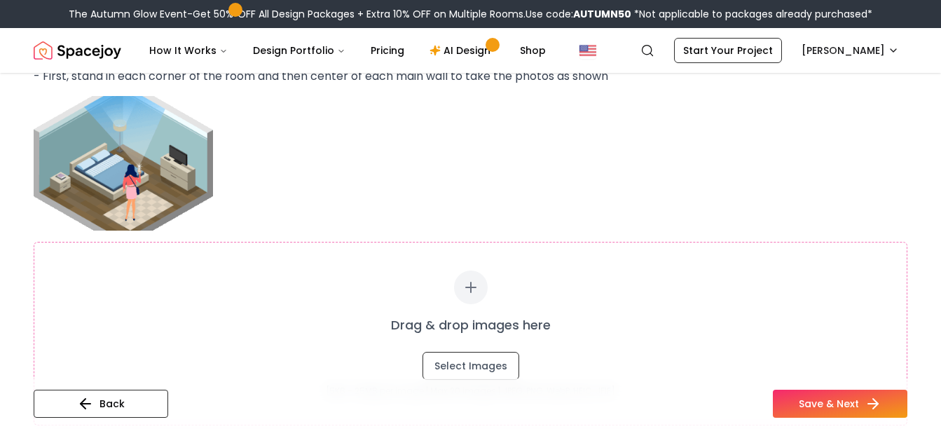
scroll to position [1612, 0]
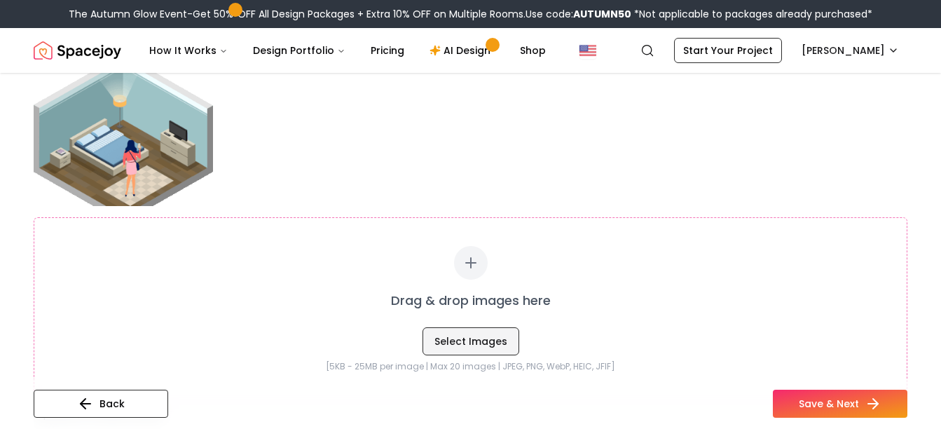
click at [484, 345] on button "Select Images" at bounding box center [471, 341] width 97 height 28
type input "**********"
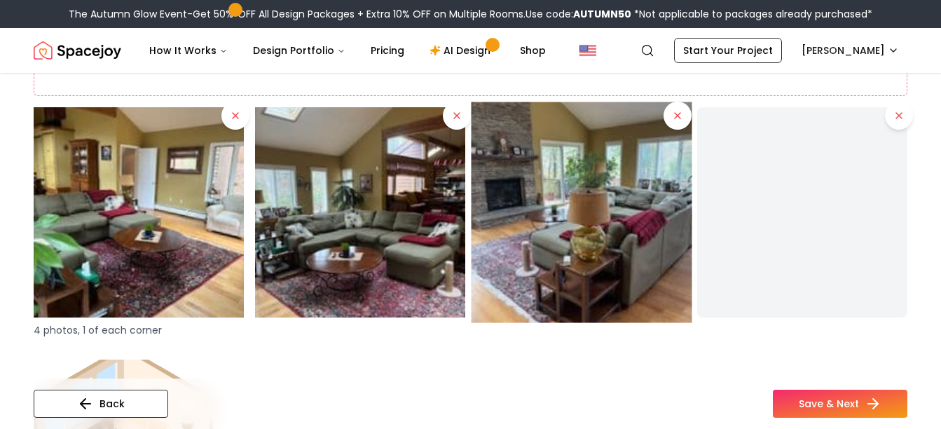
scroll to position [1892, 0]
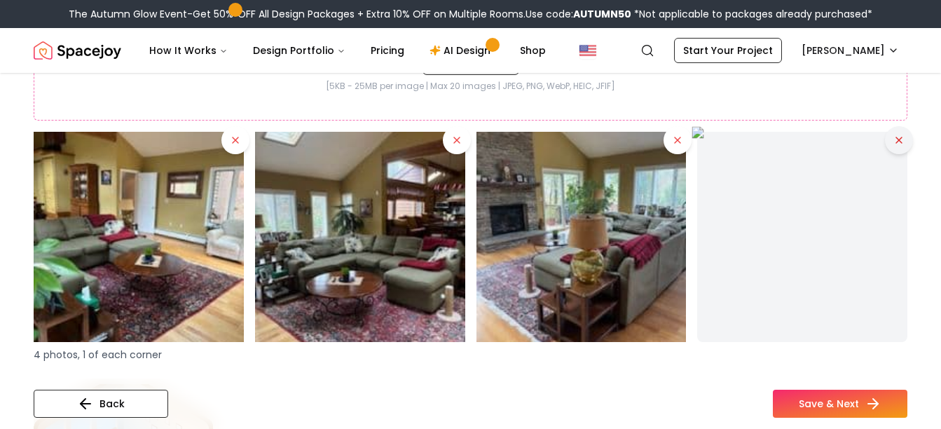
click at [898, 135] on icon at bounding box center [898, 140] width 11 height 11
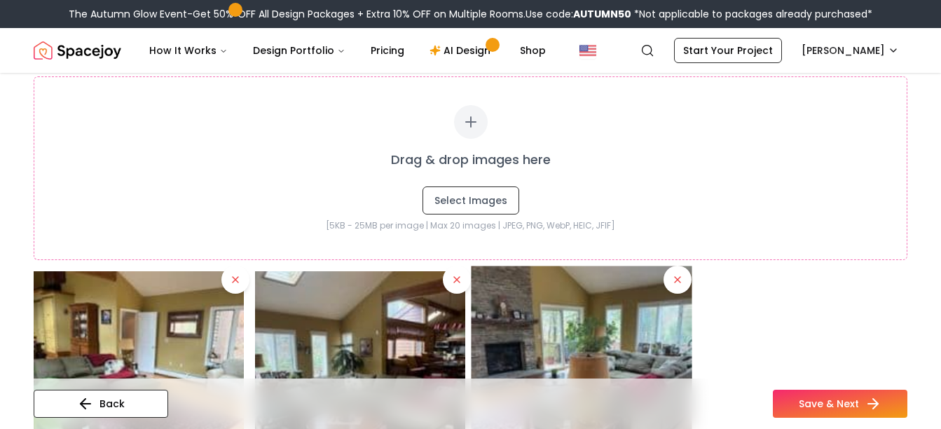
scroll to position [1752, 0]
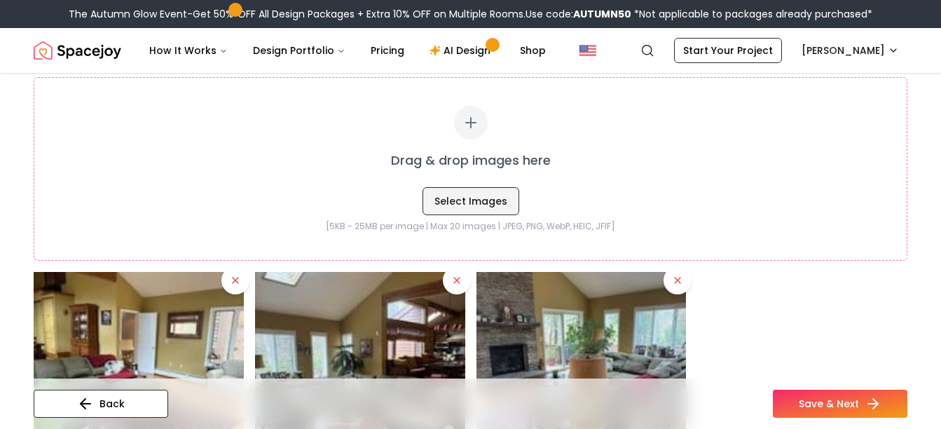
click at [484, 202] on button "Select Images" at bounding box center [471, 201] width 97 height 28
type input "**********"
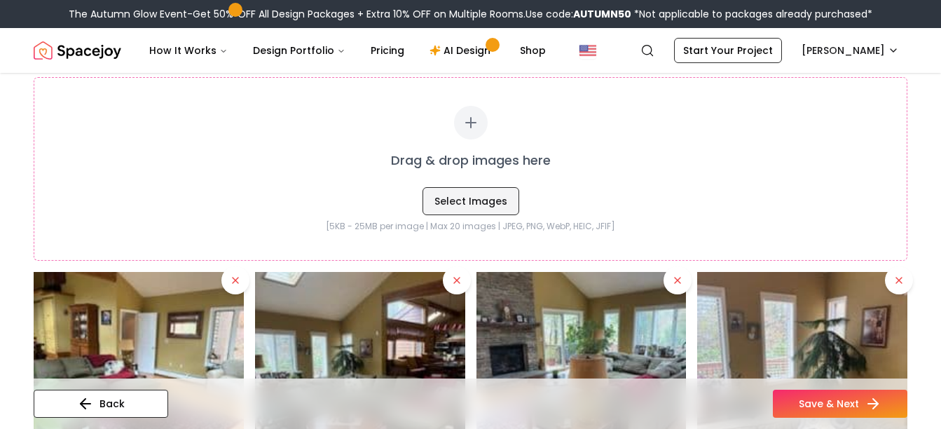
click at [472, 200] on button "Select Images" at bounding box center [471, 201] width 97 height 28
type input "**********"
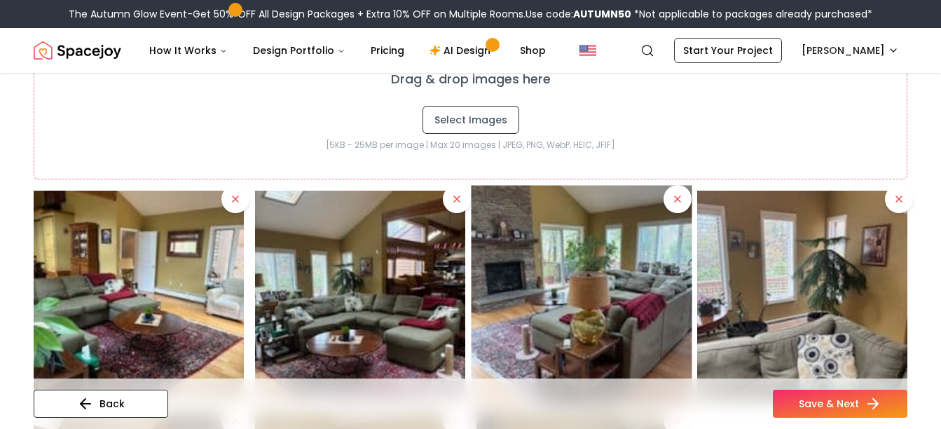
scroll to position [1822, 0]
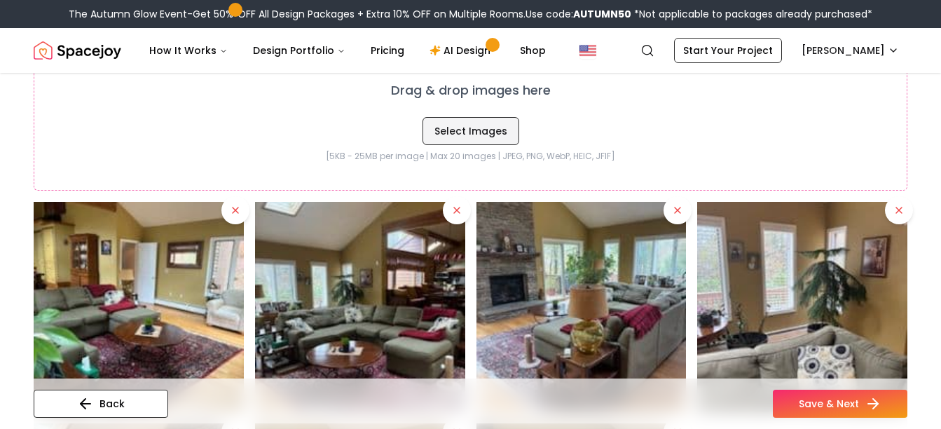
click at [491, 127] on button "Select Images" at bounding box center [471, 131] width 97 height 28
click at [468, 135] on button "Select Images" at bounding box center [471, 131] width 97 height 28
type input "**********"
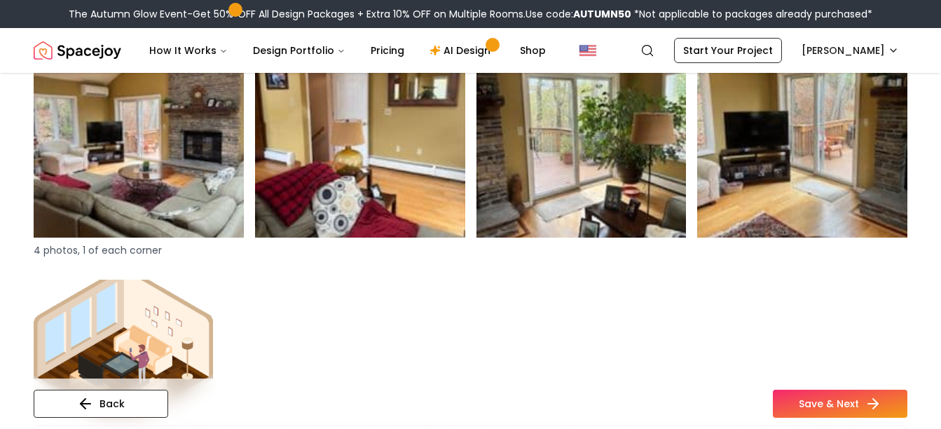
scroll to position [2242, 0]
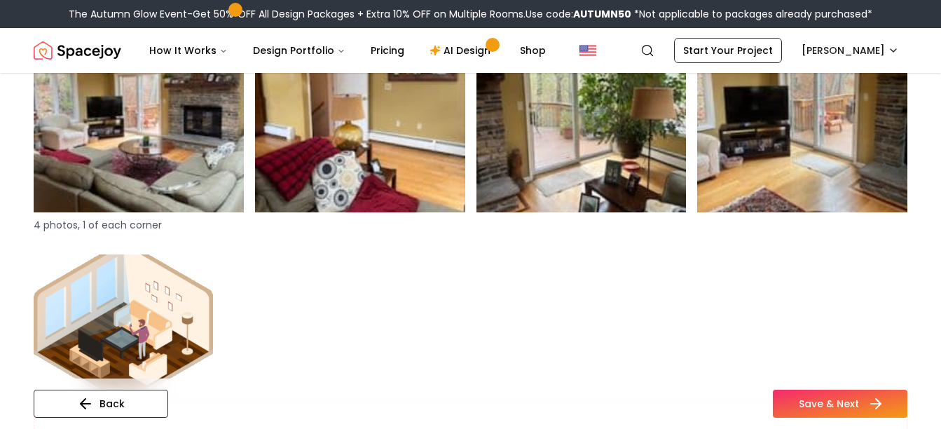
click at [856, 398] on button "Save & Next" at bounding box center [840, 404] width 135 height 28
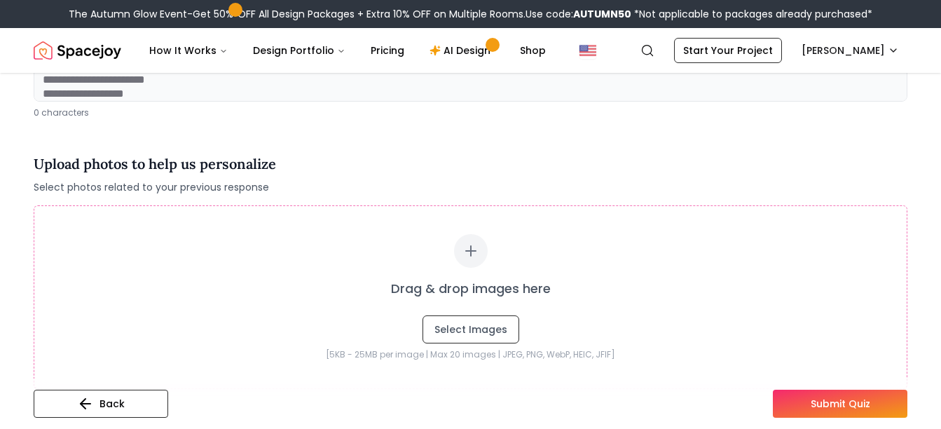
scroll to position [280, 0]
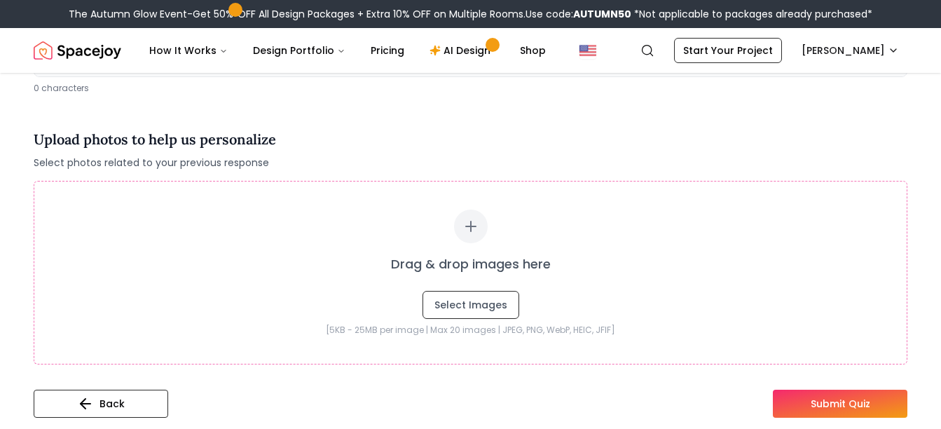
click at [863, 406] on button "Submit Quiz" at bounding box center [840, 404] width 135 height 28
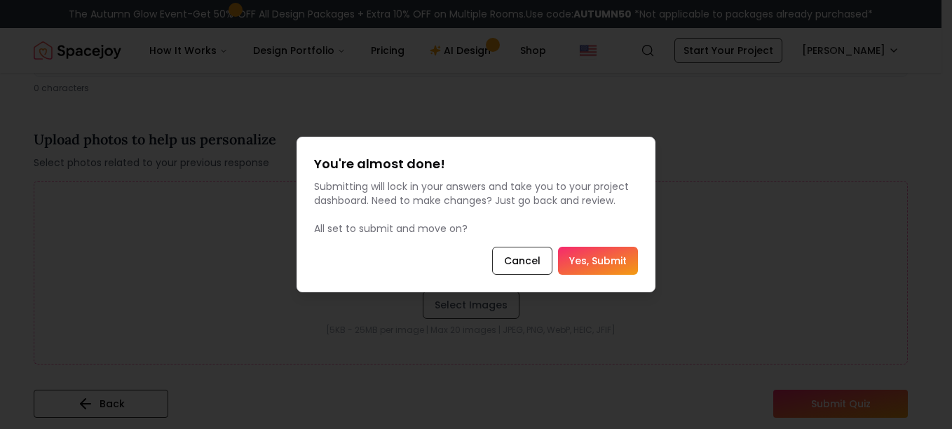
click at [594, 260] on button "Yes, Submit" at bounding box center [598, 261] width 80 height 28
